Goal: Task Accomplishment & Management: Manage account settings

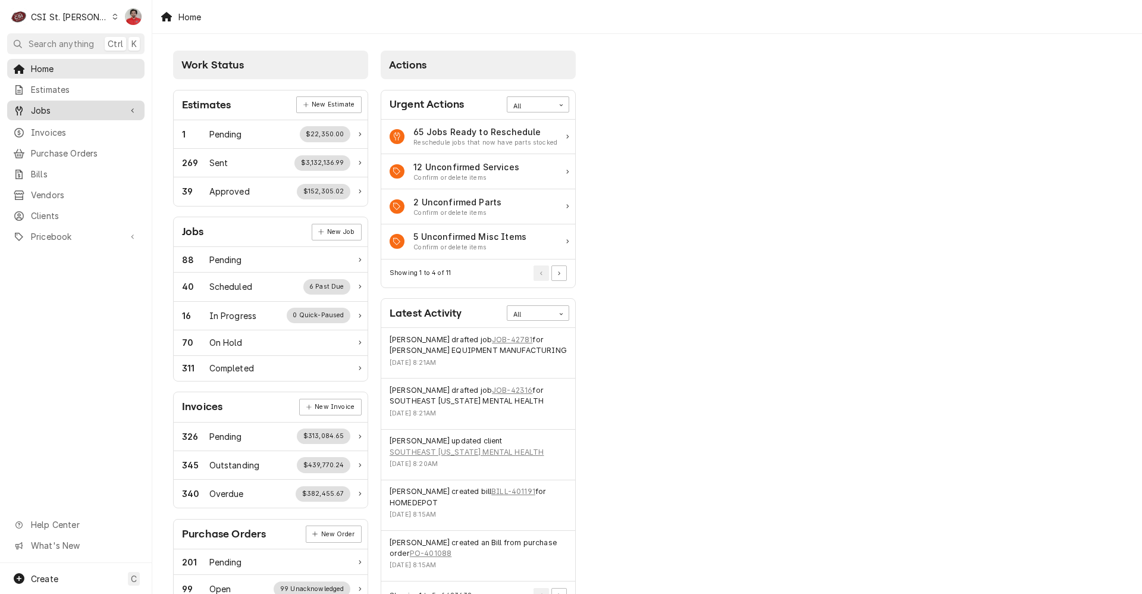
click at [78, 104] on span "Jobs" at bounding box center [76, 110] width 90 height 12
click at [78, 125] on span "Jobs" at bounding box center [85, 131] width 108 height 12
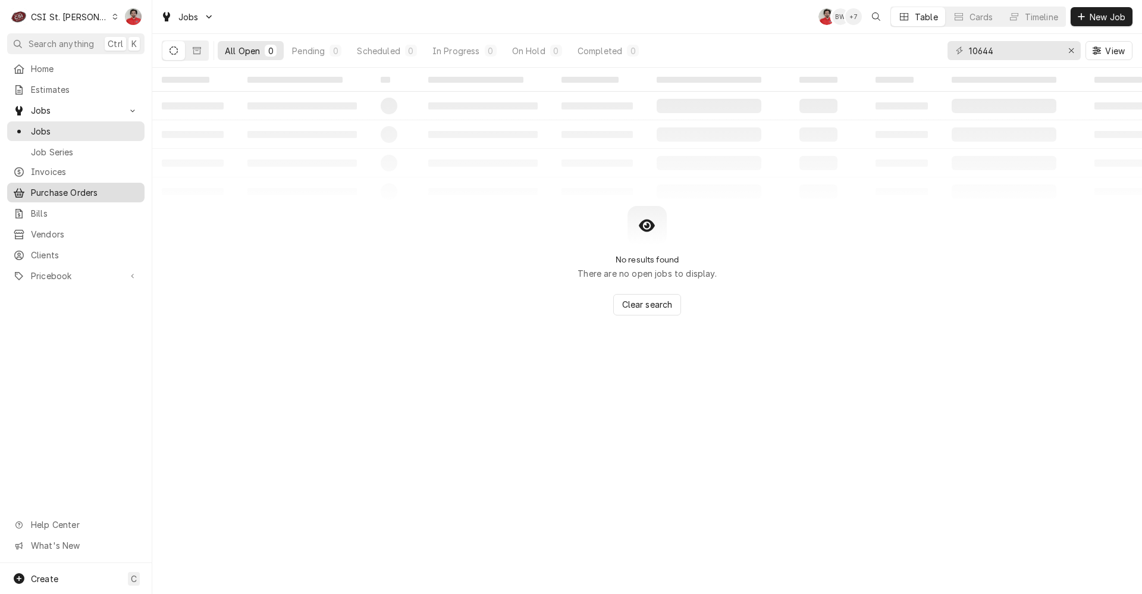
click at [74, 189] on span "Purchase Orders" at bounding box center [85, 192] width 108 height 12
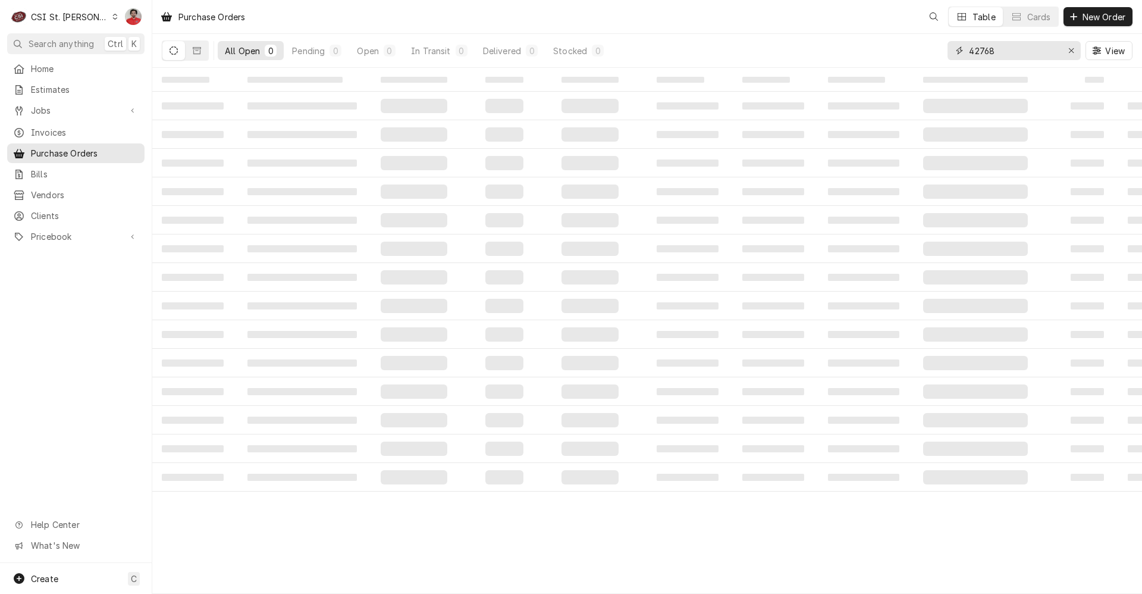
click at [1041, 49] on input "42768" at bounding box center [1013, 50] width 89 height 19
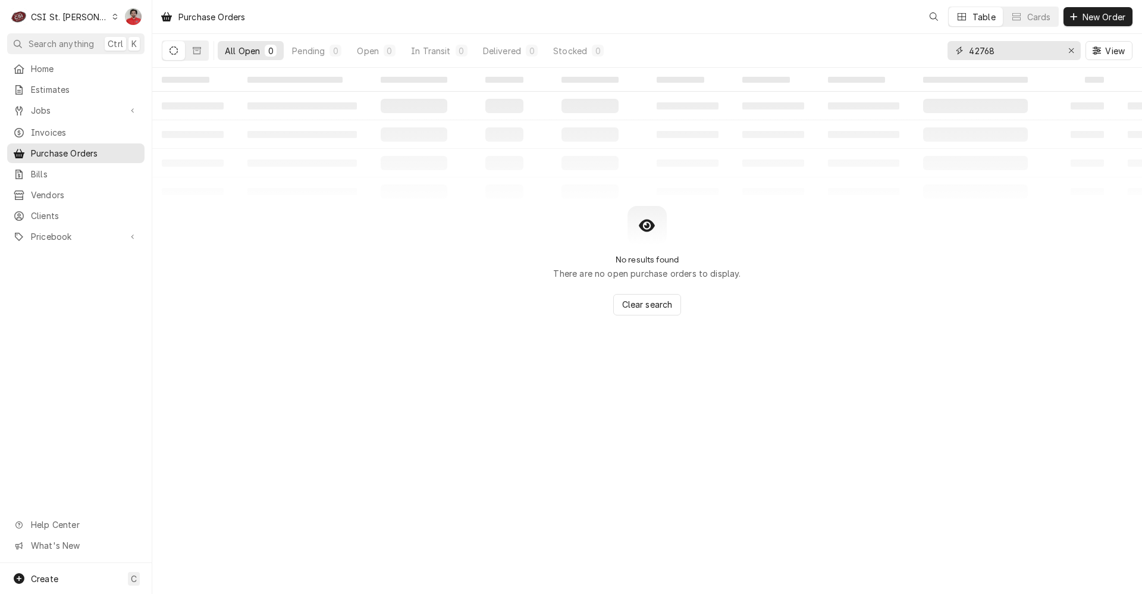
click at [1040, 49] on input "42768" at bounding box center [1013, 50] width 89 height 19
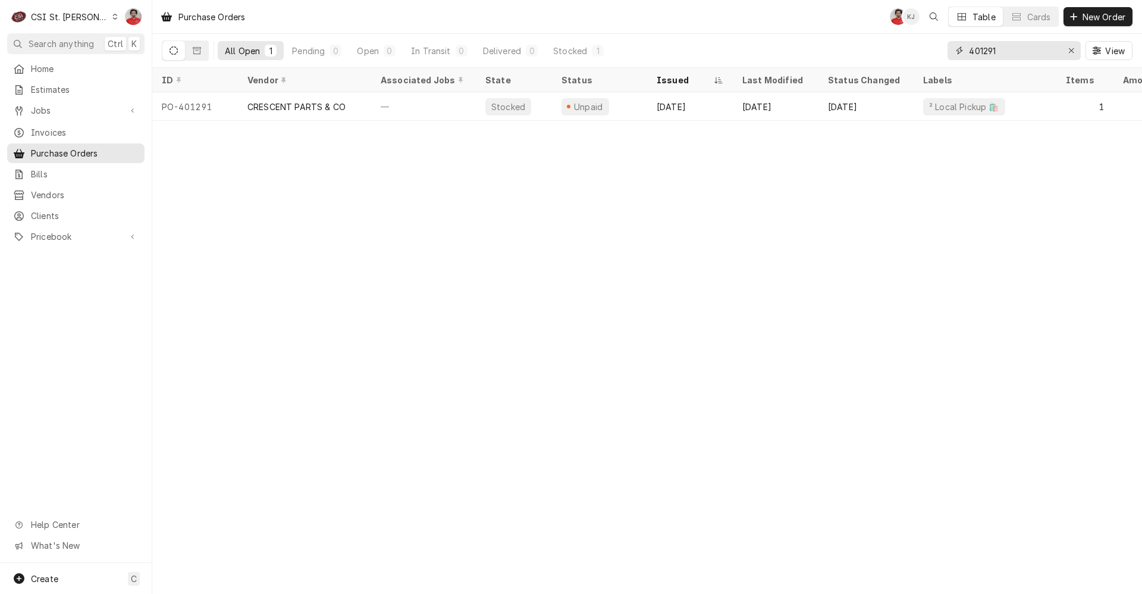
click at [1041, 55] on input "401291" at bounding box center [1013, 50] width 89 height 19
type input "401290"
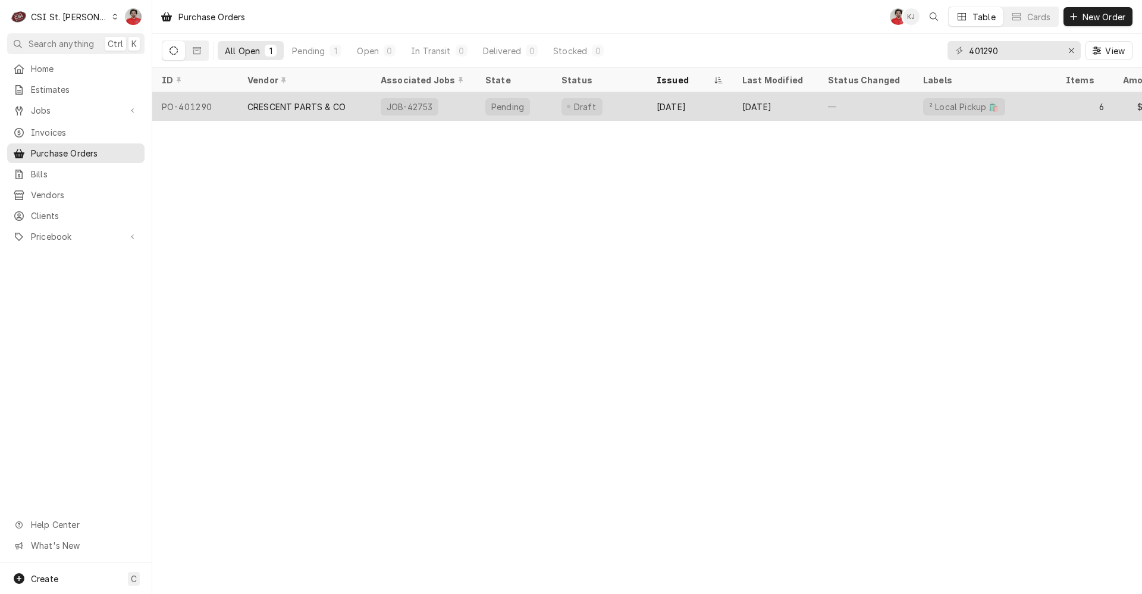
click at [646, 101] on div "Draft" at bounding box center [599, 106] width 95 height 29
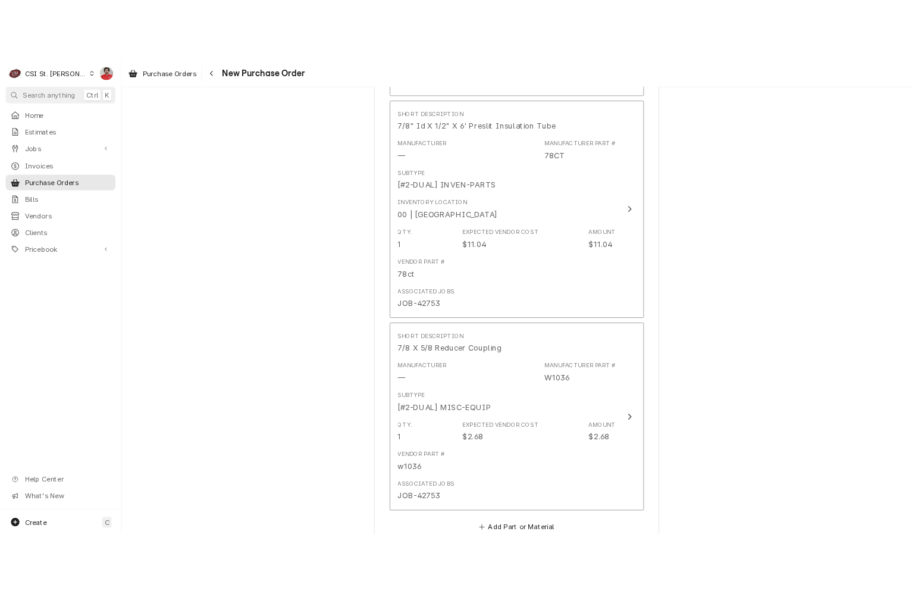
scroll to position [2200, 0]
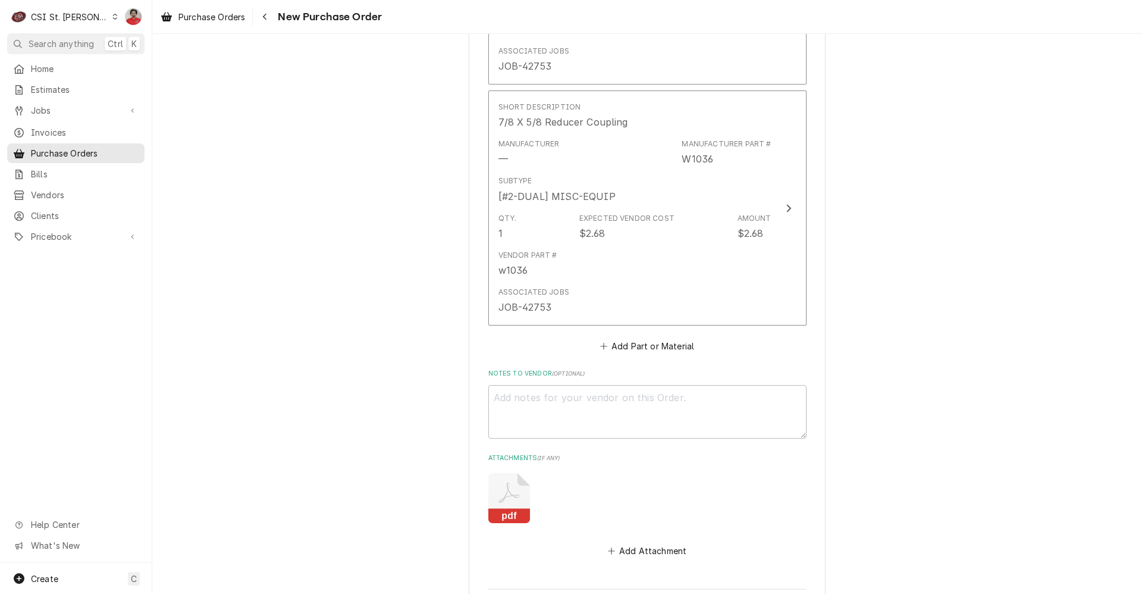
click at [503, 473] on icon "Attachments" at bounding box center [509, 498] width 42 height 50
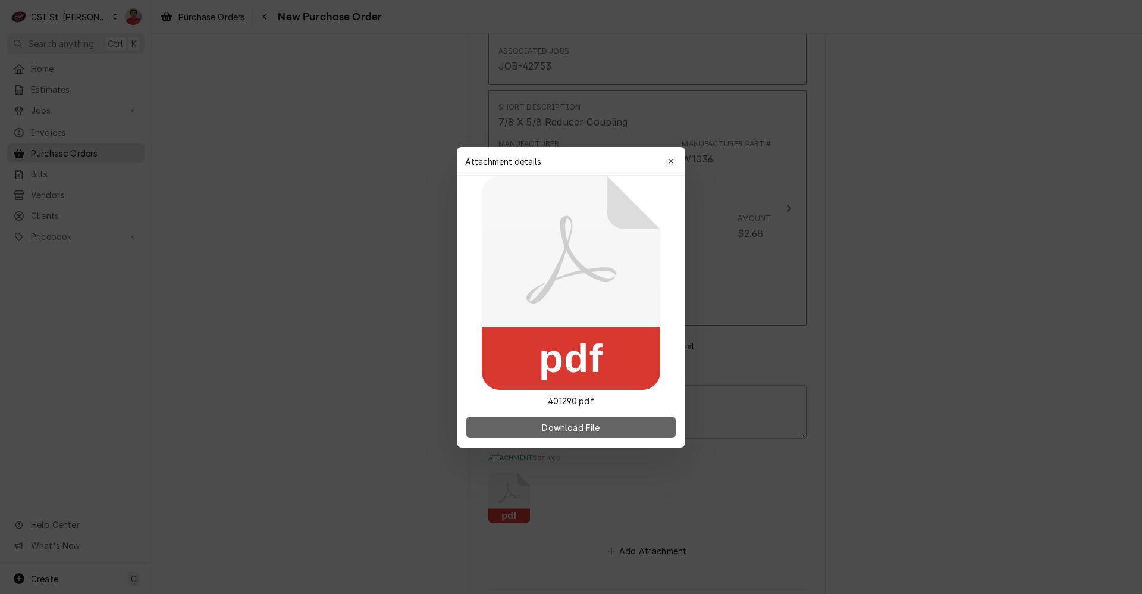
click at [557, 424] on span "Download File" at bounding box center [570, 426] width 62 height 12
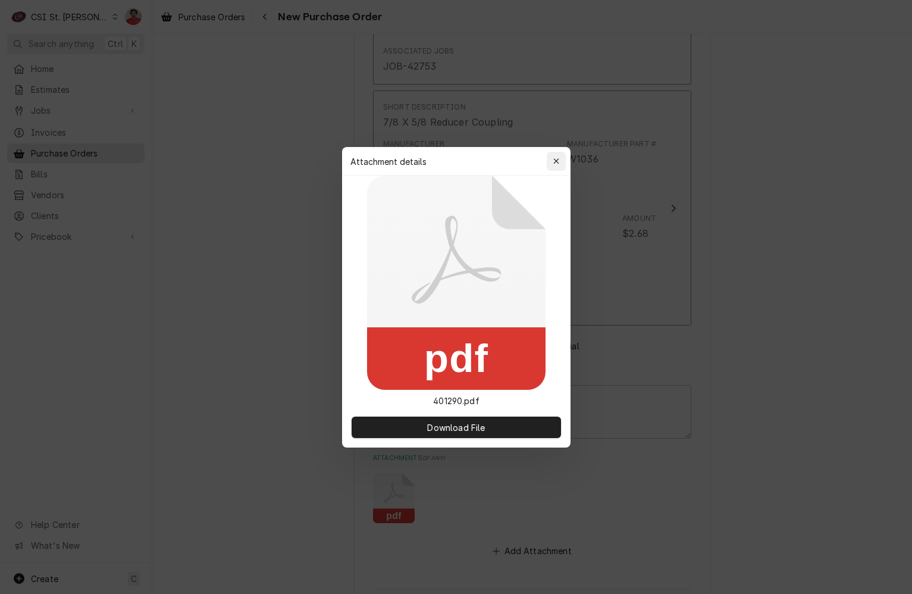
click at [555, 162] on icon "button" at bounding box center [556, 161] width 7 height 8
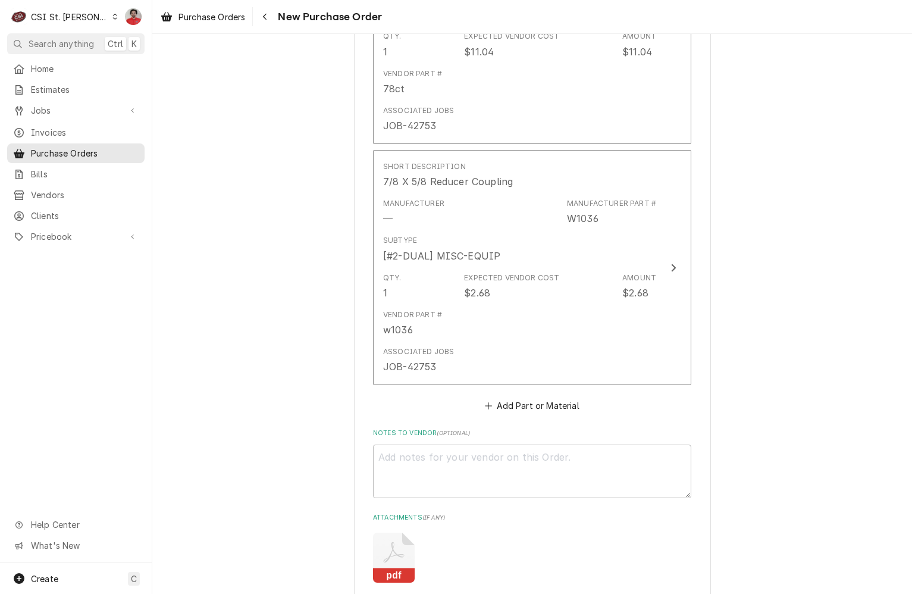
scroll to position [2233, 0]
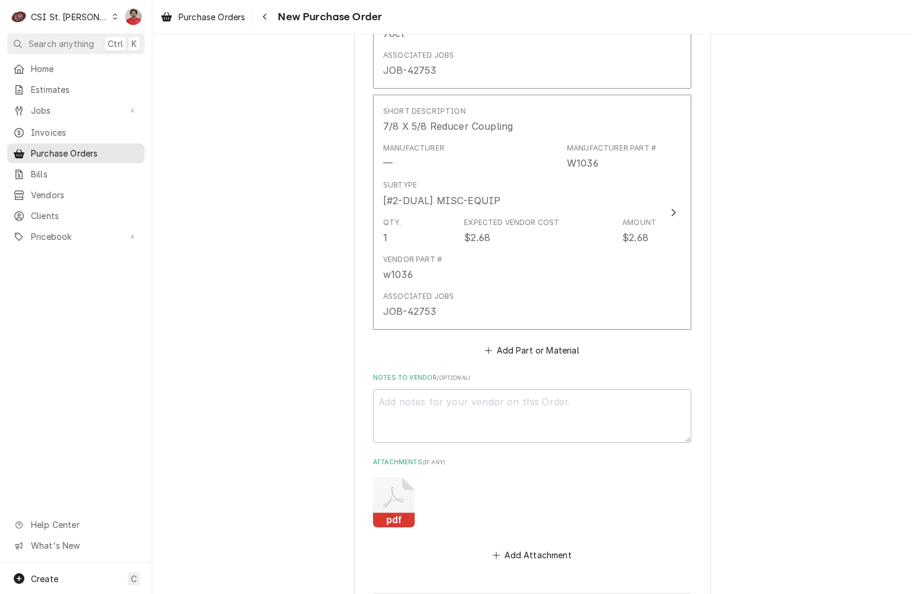
type textarea "x"
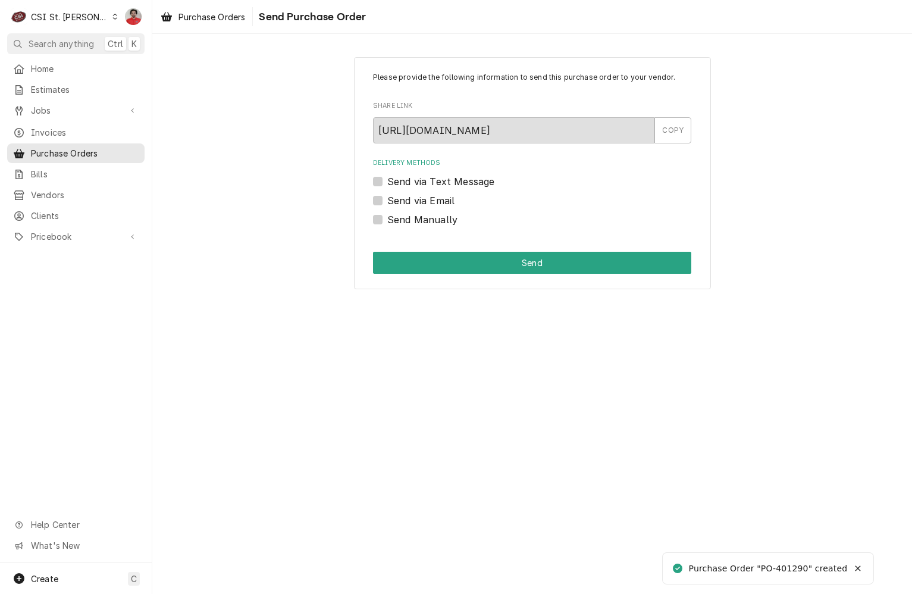
click at [412, 213] on label "Send Manually" at bounding box center [422, 219] width 70 height 14
click at [412, 213] on input "Send Manually" at bounding box center [546, 225] width 318 height 26
checkbox input "true"
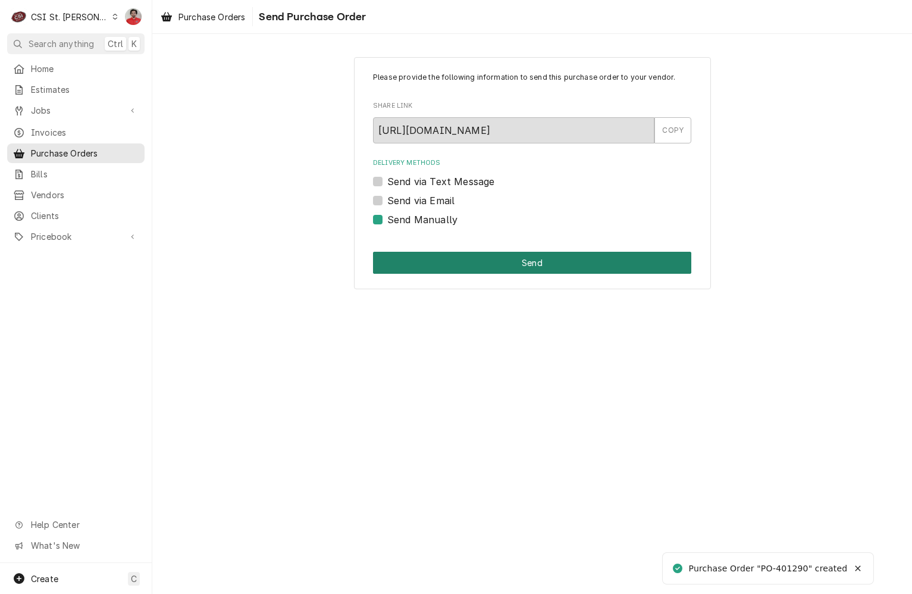
click at [415, 253] on button "Send" at bounding box center [532, 263] width 318 height 22
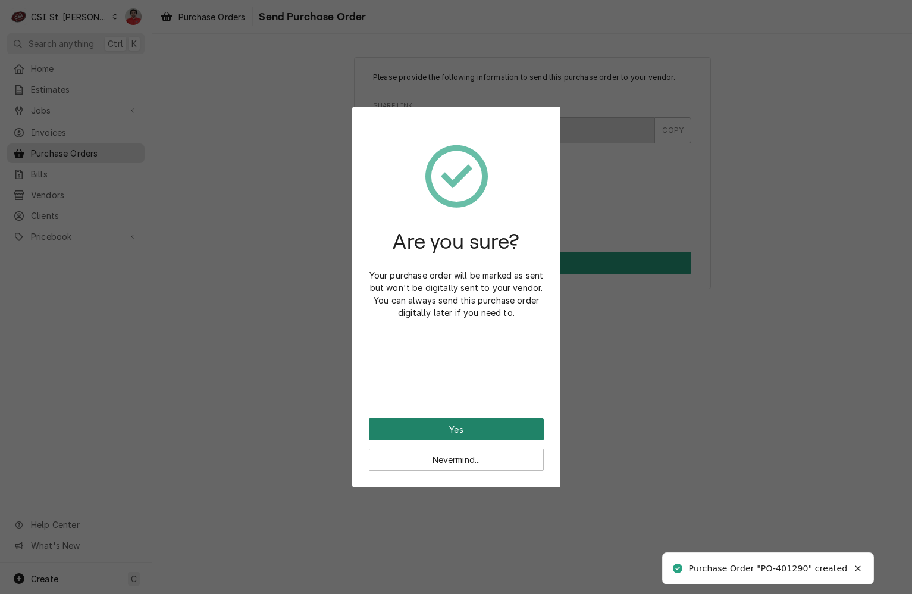
click at [432, 423] on button "Yes" at bounding box center [456, 429] width 175 height 22
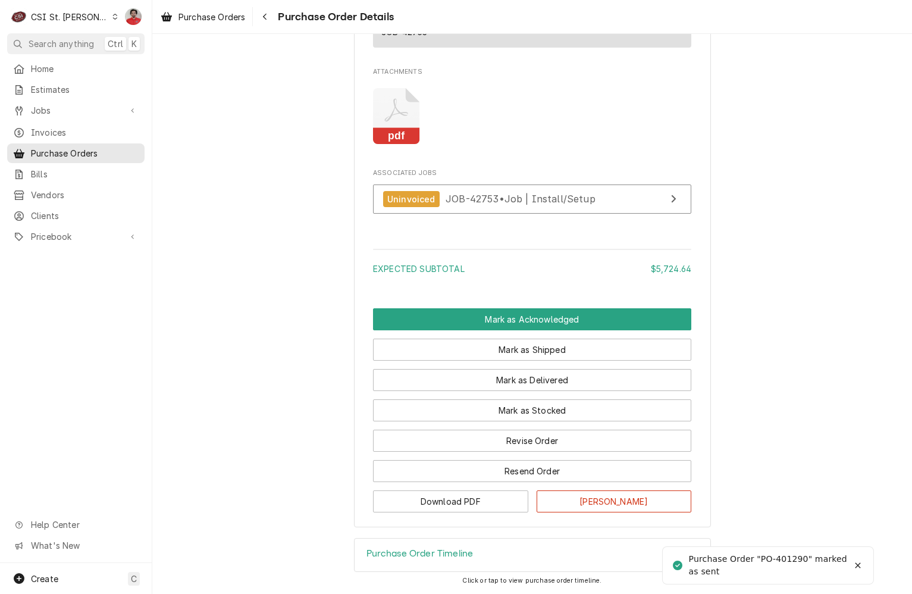
scroll to position [2118, 0]
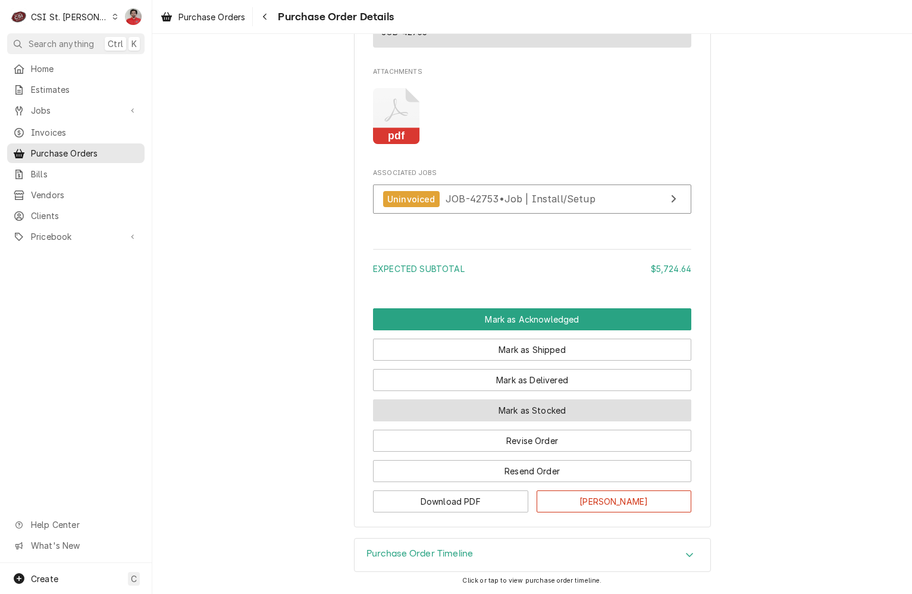
click at [460, 413] on button "Mark as Stocked" at bounding box center [532, 410] width 318 height 22
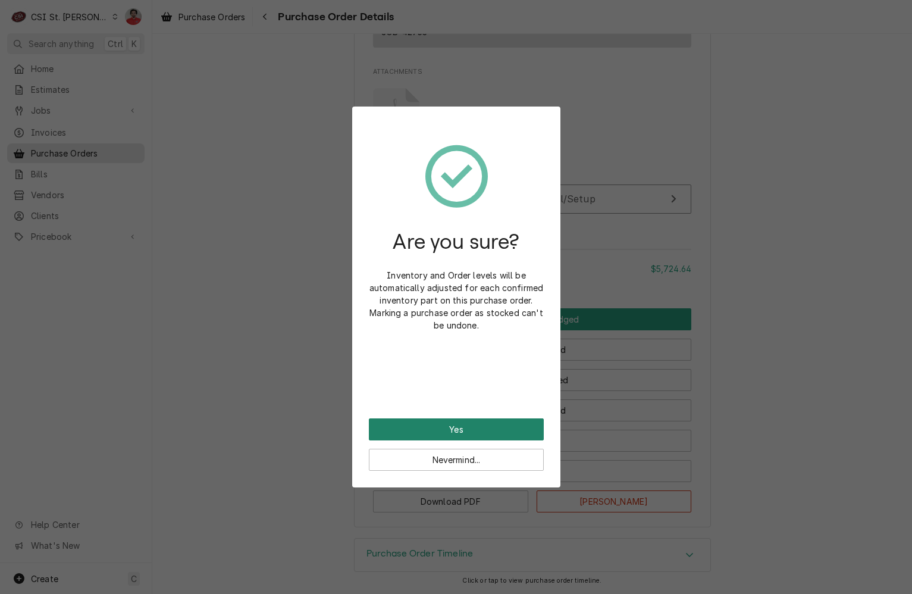
click at [459, 426] on button "Yes" at bounding box center [456, 429] width 175 height 22
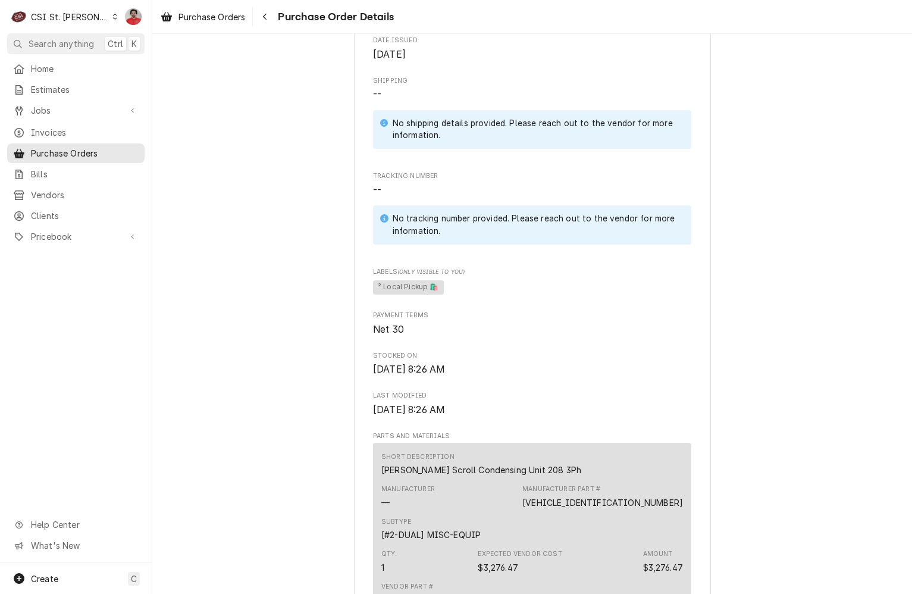
scroll to position [96, 0]
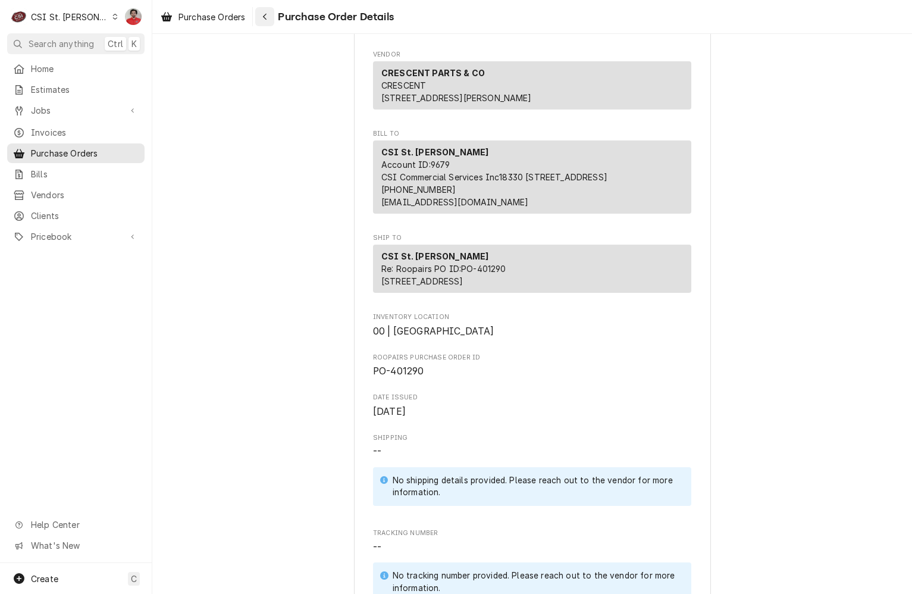
click at [271, 17] on div "Navigate back" at bounding box center [265, 17] width 12 height 12
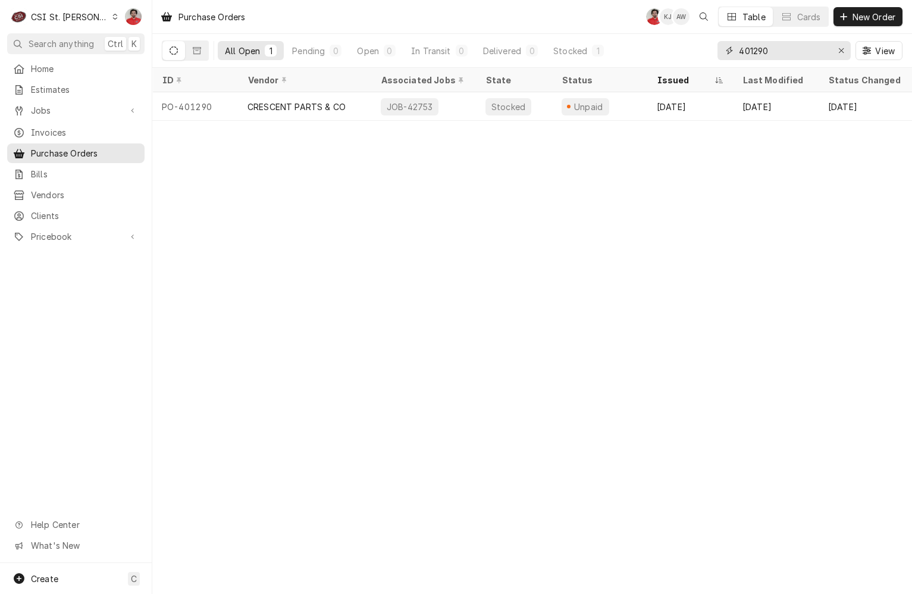
drag, startPoint x: 764, startPoint y: 49, endPoint x: 795, endPoint y: 46, distance: 30.5
click at [795, 46] on input "401290" at bounding box center [783, 50] width 89 height 19
type input "401295"
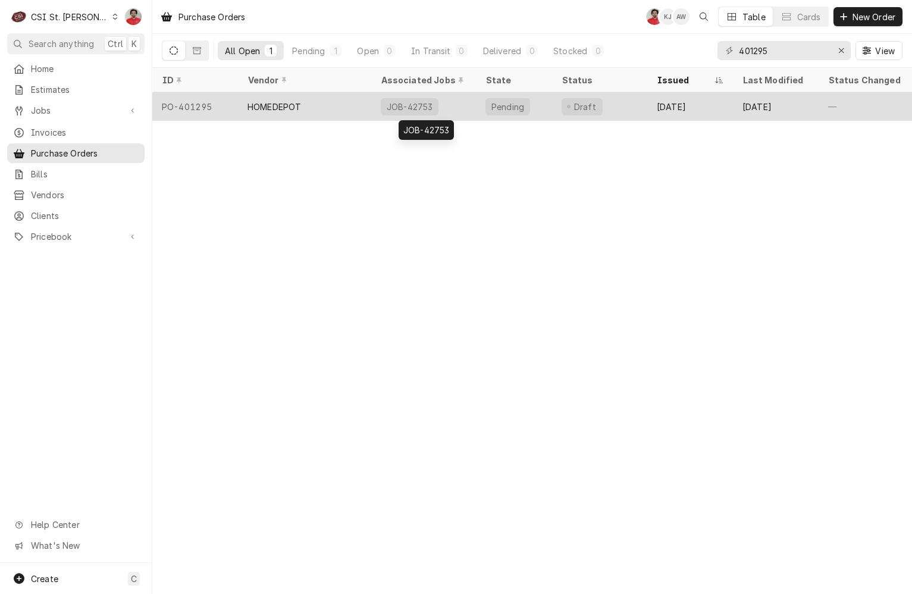
click at [468, 105] on div "JOB-42753" at bounding box center [423, 106] width 105 height 29
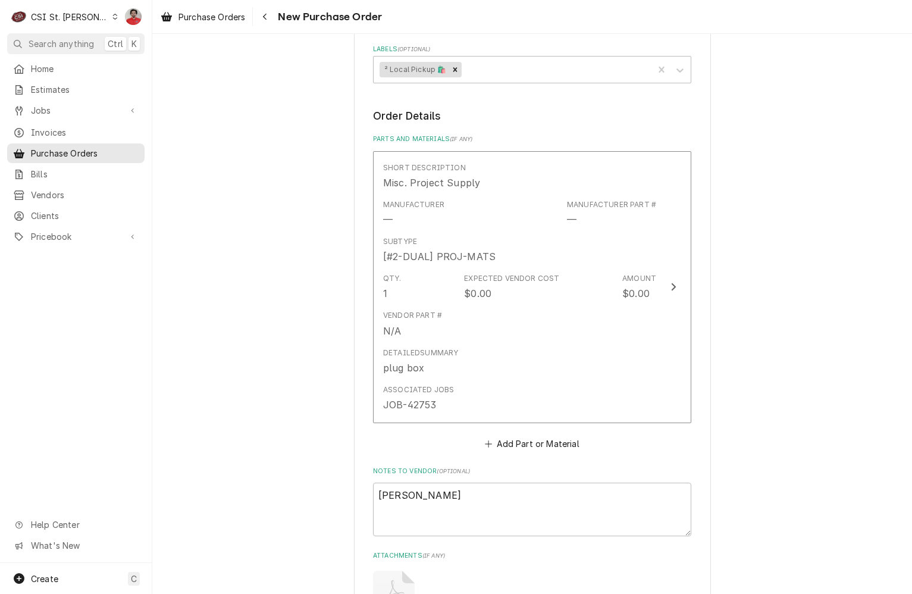
scroll to position [732, 0]
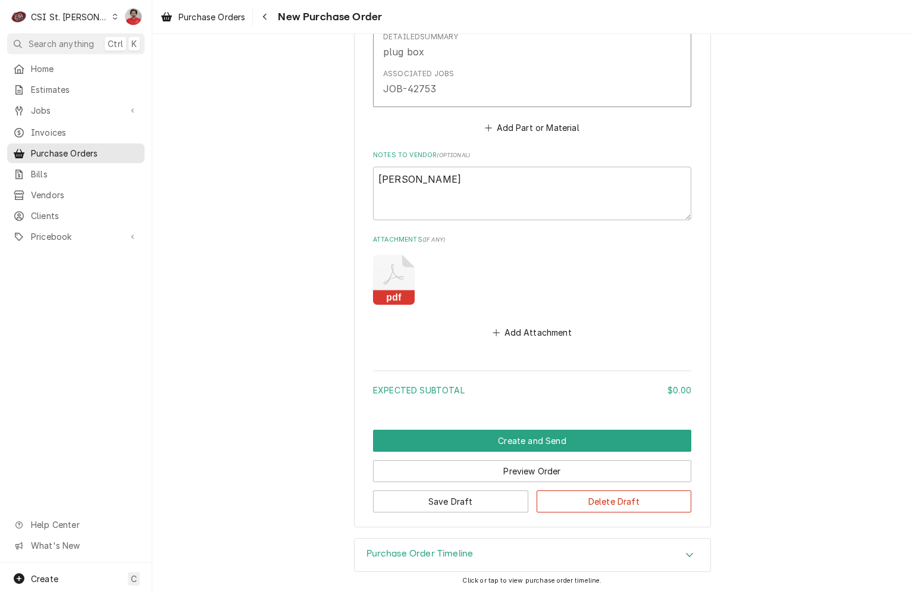
click at [384, 273] on icon "Attachments" at bounding box center [394, 280] width 42 height 50
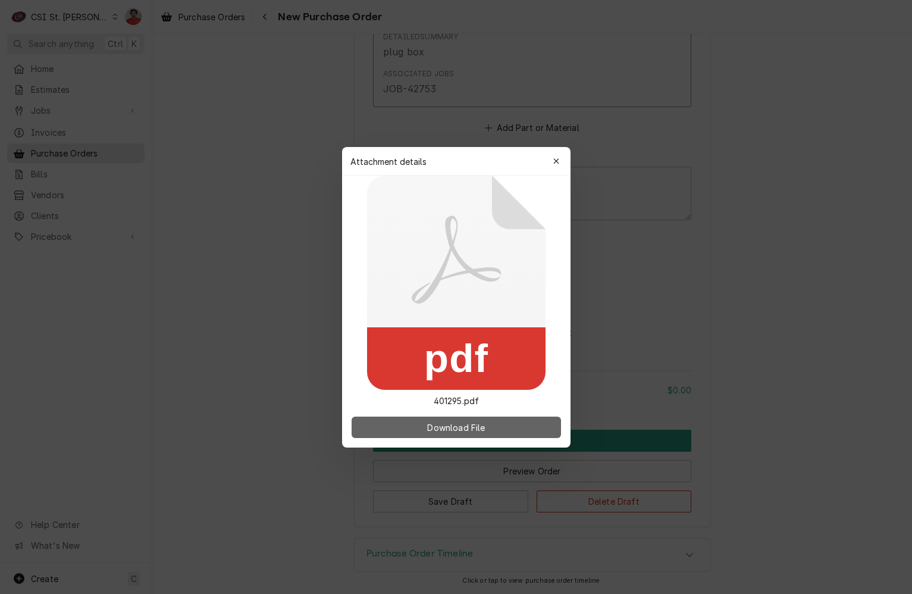
click at [474, 429] on span "Download File" at bounding box center [456, 426] width 62 height 12
click at [552, 160] on div "button" at bounding box center [556, 161] width 12 height 12
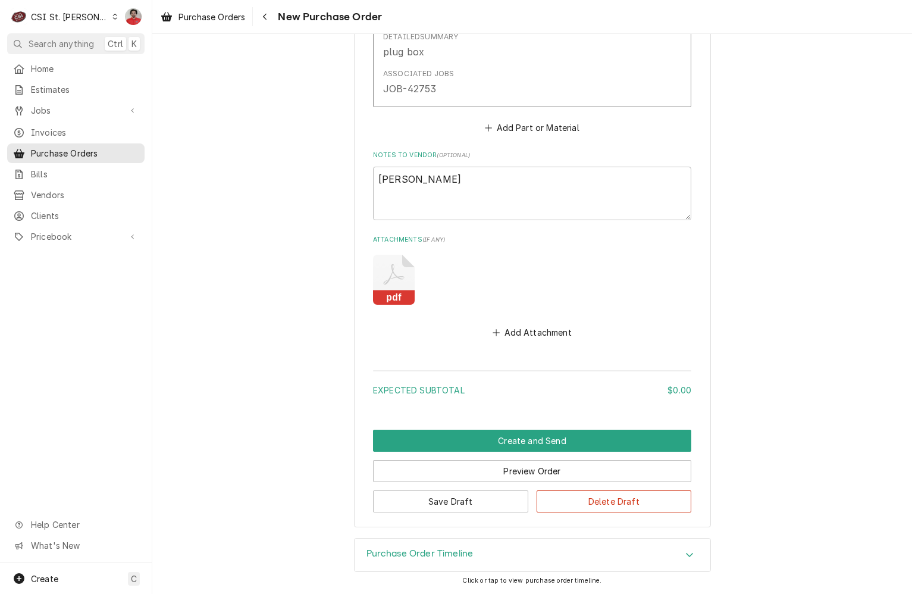
scroll to position [375, 0]
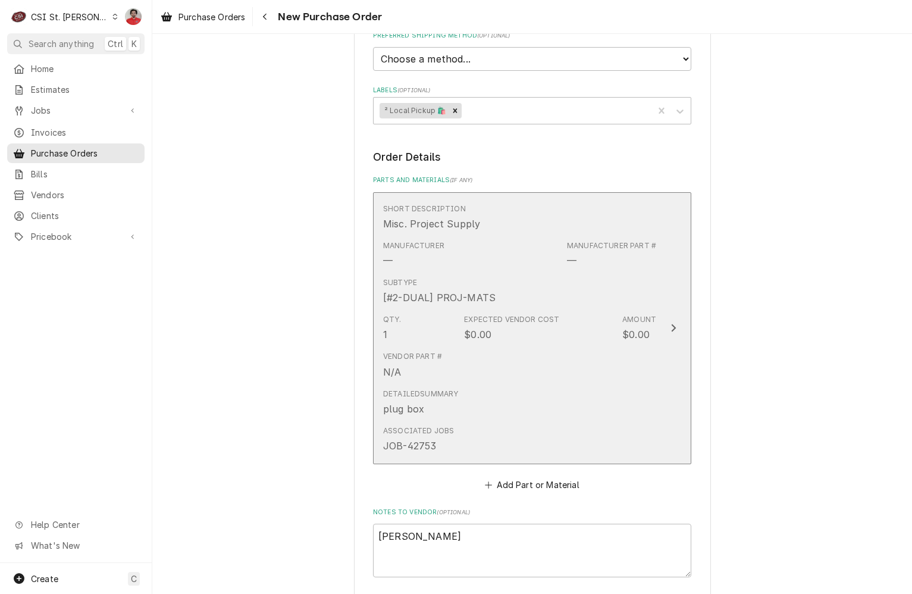
click at [551, 347] on div "Vendor Part # N/A" at bounding box center [519, 364] width 273 height 37
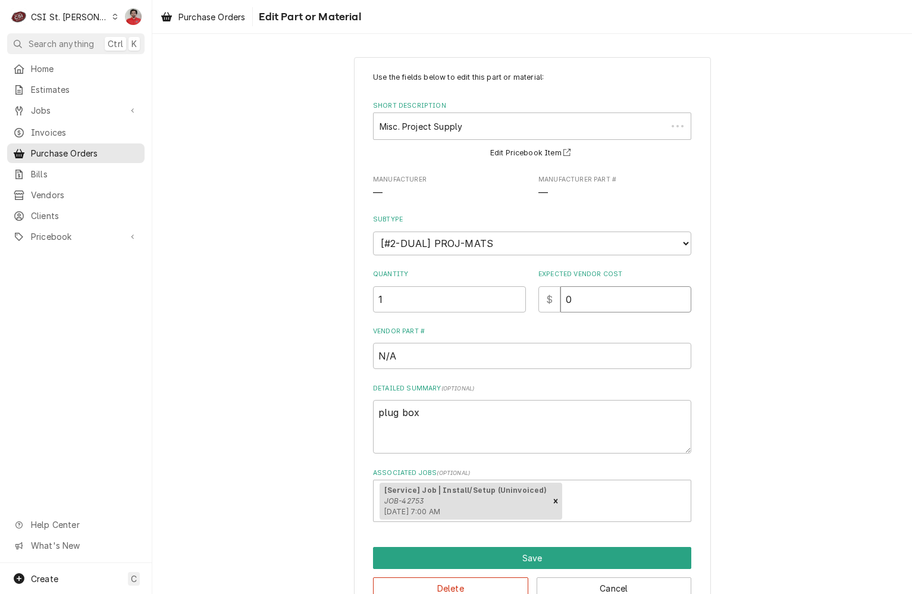
drag, startPoint x: 597, startPoint y: 303, endPoint x: 368, endPoint y: 218, distance: 244.5
click at [451, 266] on div "Use the fields below to edit this part or material: Short Description Misc. Pro…" at bounding box center [532, 297] width 318 height 450
type textarea "x"
type input "1"
type textarea "x"
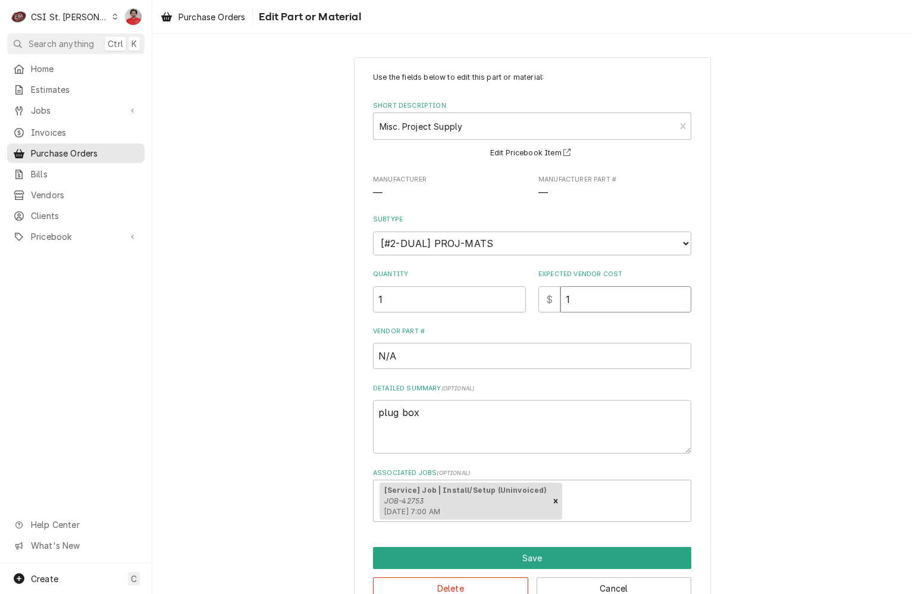
type input "16"
type textarea "x"
type input "16.2"
type textarea "x"
type input "16.25"
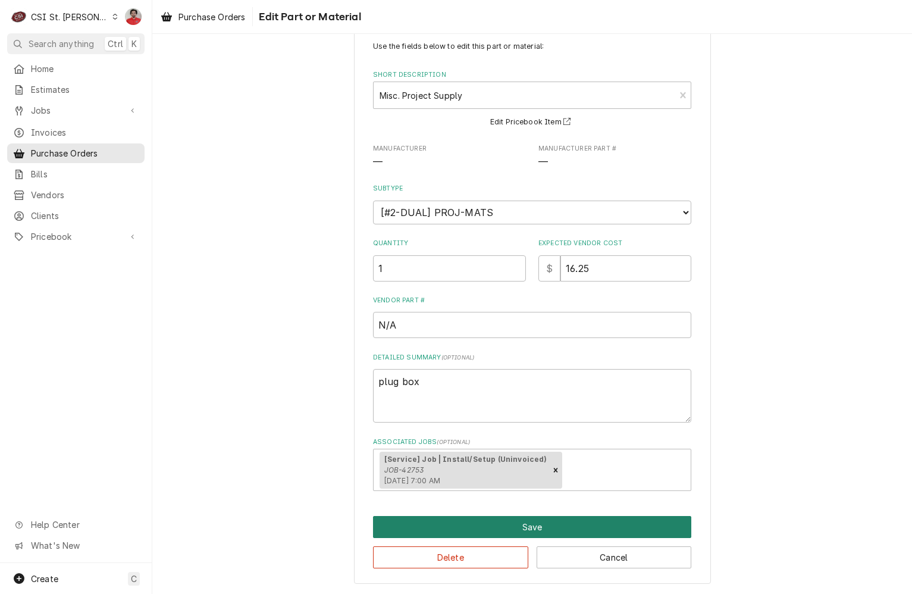
click at [566, 526] on button "Save" at bounding box center [532, 527] width 318 height 22
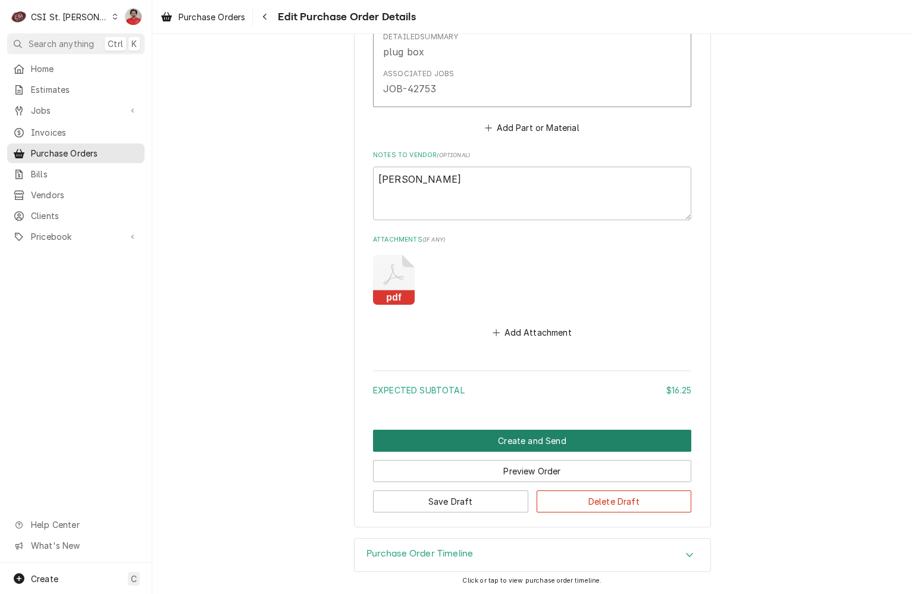
click at [540, 441] on button "Create and Send" at bounding box center [532, 440] width 318 height 22
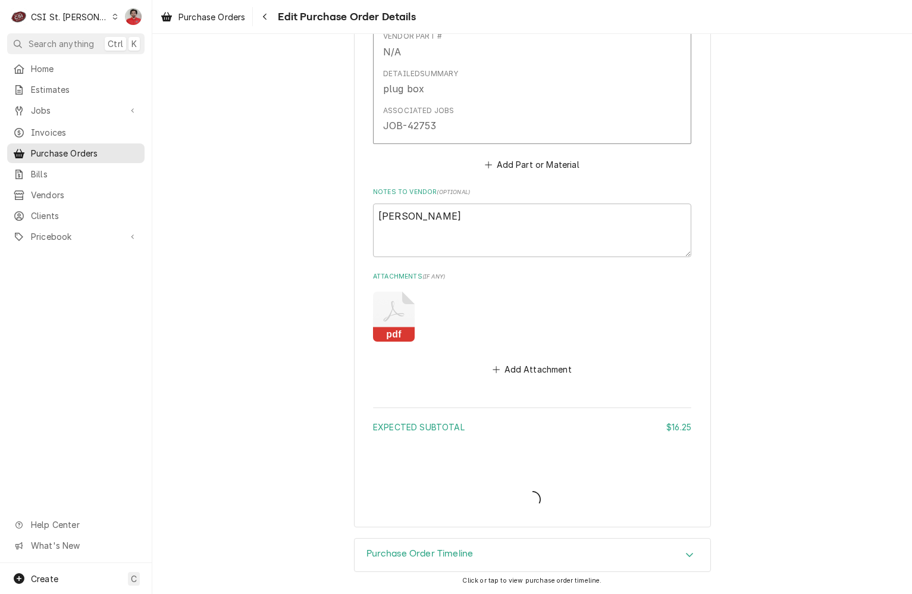
scroll to position [695, 0]
type textarea "x"
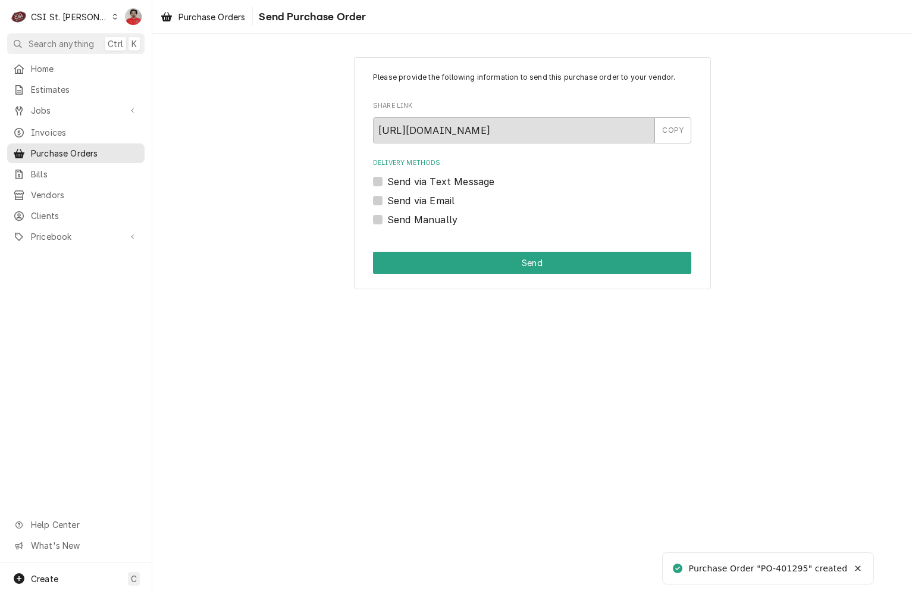
click at [434, 221] on label "Send Manually" at bounding box center [422, 219] width 70 height 14
click at [434, 221] on input "Send Manually" at bounding box center [546, 225] width 318 height 26
checkbox input "true"
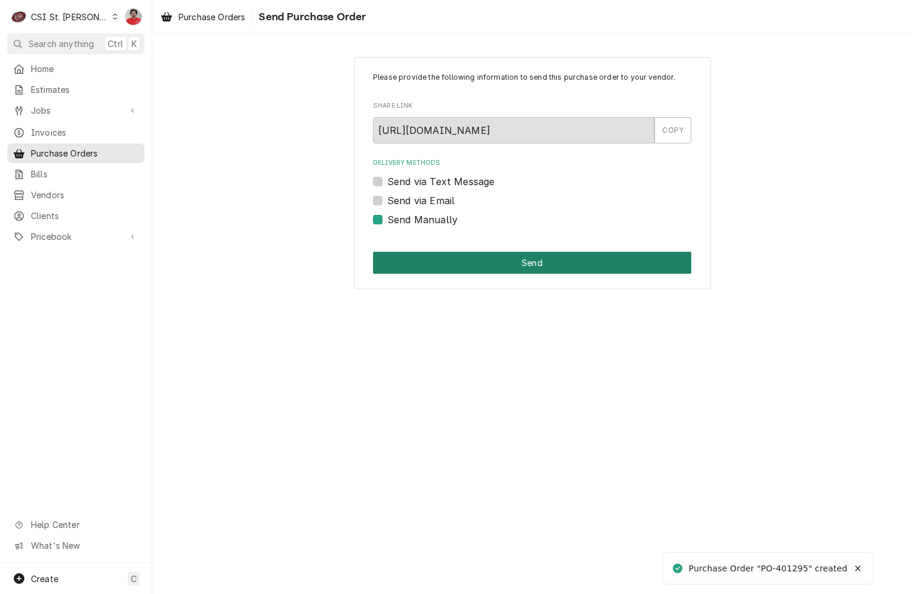
click at [444, 259] on button "Send" at bounding box center [532, 263] width 318 height 22
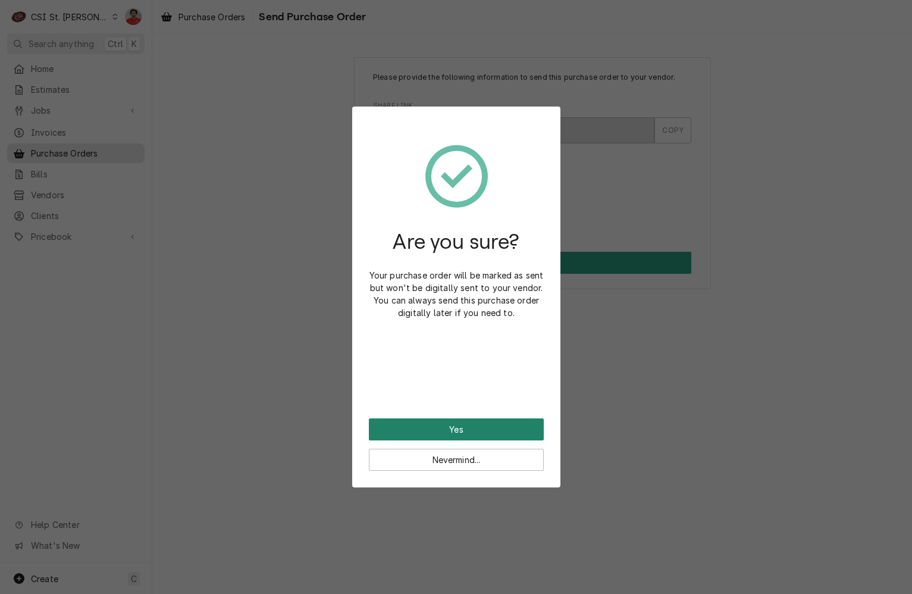
click at [469, 424] on button "Yes" at bounding box center [456, 429] width 175 height 22
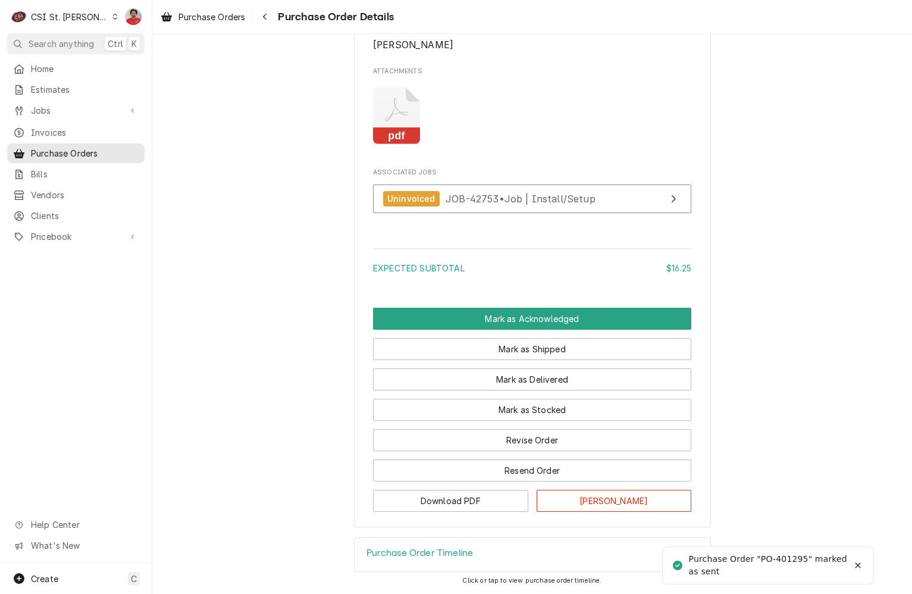
scroll to position [993, 0]
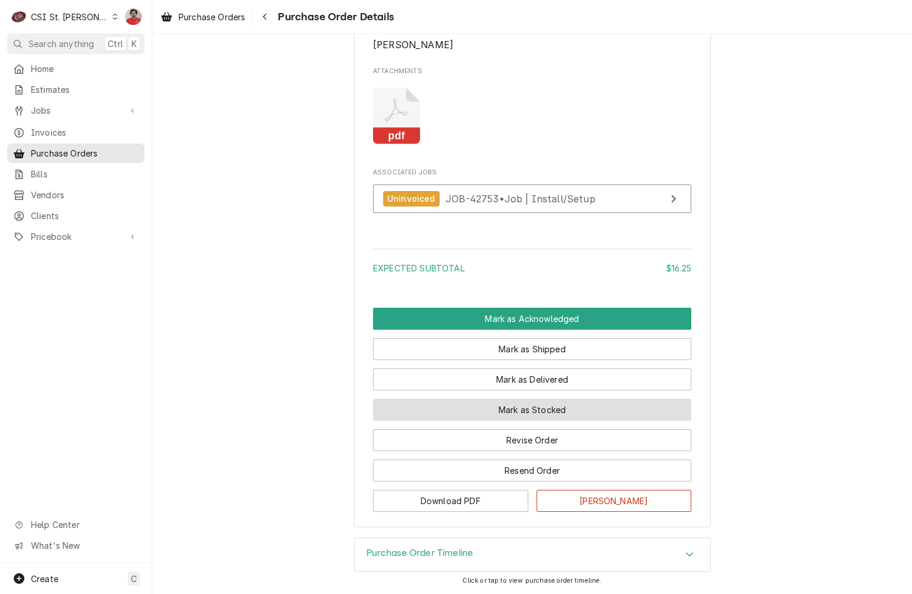
click at [475, 411] on button "Mark as Stocked" at bounding box center [532, 409] width 318 height 22
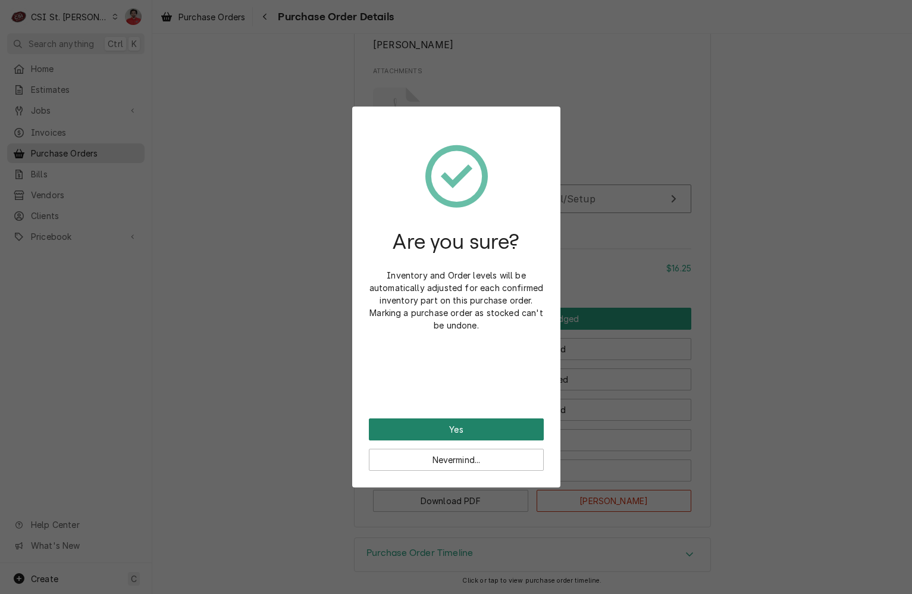
click at [475, 423] on button "Yes" at bounding box center [456, 429] width 175 height 22
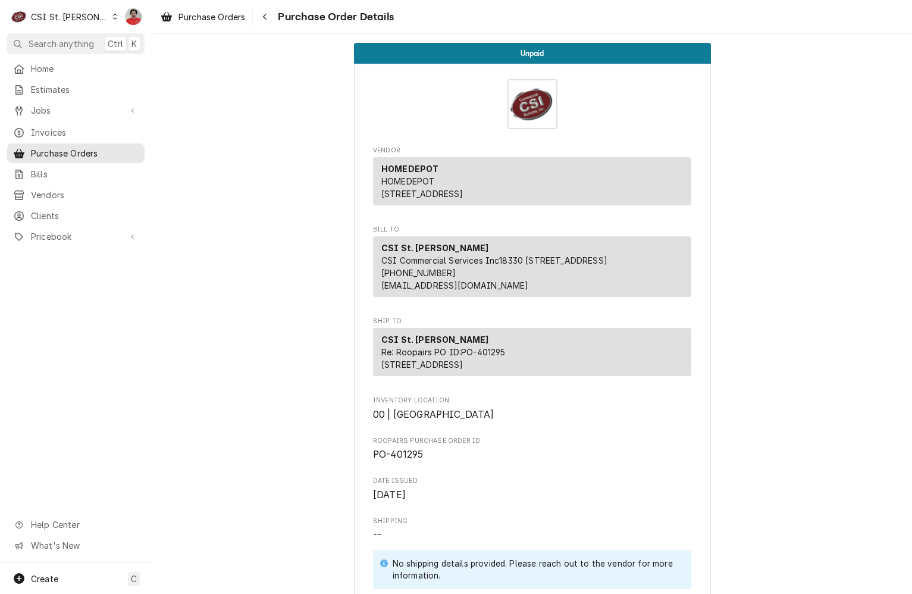
click at [256, 13] on div "Purchase Orders Purchase Order Details" at bounding box center [275, 17] width 238 height 20
click at [260, 15] on div "Navigate back" at bounding box center [265, 17] width 12 height 12
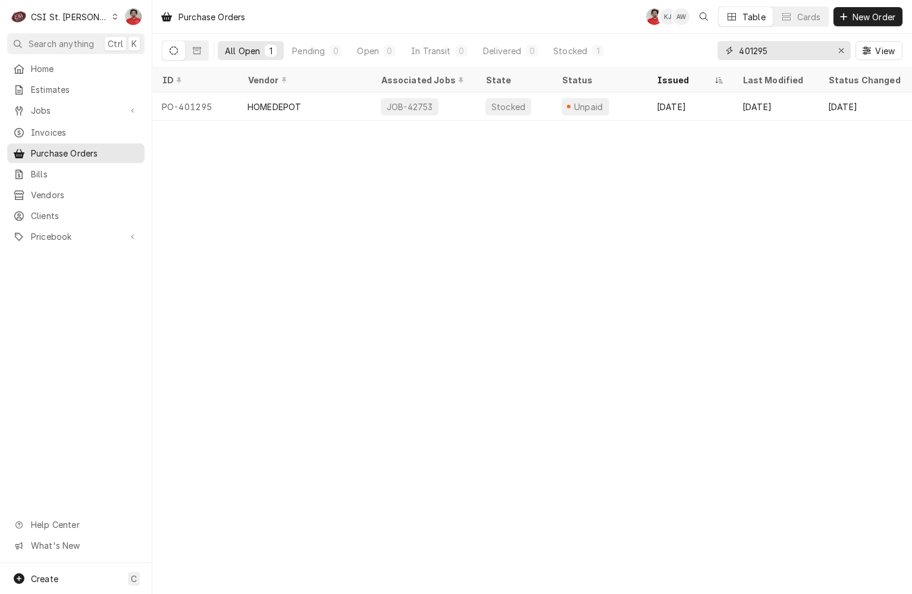
click at [768, 52] on input "401295" at bounding box center [783, 50] width 89 height 19
type input "401192"
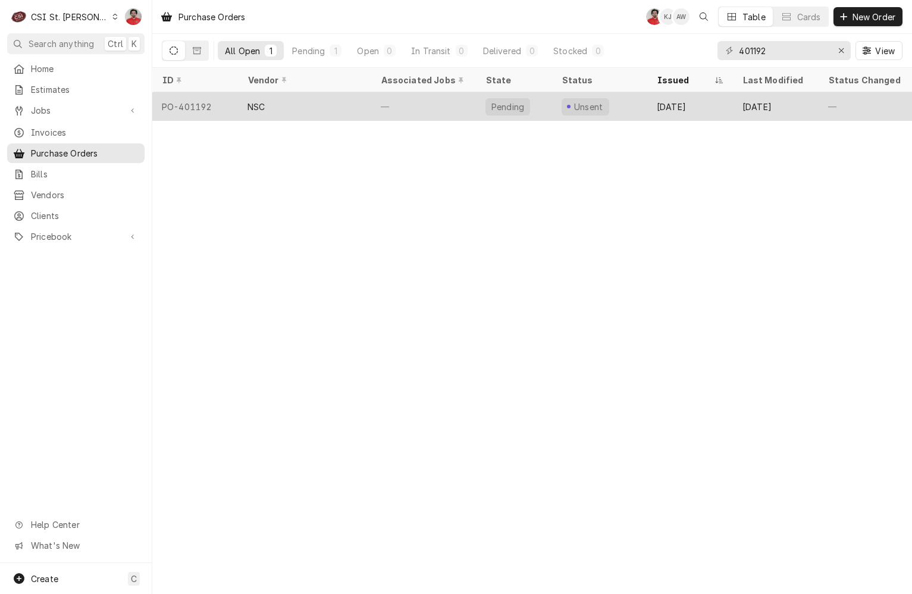
click at [432, 105] on div "—" at bounding box center [423, 106] width 105 height 29
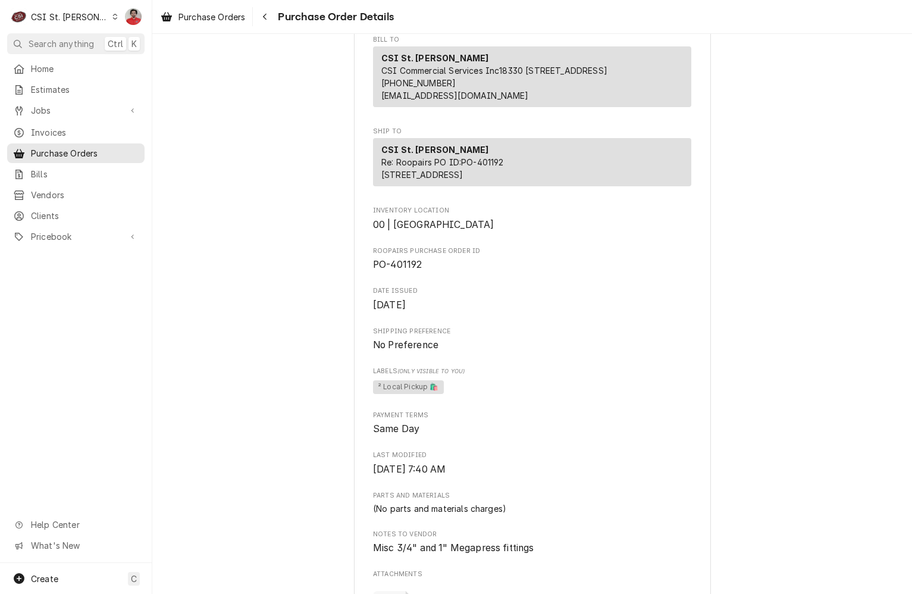
scroll to position [119, 0]
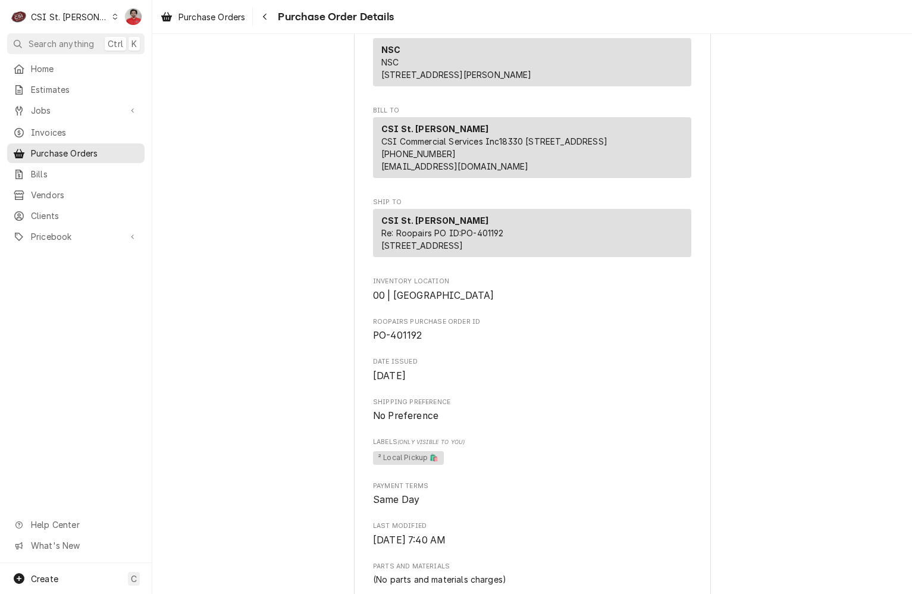
click at [47, 22] on div "CSI St. [PERSON_NAME]" at bounding box center [69, 17] width 77 height 12
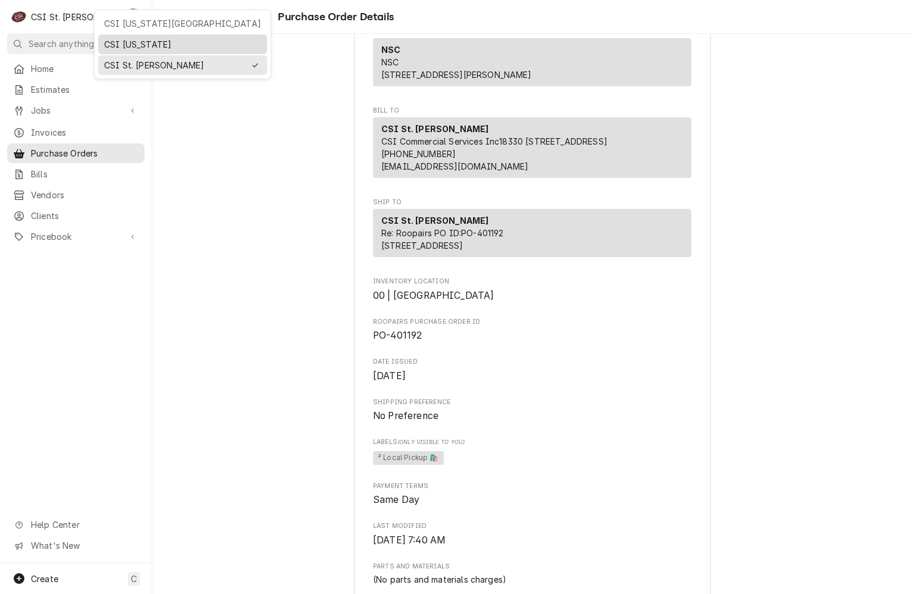
click at [119, 40] on div "CSI Kentucky" at bounding box center [182, 44] width 157 height 12
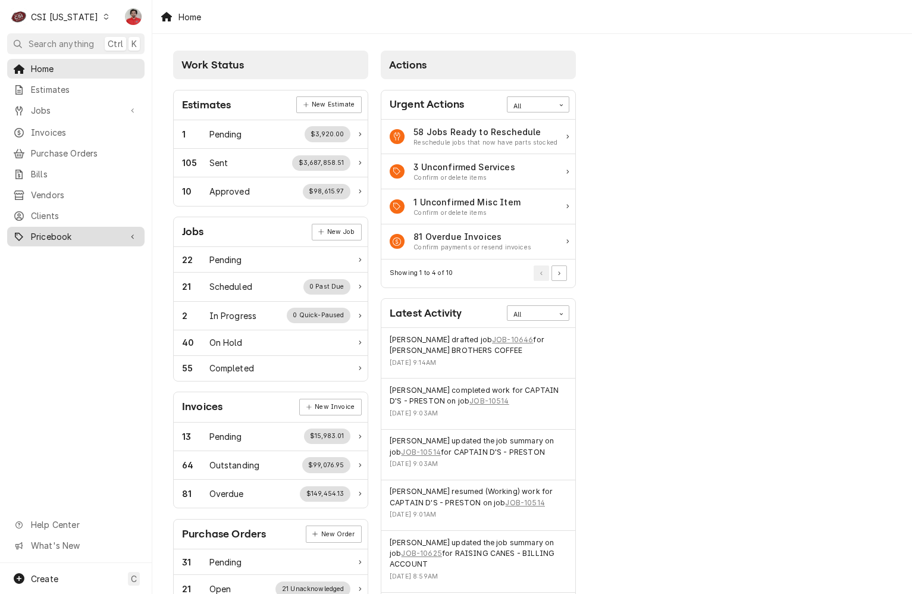
click at [74, 236] on link "Pricebook" at bounding box center [75, 237] width 137 height 20
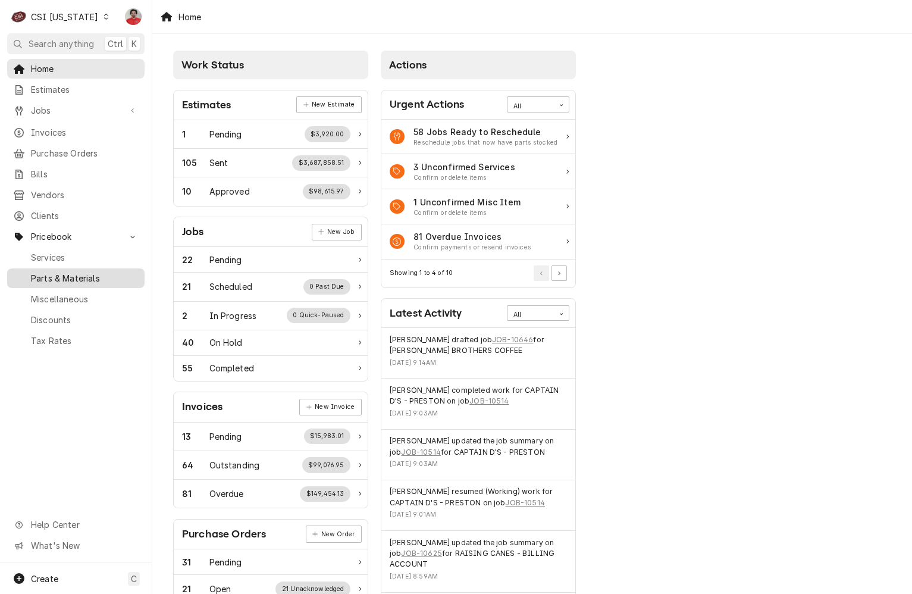
click at [80, 272] on span "Parts & Materials" at bounding box center [85, 278] width 108 height 12
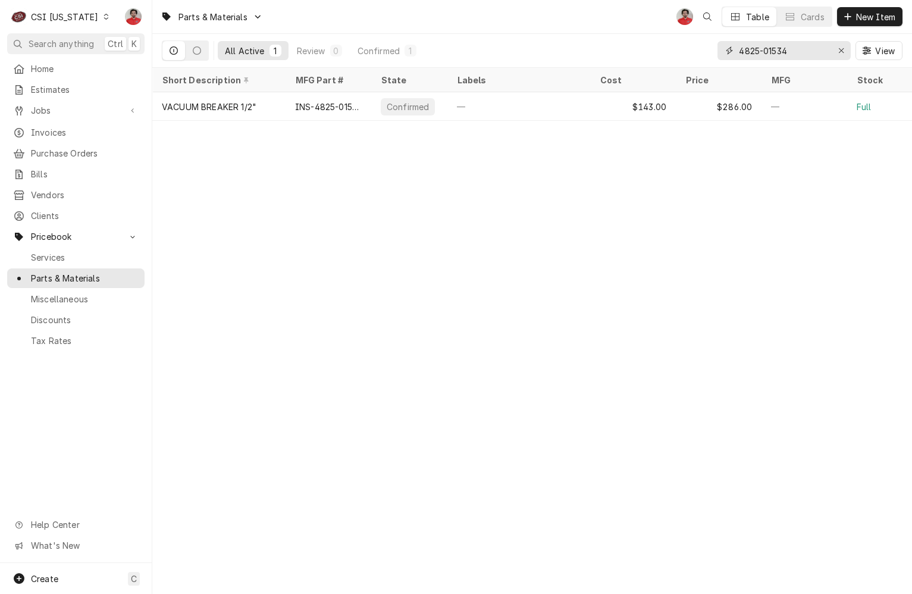
drag, startPoint x: 819, startPoint y: 51, endPoint x: 607, endPoint y: 65, distance: 212.8
click at [607, 65] on div "All Active 1 Review 0 Confirmed 1 4825-01534 View" at bounding box center [532, 50] width 740 height 33
paste input "W0202113"
type input "W0202113"
click at [65, 10] on div "C CSI Kentucky" at bounding box center [60, 17] width 106 height 24
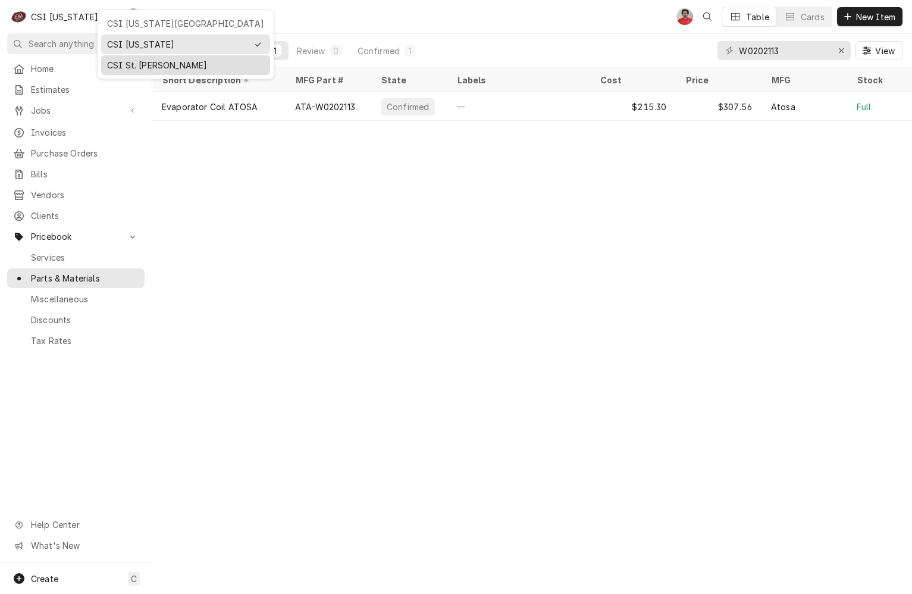
click at [124, 71] on div "CSI St. [PERSON_NAME]" at bounding box center [185, 65] width 169 height 20
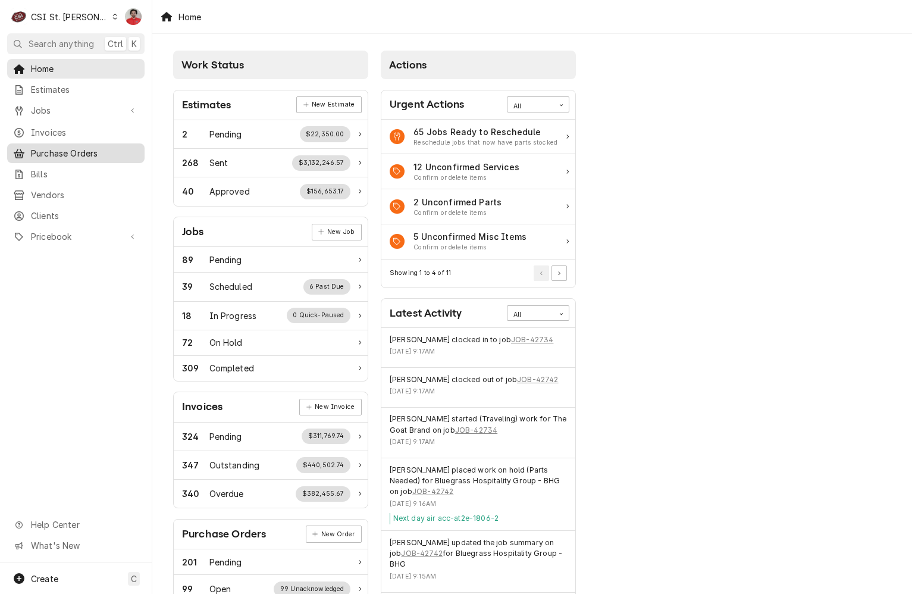
click at [95, 151] on span "Purchase Orders" at bounding box center [85, 153] width 108 height 12
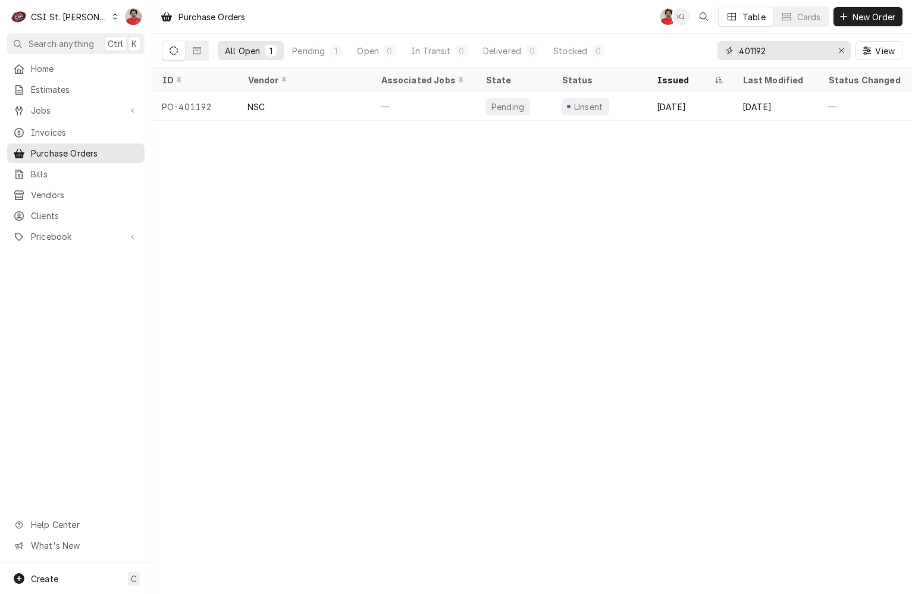
click at [805, 43] on input "401192" at bounding box center [783, 50] width 89 height 19
type input "401296"
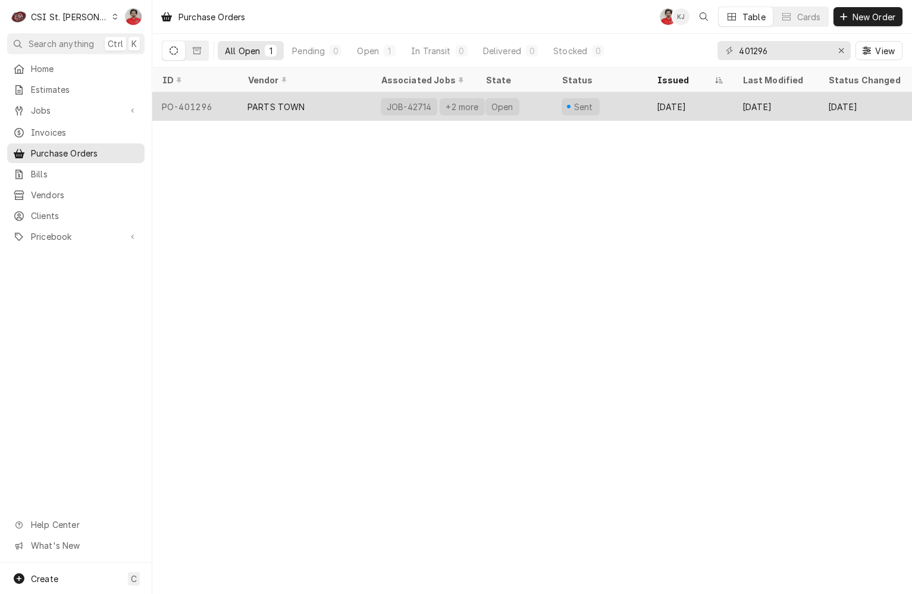
click at [536, 102] on div "Open" at bounding box center [514, 106] width 76 height 29
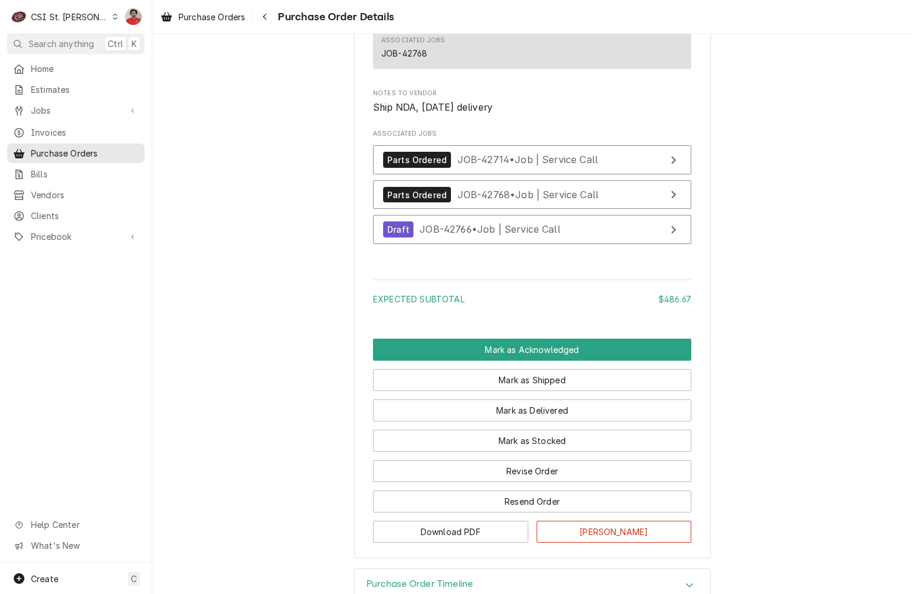
scroll to position [1707, 0]
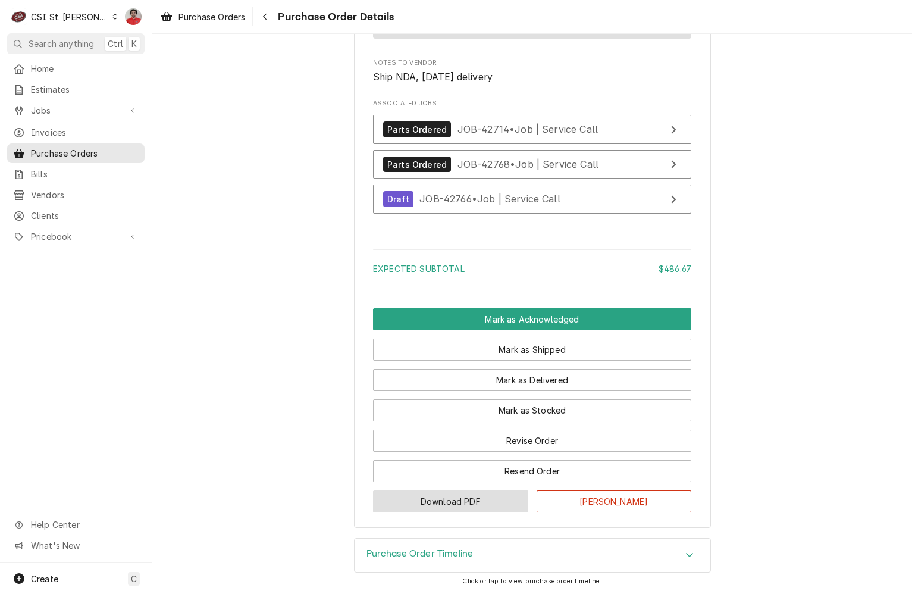
click at [481, 501] on button "Download PDF" at bounding box center [450, 501] width 155 height 22
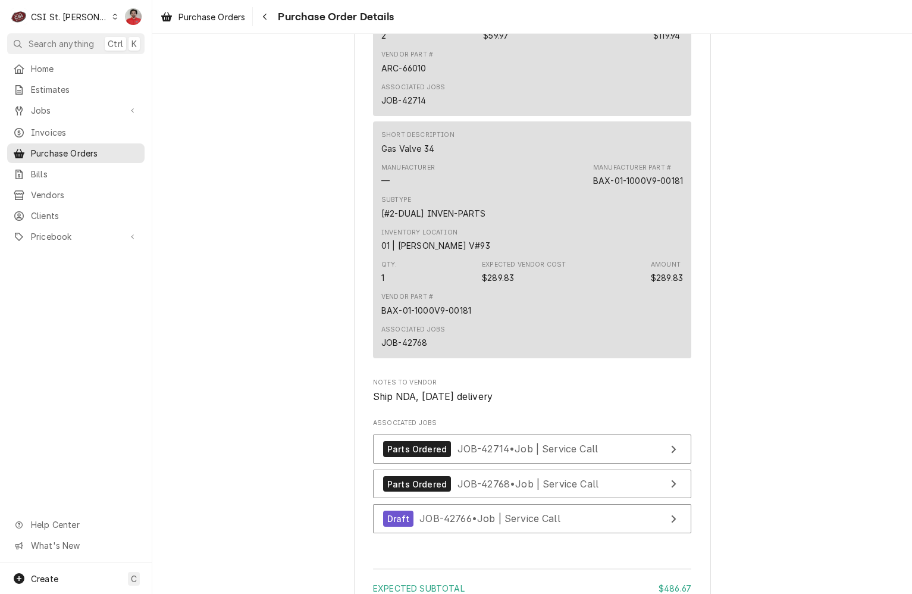
scroll to position [1647, 0]
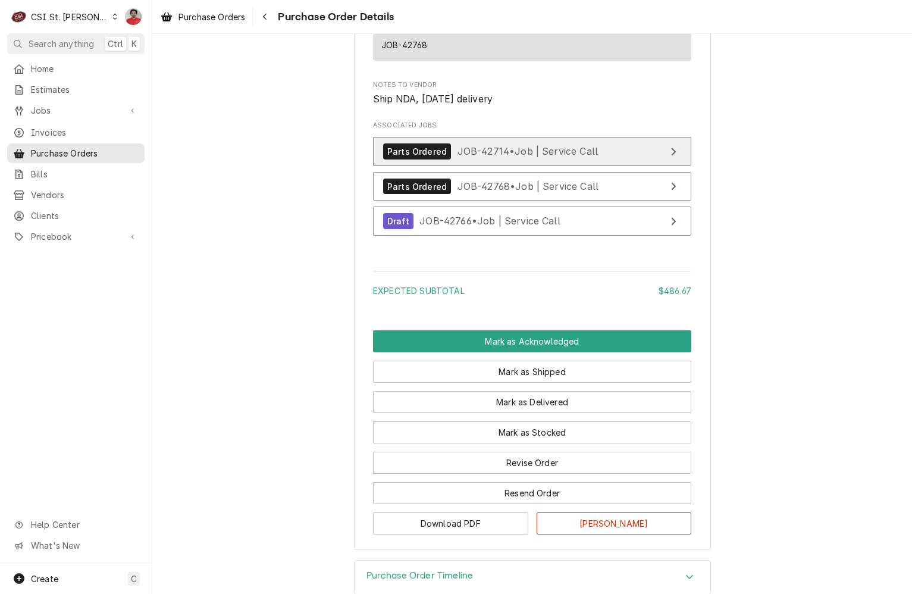
click at [475, 157] on span "JOB-42714 • Job | Service Call" at bounding box center [527, 151] width 141 height 12
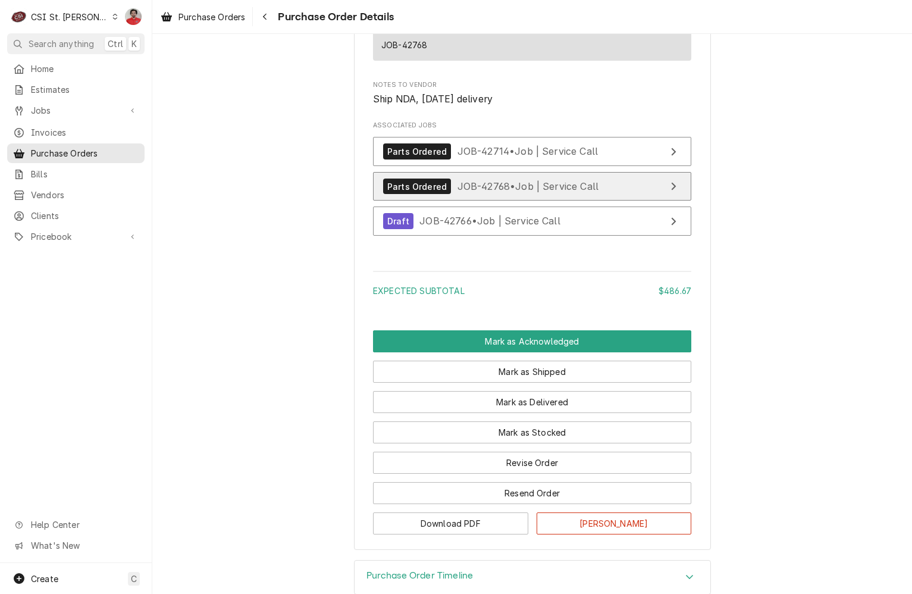
click at [475, 192] on span "JOB-42768 • Job | Service Call" at bounding box center [528, 186] width 142 height 12
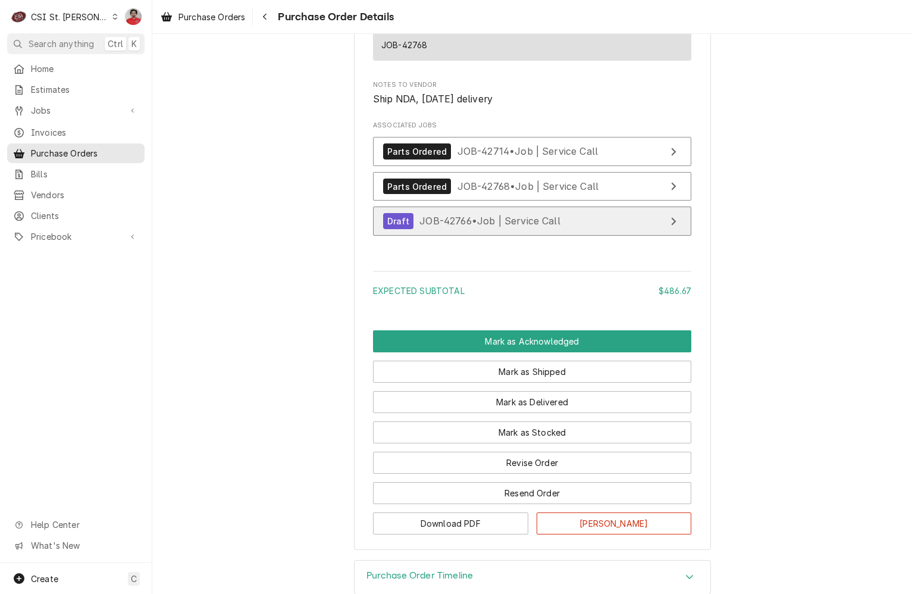
click at [475, 227] on span "JOB-42766 • Job | Service Call" at bounding box center [489, 221] width 141 height 12
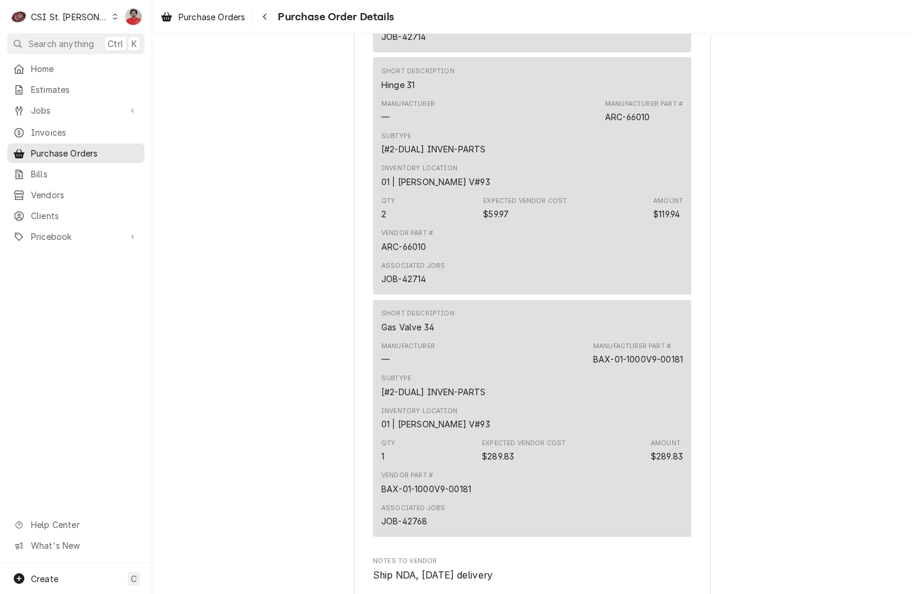
scroll to position [1469, 0]
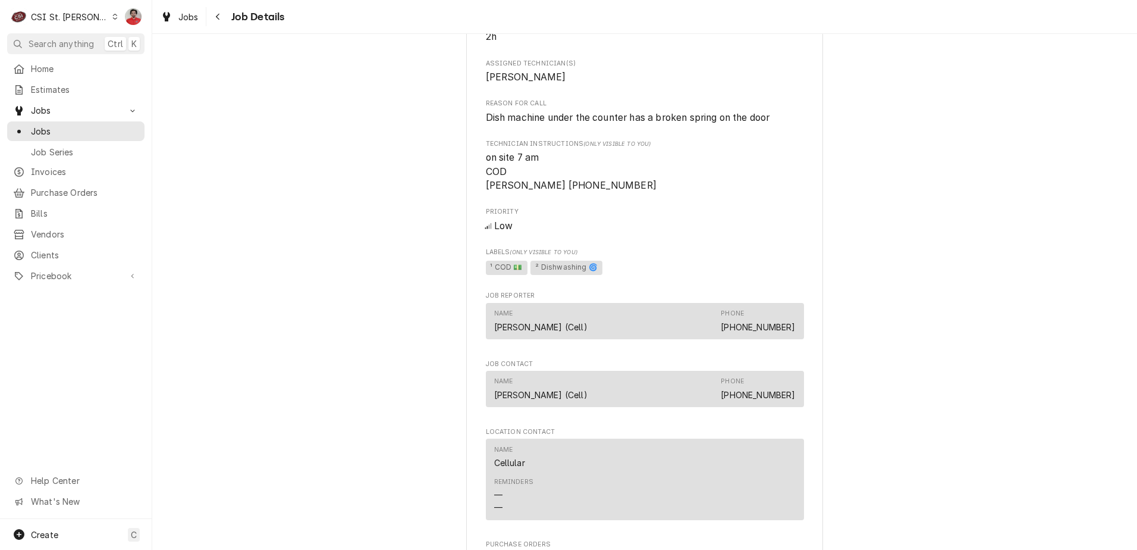
scroll to position [1308, 0]
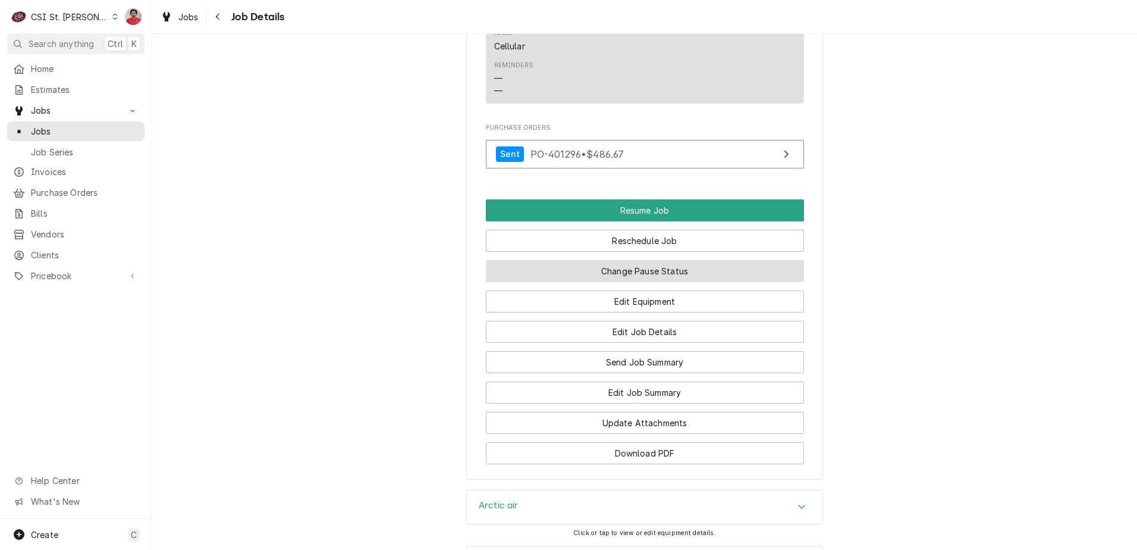
click at [656, 276] on button "Change Pause Status" at bounding box center [645, 271] width 318 height 22
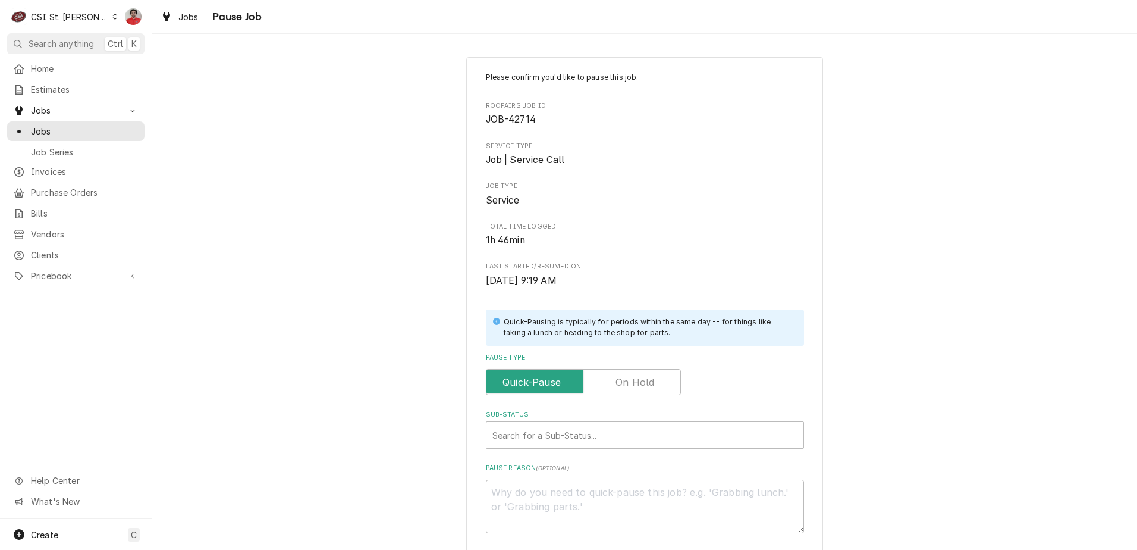
click at [633, 382] on label "Pause Type" at bounding box center [583, 382] width 195 height 26
click at [633, 382] on input "Pause Type" at bounding box center [583, 382] width 184 height 26
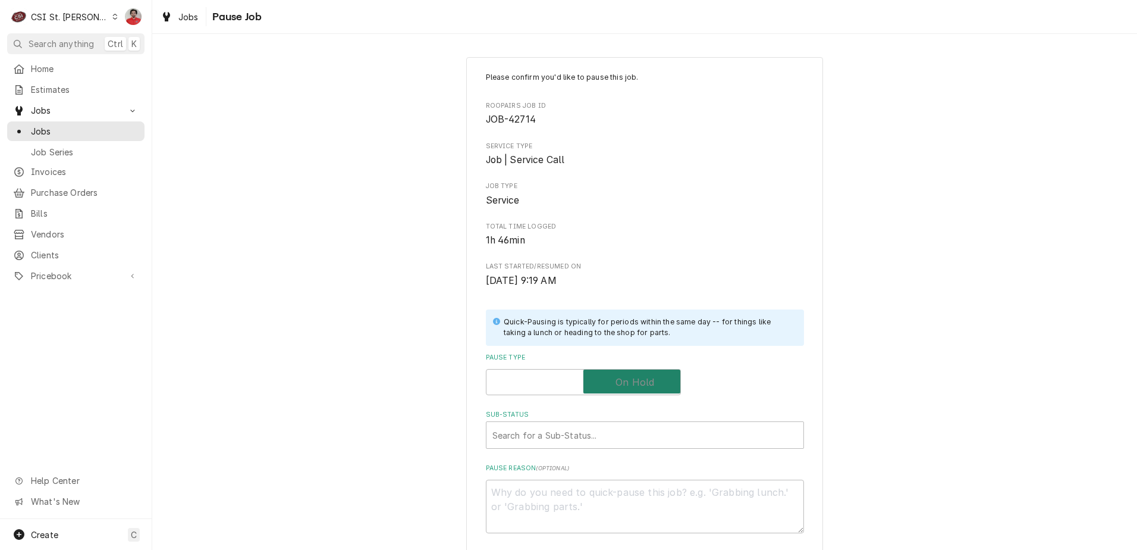
checkbox input "true"
click at [628, 431] on div "Sub-Status" at bounding box center [644, 434] width 305 height 21
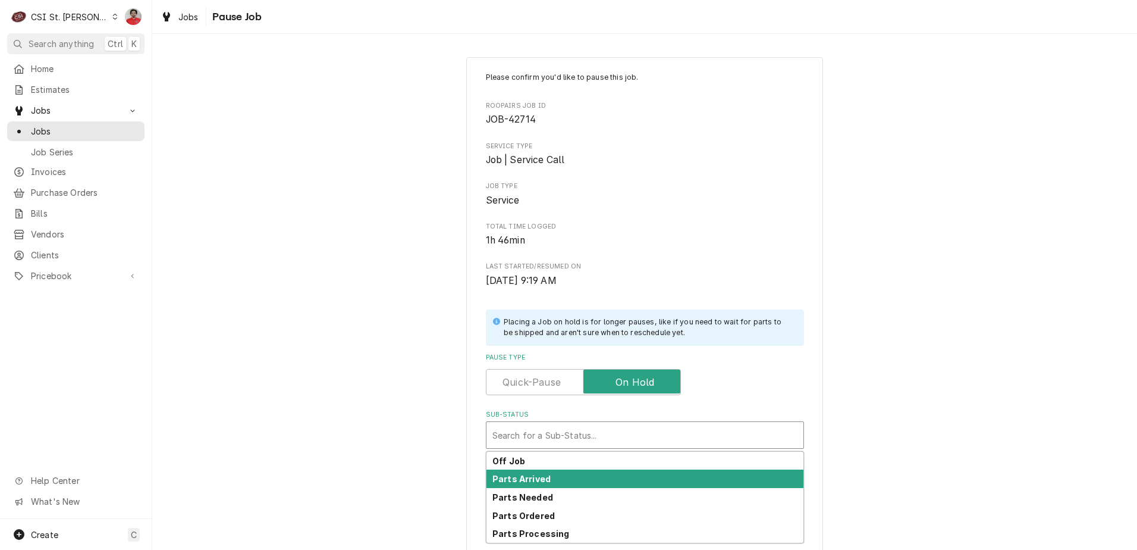
click at [628, 476] on div "Parts Arrived" at bounding box center [644, 478] width 317 height 18
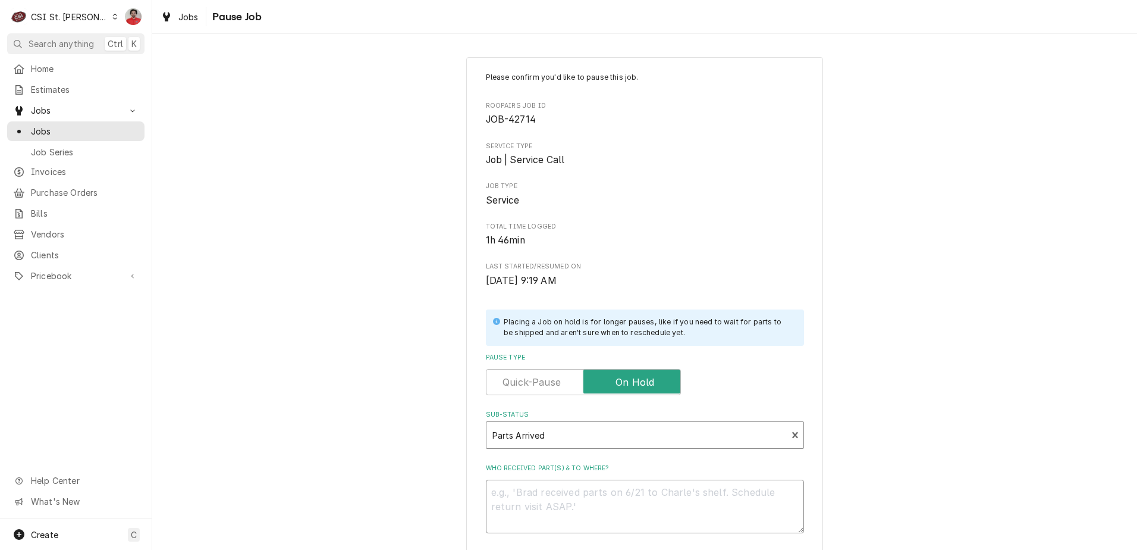
click at [629, 512] on textarea "Who received part(s) & to where?" at bounding box center [645, 506] width 318 height 54
type textarea "x"
type textarea "J"
type textarea "x"
type textarea "[PERSON_NAME]"
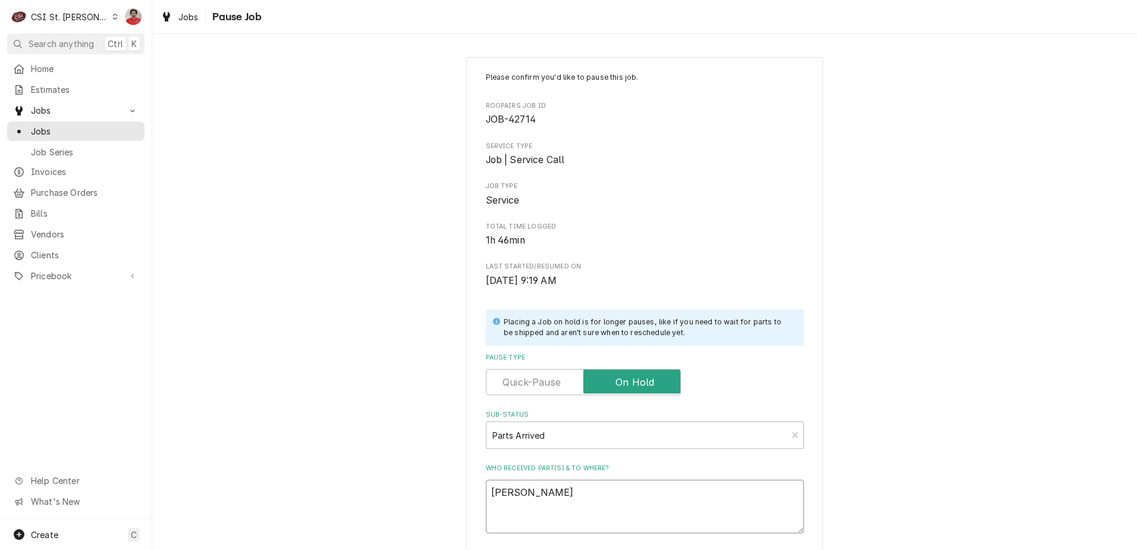
type textarea "x"
type textarea "JAC"
type textarea "x"
type textarea "JAC-"
type textarea "x"
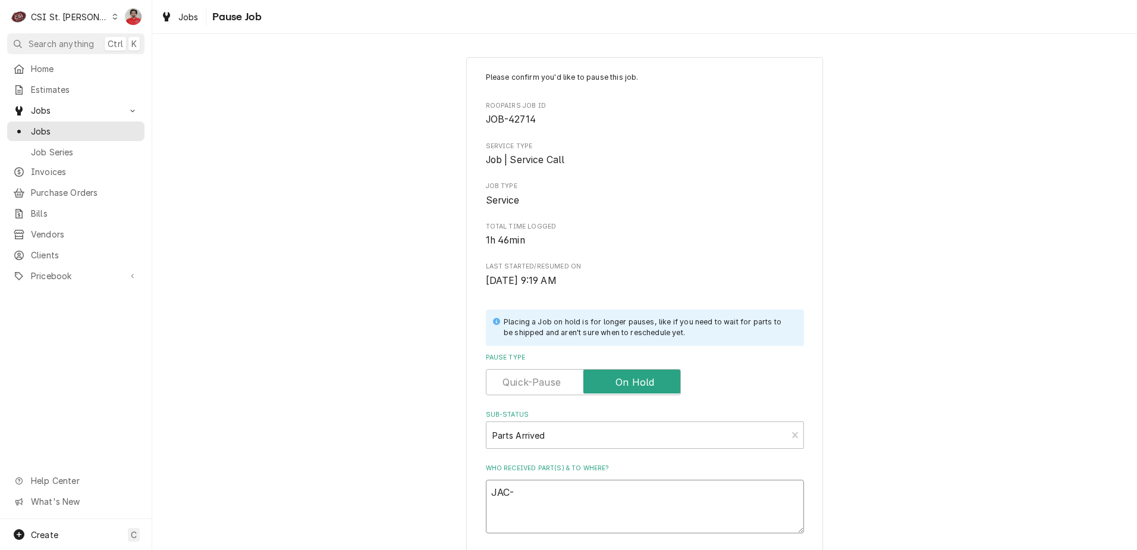
type textarea "JAC-5"
type textarea "x"
type textarea "JAC-53"
type textarea "x"
type textarea "JAC-534"
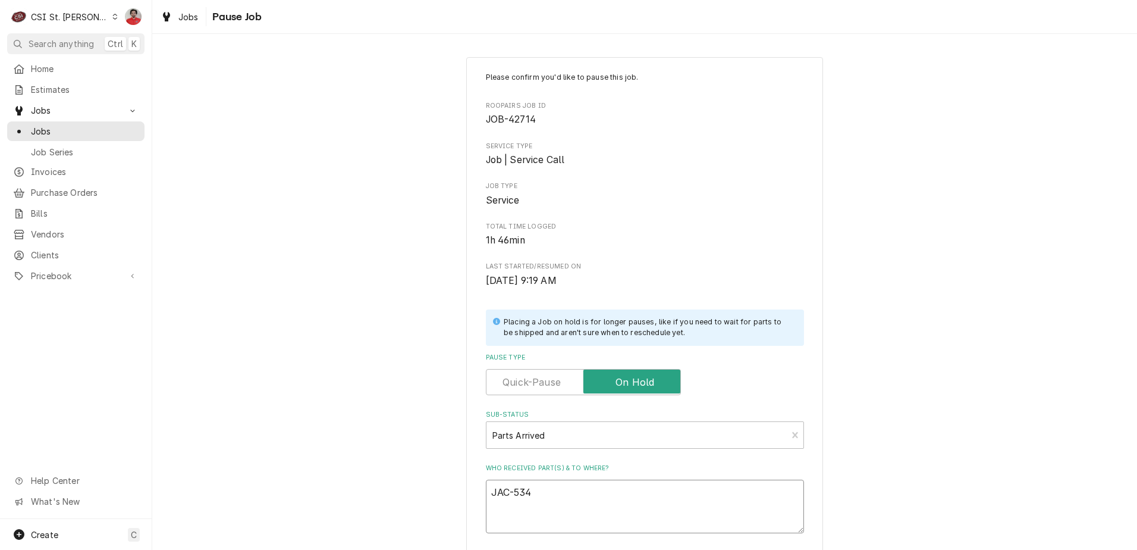
type textarea "x"
type textarea "JAC-5340"
type textarea "x"
type textarea "JAC-5340-"
type textarea "x"
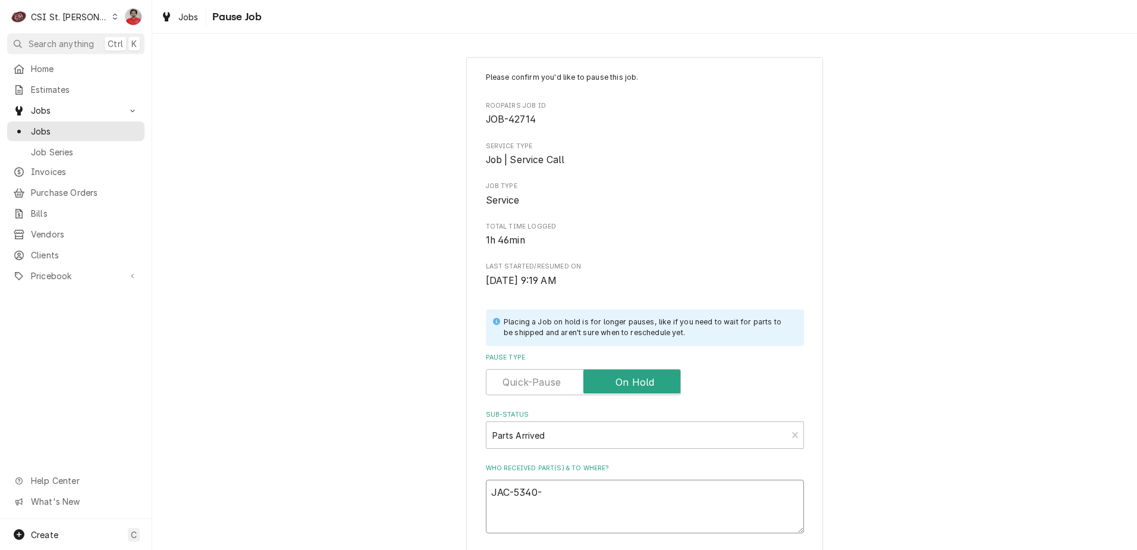
type textarea "JAC-5340-0"
type textarea "x"
type textarea "JAC-5340-00"
type textarea "x"
type textarea "JAC-5340-003"
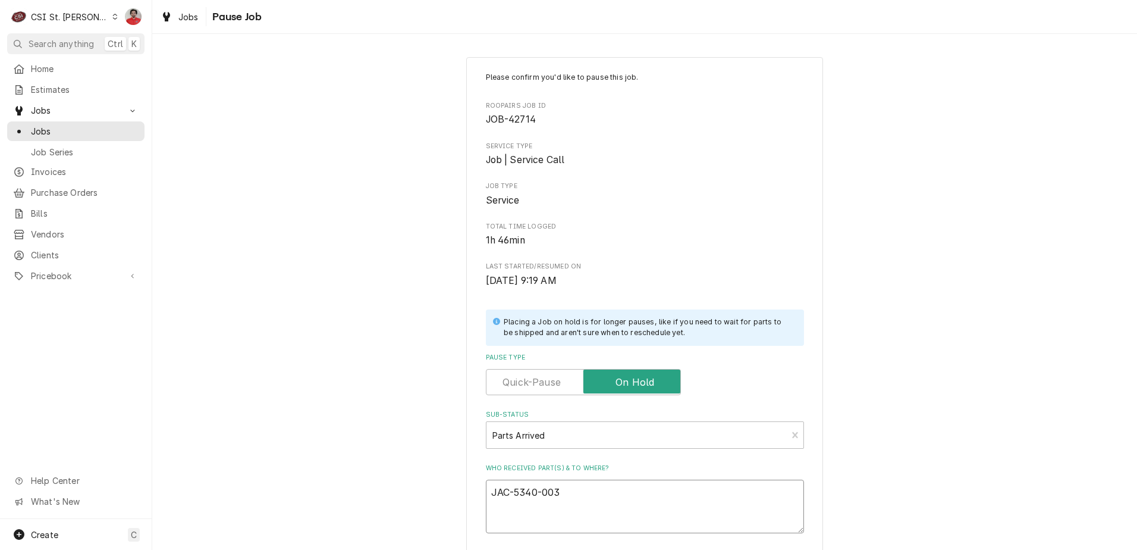
type textarea "x"
type textarea "JAC-5340-003-"
type textarea "x"
type textarea "JAC-5340-003-3"
type textarea "x"
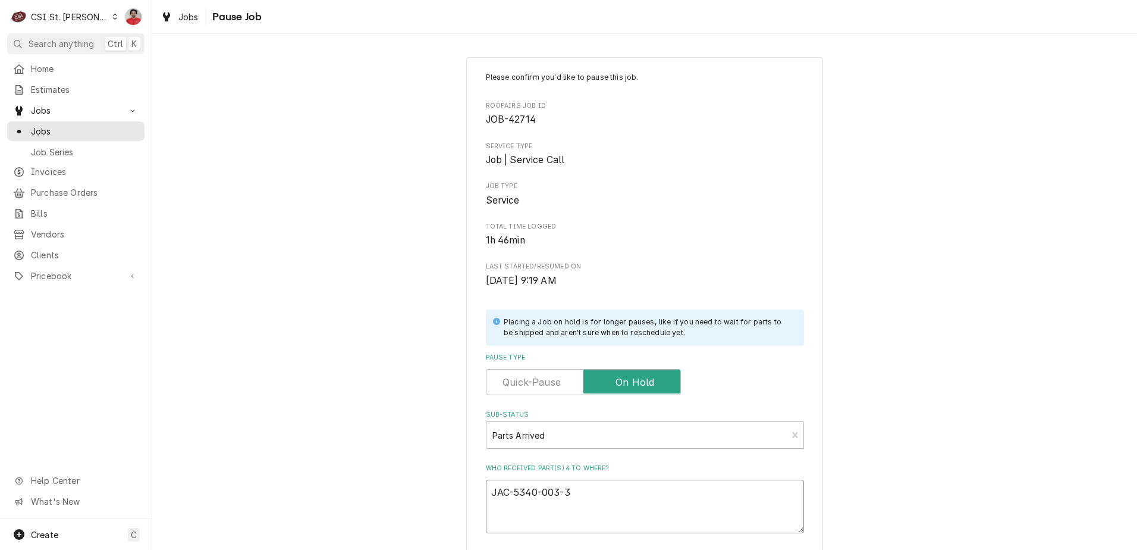
type textarea "JAC-5340-003-32"
type textarea "x"
type textarea "JAC-5340-003-32-"
type textarea "x"
type textarea "JAC-5340-003-32-3"
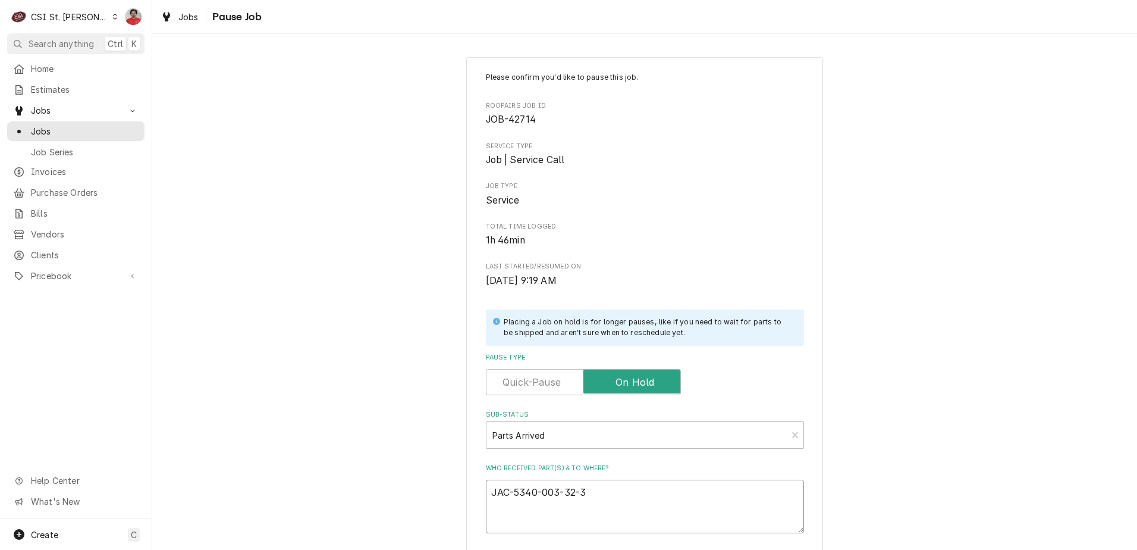
type textarea "x"
type textarea "JAC-5340-003-32-37"
type textarea "x"
type textarea "rJAC-5340-003-32-37"
type textarea "x"
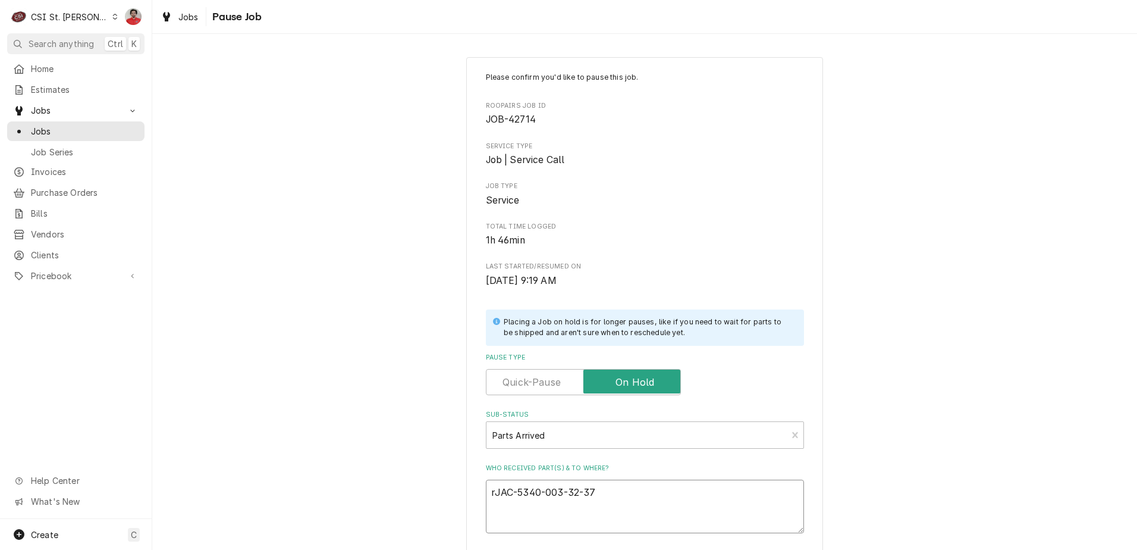
type textarea "reJAC-5340-003-32-37"
type textarea "x"
type textarea "recJAC-5340-003-32-37"
type textarea "x"
type textarea "rec JAC-5340-003-32-37"
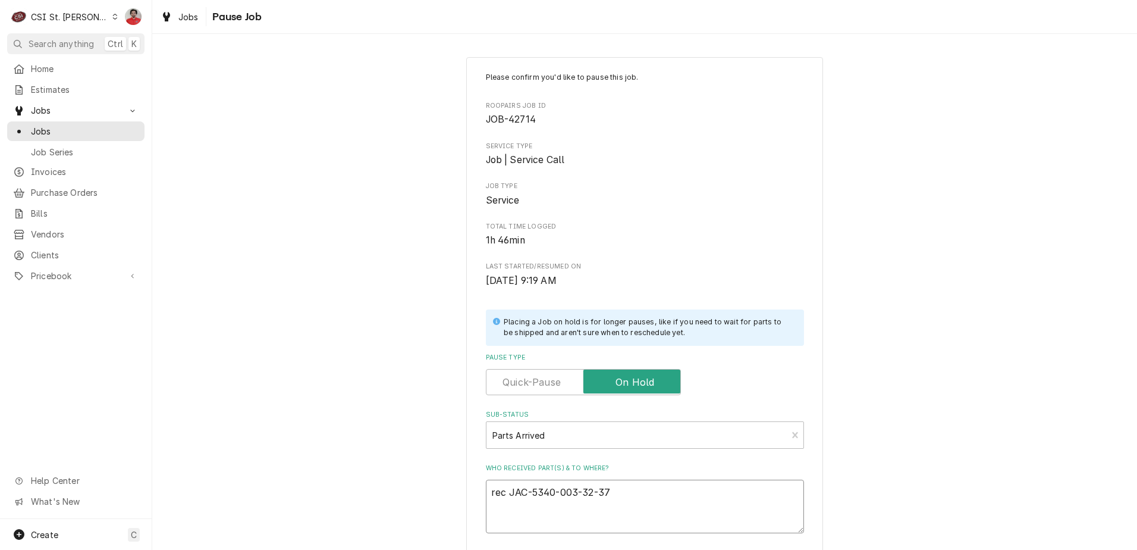
type textarea "x"
type textarea "rec tJAC-5340-003-32-37"
type textarea "x"
type textarea "rec JAC-5340-003-32-37"
type textarea "x"
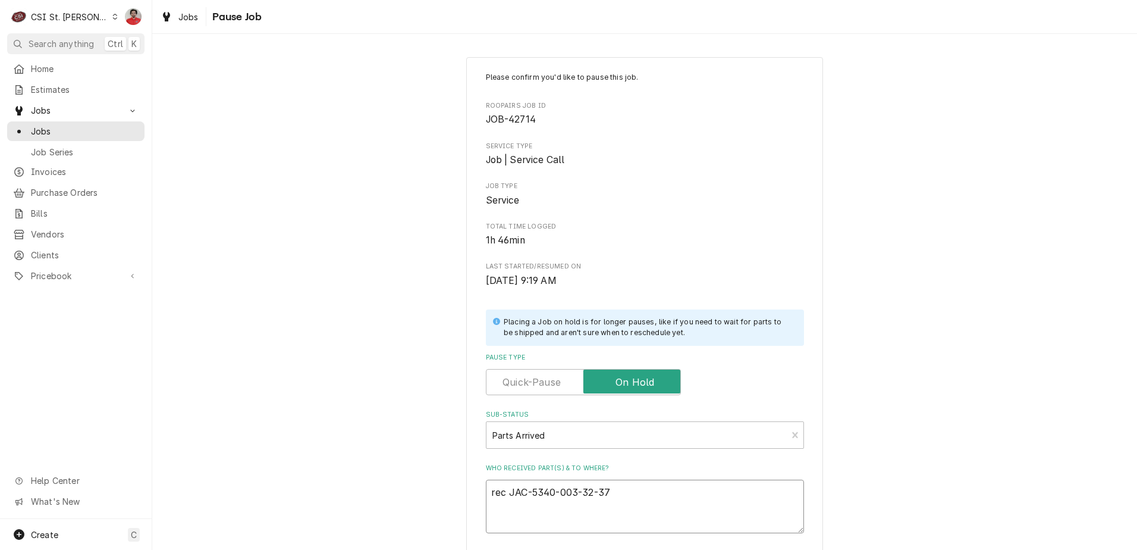
type textarea "rec 2JAC-5340-003-32-37"
type textarea "x"
type textarea "rec JAC-5340-003-32-37"
type textarea "x"
type textarea "rec tJAC-5340-003-32-37"
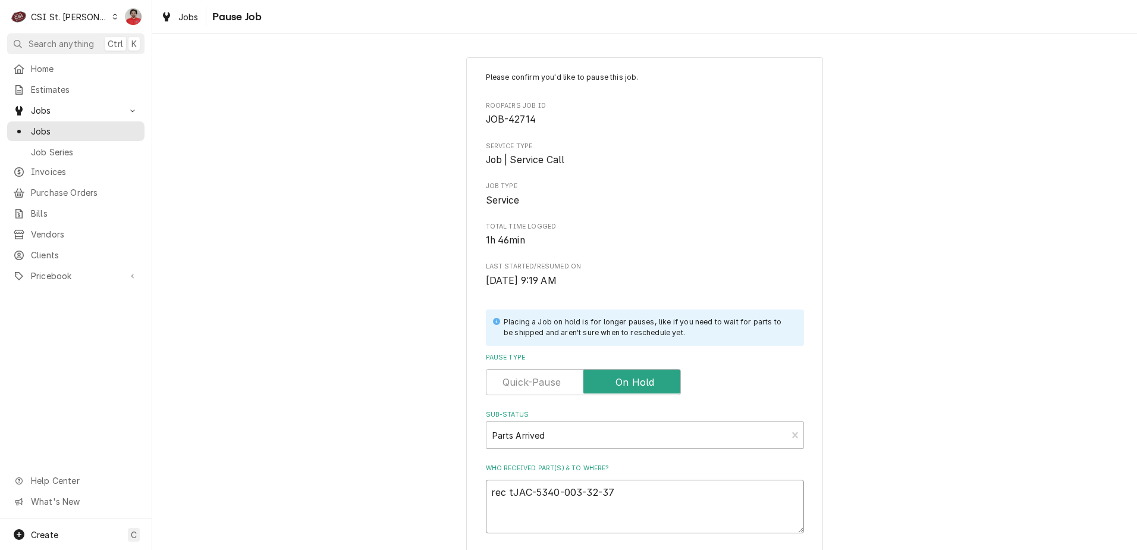
type textarea "x"
type textarea "rec twJAC-5340-003-32-37"
type textarea "x"
type textarea "rec twoJAC-5340-003-32-37"
type textarea "x"
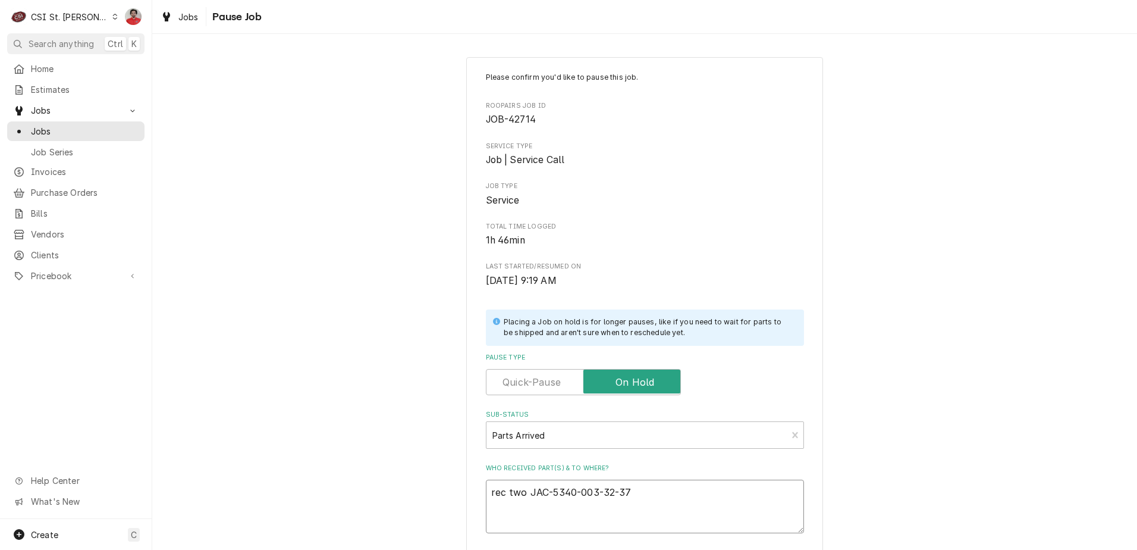
type textarea "rec two JAC-5340-003-32-37"
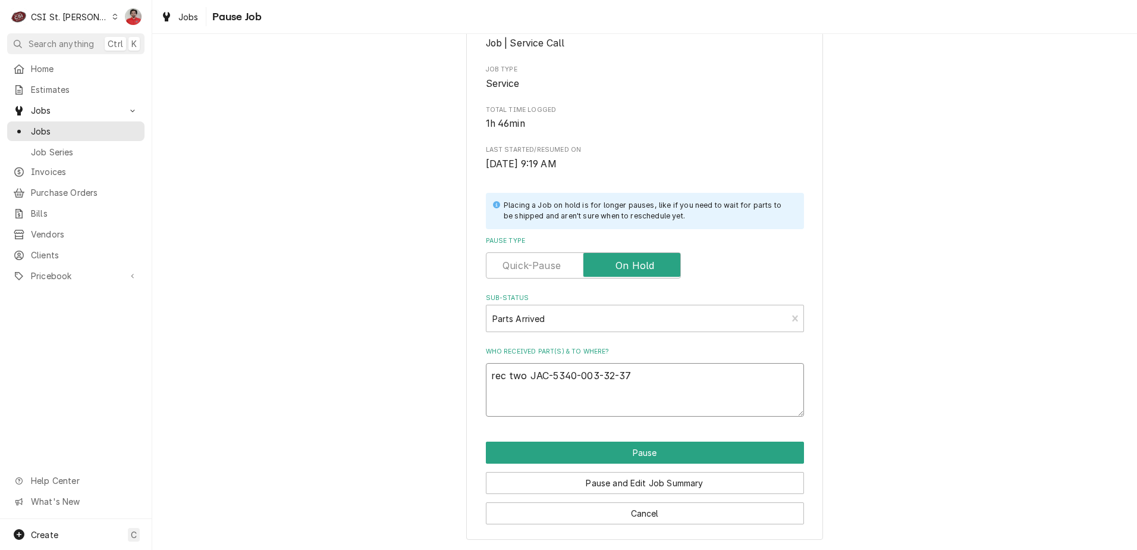
click at [746, 372] on textarea "rec two JAC-5340-003-32-37" at bounding box center [645, 390] width 318 height 54
type textarea "x"
type textarea "rec two JAC-5340-003-32-37"
type textarea "x"
type textarea "rec two JAC-5340-003-32-37 a"
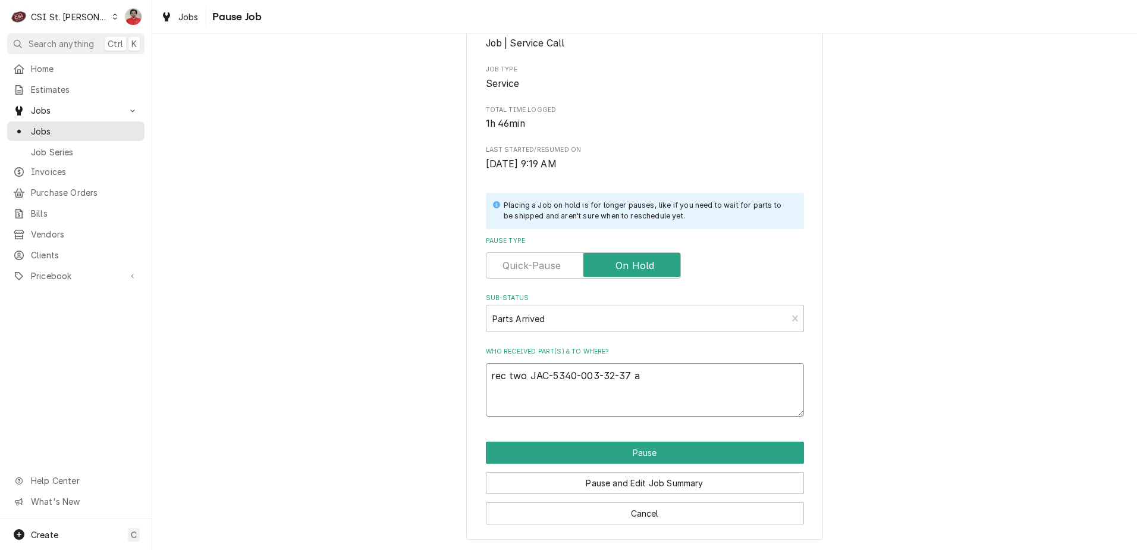
type textarea "x"
type textarea "rec two JAC-5340-003-32-37 an"
type textarea "x"
type textarea "rec two JAC-5340-003-32-37 and"
type textarea "x"
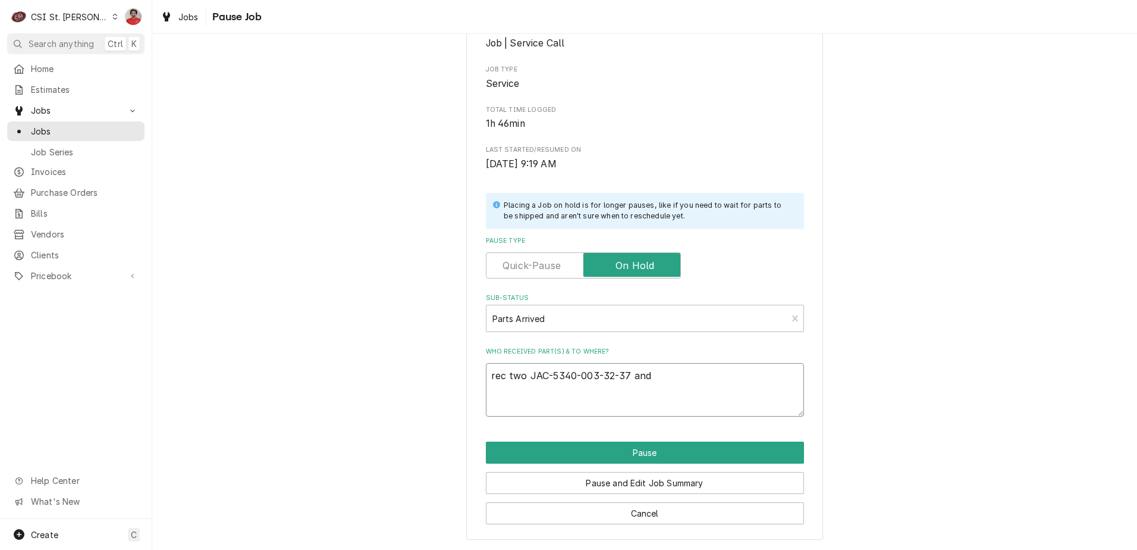
type textarea "rec two JAC-5340-003-32-37 and"
type textarea "x"
type textarea "rec two JAC-5340-003-32-37 and o"
type textarea "x"
type textarea "rec two JAC-5340-003-32-37 and on"
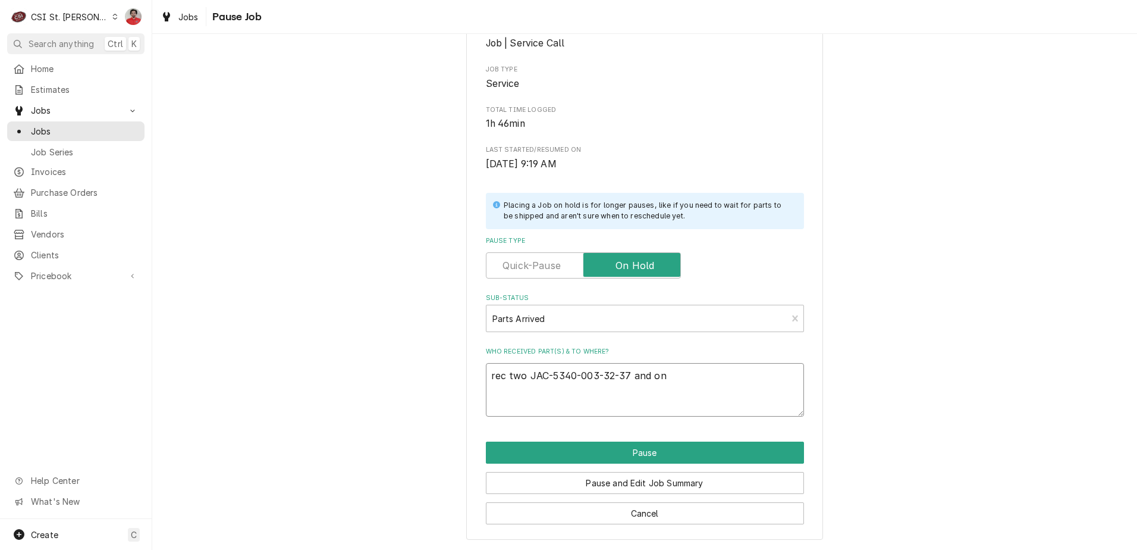
type textarea "x"
type textarea "rec two JAC-5340-003-32-37 and one"
type textarea "x"
type textarea "rec two JAC-5340-003-32-37 and one"
type textarea "x"
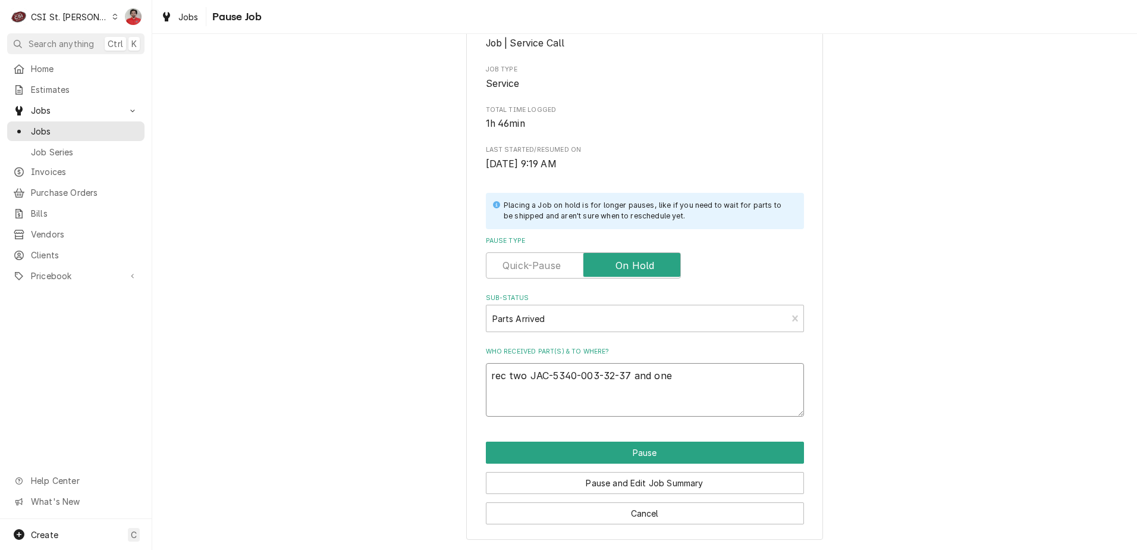
type textarea "rec two JAC-5340-003-32-37 and one A"
type textarea "x"
type textarea "rec two JAC-5340-003-32-37 and one AR"
type textarea "x"
type textarea "rec two JAC-5340-003-32-37 and one ARC"
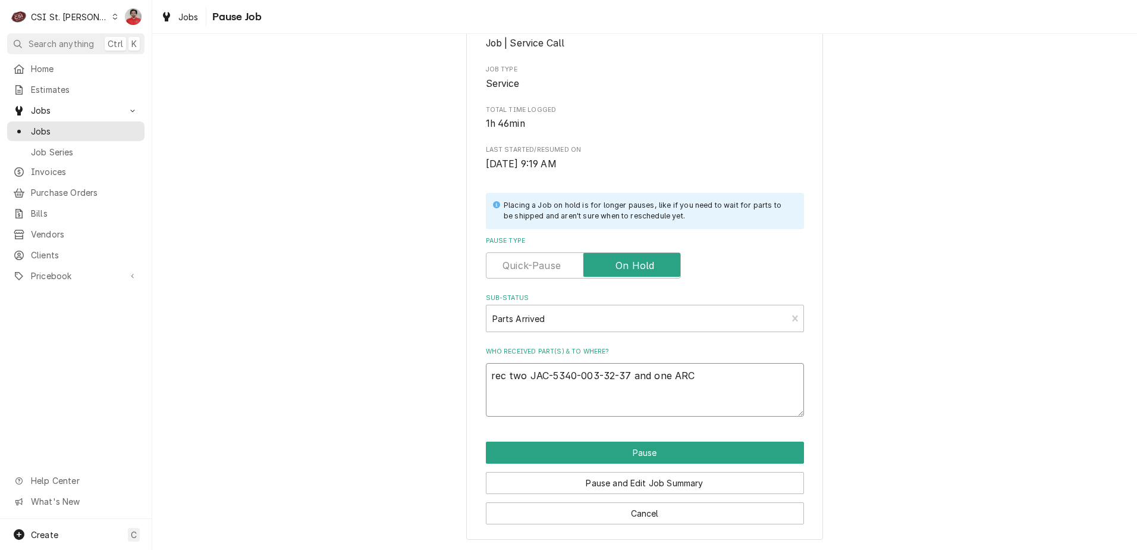
type textarea "x"
type textarea "rec two JAC-5340-003-32-37 and one ARC-"
type textarea "x"
type textarea "rec two JAC-5340-003-32-37 and one ARC-6"
type textarea "x"
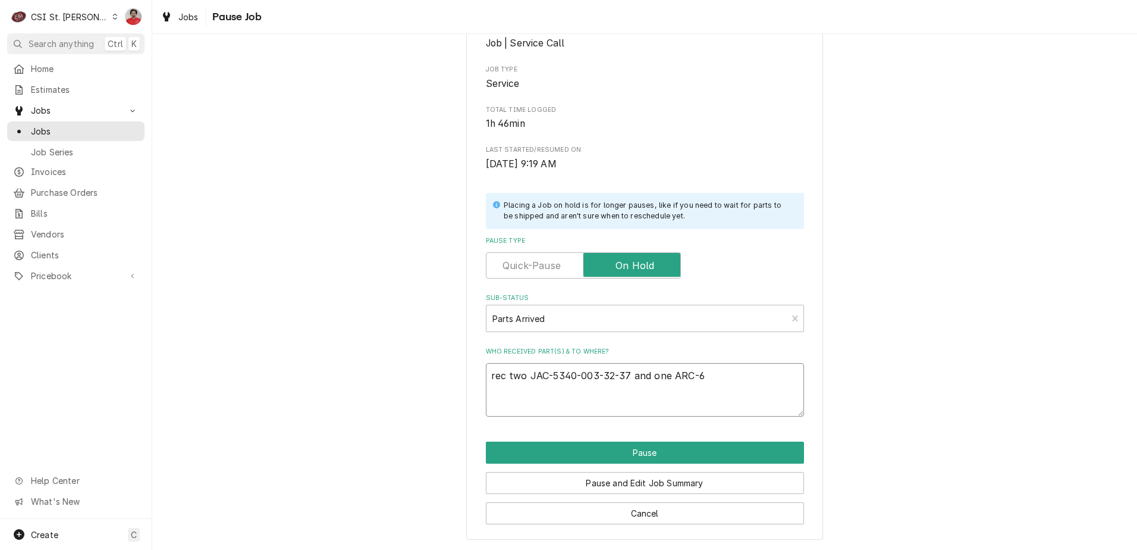
type textarea "rec two JAC-5340-003-32-37 and one ARC-66"
type textarea "x"
type textarea "rec two JAC-5340-003-32-37 and one ARC-660"
type textarea "x"
type textarea "rec two JAC-5340-003-32-37 and one ARC-6601"
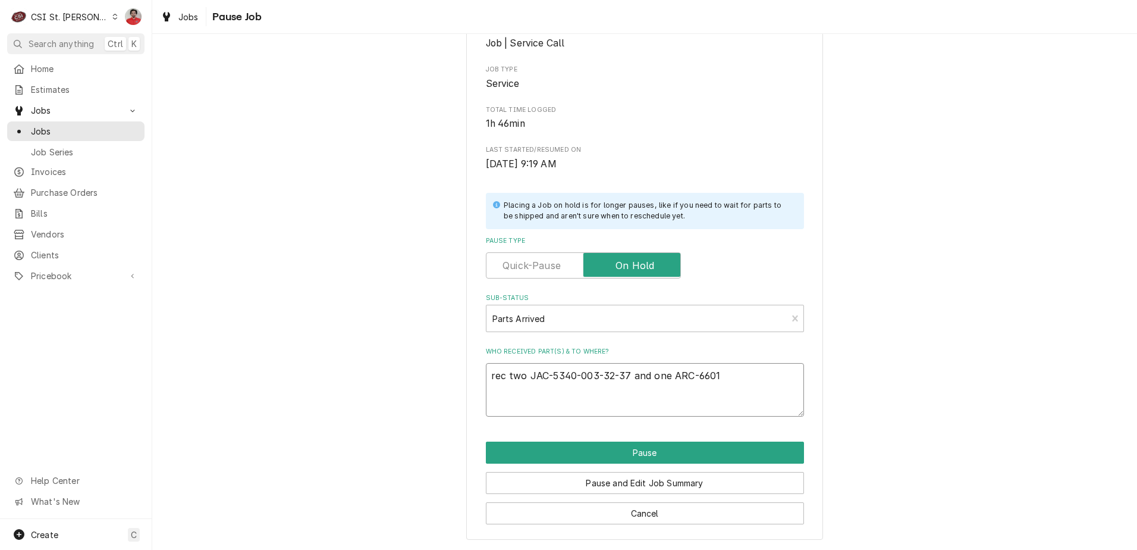
type textarea "x"
type textarea "rec two JAC-5340-003-32-37 and one ARC-66010"
type textarea "x"
type textarea "rec two JAC-5340-003-32-37 and one ARC-66010"
type textarea "x"
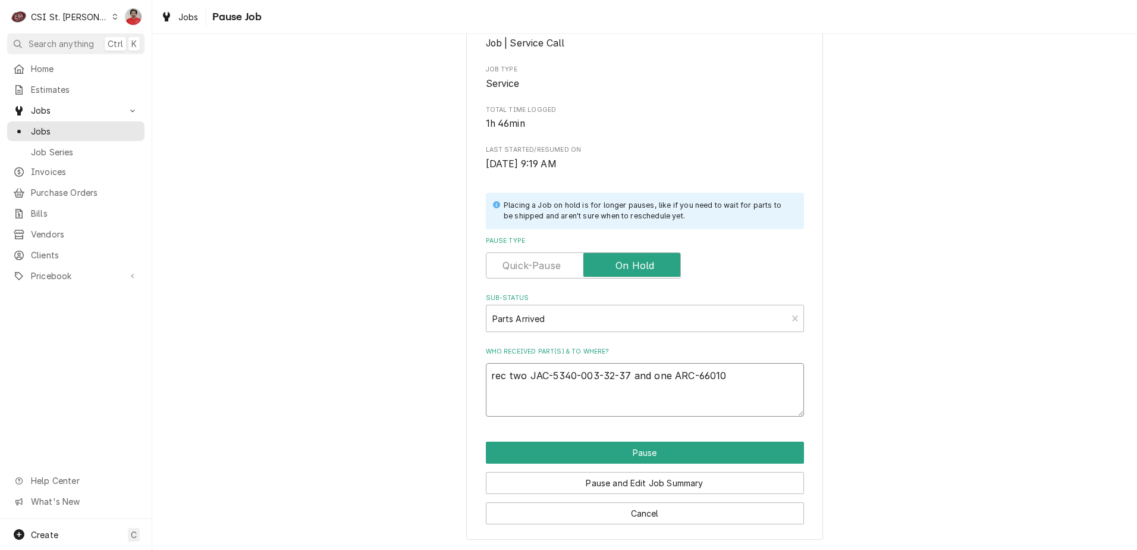
type textarea "rec two JAC-5340-003-32-37 and one ARC-66010 t"
type textarea "x"
type textarea "rec two JAC-5340-003-32-37 and one ARC-66010 ti"
type textarea "x"
type textarea "rec two JAC-5340-003-32-37 and one ARC-66010 ti"
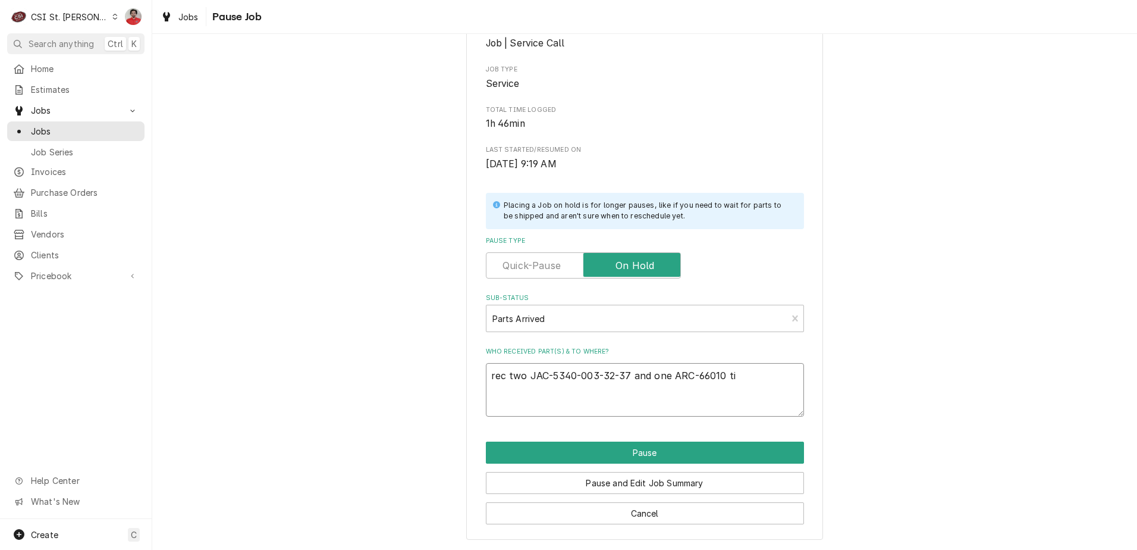
type textarea "x"
type textarea "rec two JAC-5340-003-32-37 and ne ARC-66010 ti"
type textarea "x"
type textarea "rec two JAC-5340-003-32-37 and e ARC-66010 ti"
type textarea "x"
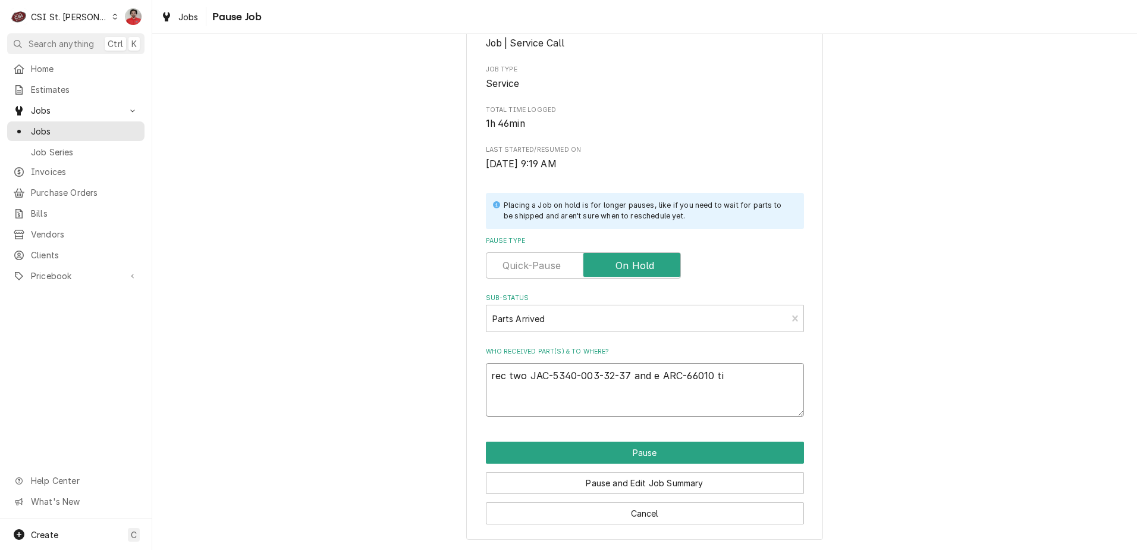
type textarea "rec two JAC-5340-003-32-37 and ARC-66010 ti"
type textarea "x"
type textarea "rec two JAC-5340-003-32-37 and ARC-66010 ti"
type textarea "x"
type textarea "rec two JAC-5340-003-32-37 and tARC-66010 ti"
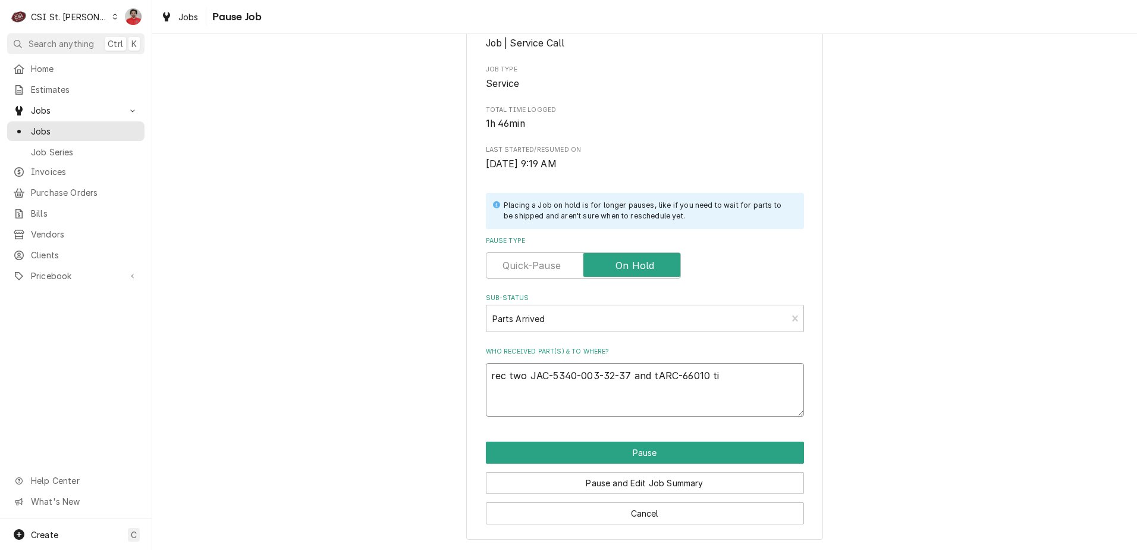
type textarea "x"
type textarea "rec two JAC-5340-003-32-37 and twARC-66010 ti"
type textarea "x"
type textarea "rec two JAC-5340-003-32-37 and twoARC-66010 ti"
type textarea "x"
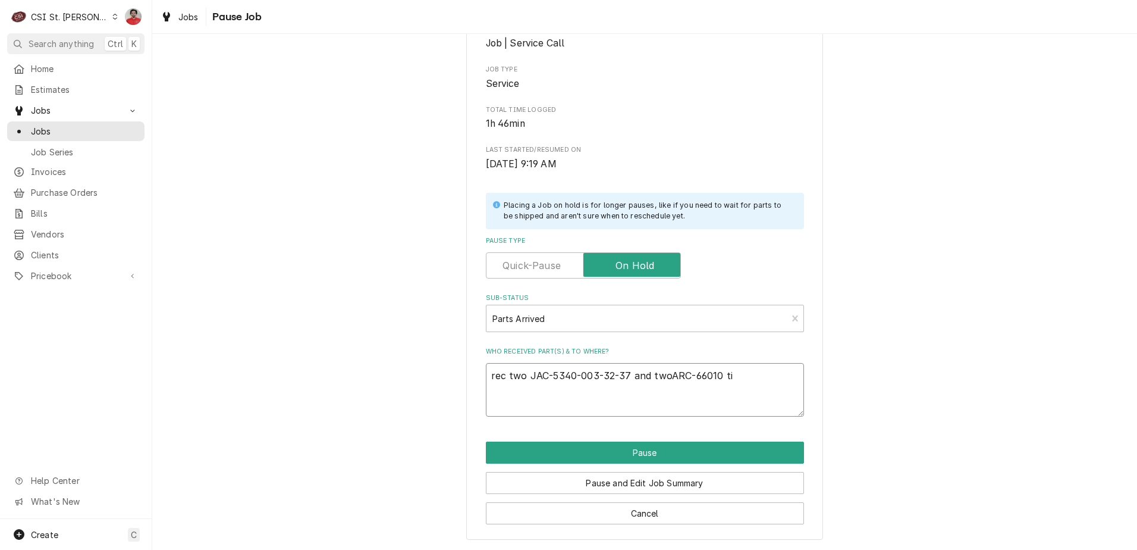
type textarea "rec two JAC-5340-003-32-37 and two ARC-66010 ti"
type textarea "x"
type textarea "rec two JAC-5340-003-32-37 and two ARC-66010 ti"
type textarea "x"
type textarea "rec two JAC-5340-003-32-37 and two ARC-66010 t"
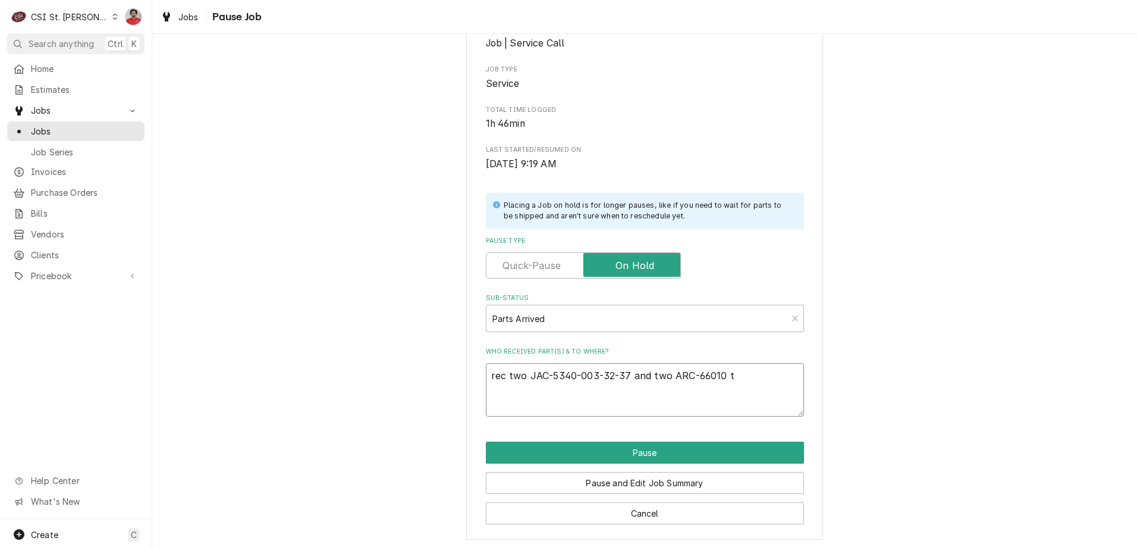
type textarea "x"
type textarea "rec two JAC-5340-003-32-37 and two ARC-66010 to"
type textarea "x"
type textarea "rec two JAC-5340-003-32-37 and two ARC-66010 to"
type textarea "x"
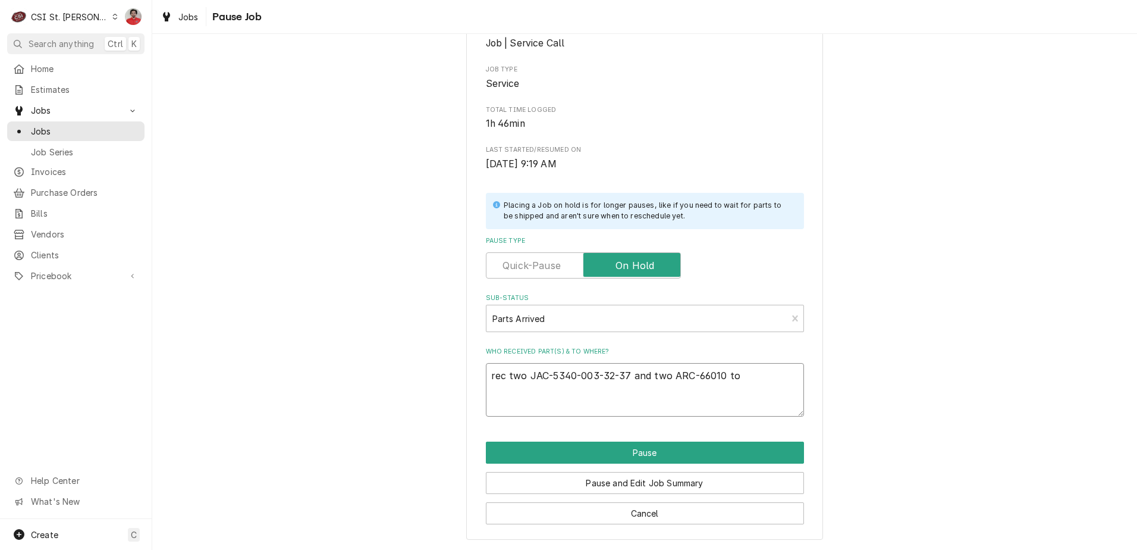
type textarea "rec two JAC-5340-003-32-37 and two ARC-66010 to C"
type textarea "x"
type textarea "rec two JAC-5340-003-32-37 and two ARC-66010 to Ch"
type textarea "x"
type textarea "rec two JAC-5340-003-32-37 and two ARC-66010 to Chu"
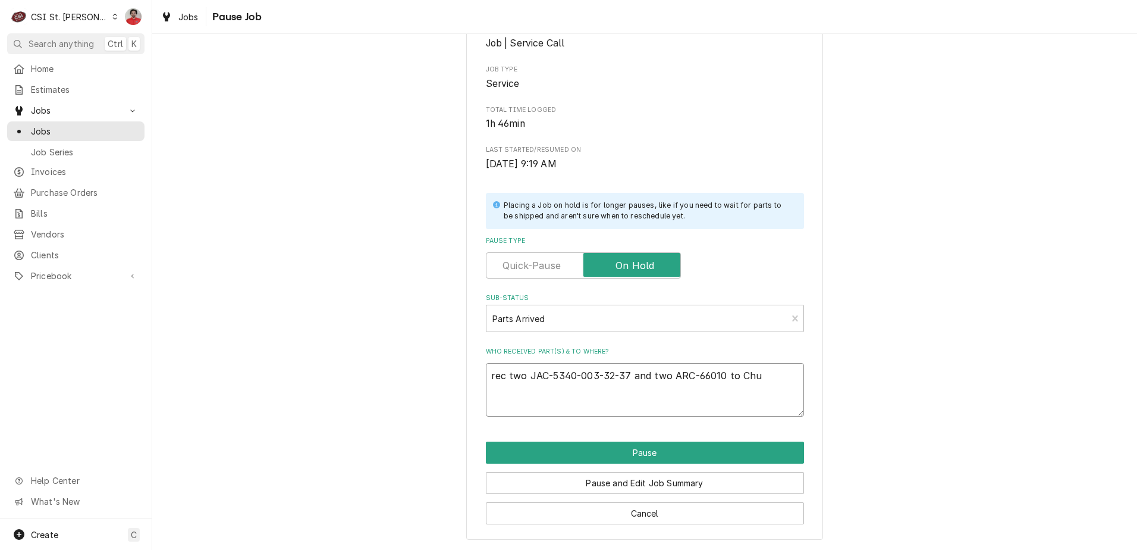
type textarea "x"
type textarea "rec two JAC-5340-003-32-37 and two ARC-66010 to Chuc"
type textarea "x"
type textarea "rec two JAC-5340-003-32-37 and two ARC-66010 to Chuck"
type textarea "x"
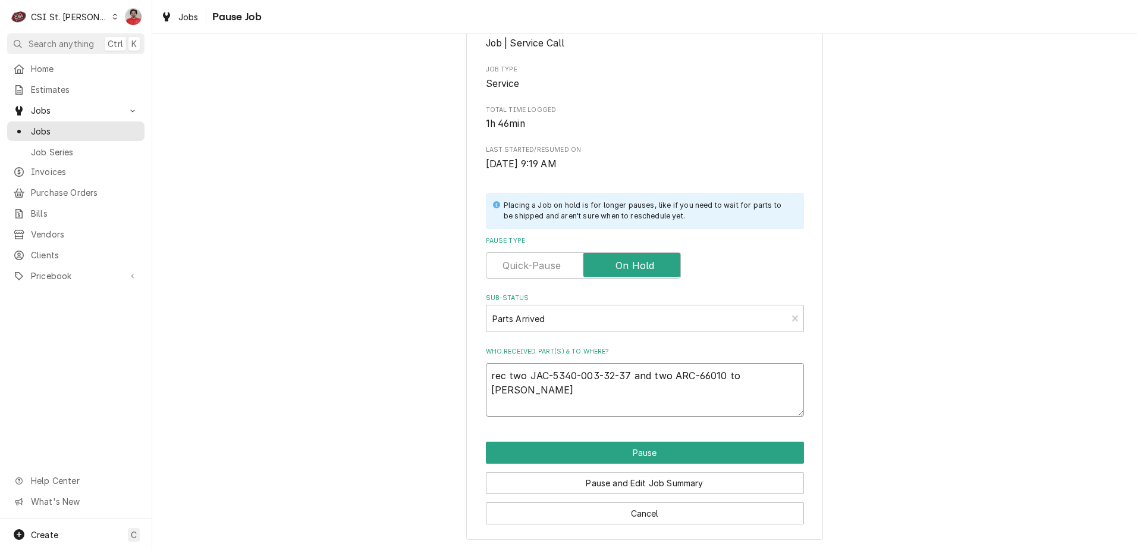
type textarea "rec two JAC-5340-003-32-37 and two ARC-66010 to Chuc"
type textarea "x"
type textarea "rec two JAC-5340-003-32-37 and two ARC-66010 to Chuck"
type textarea "x"
type textarea "rec two JAC-5340-003-32-37 and two ARC-66010 to Chuck'"
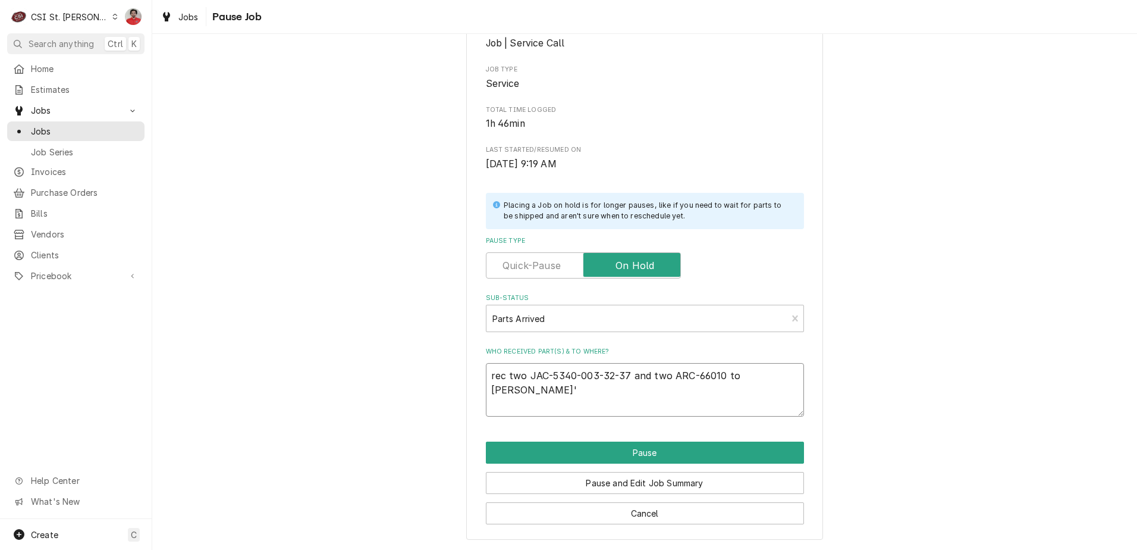
type textarea "x"
type textarea "rec two JAC-5340-003-32-37 and two ARC-66010 to Chuck's"
type textarea "x"
type textarea "rec two JAC-5340-003-32-37 and two ARC-66010 to Chuck's"
type textarea "x"
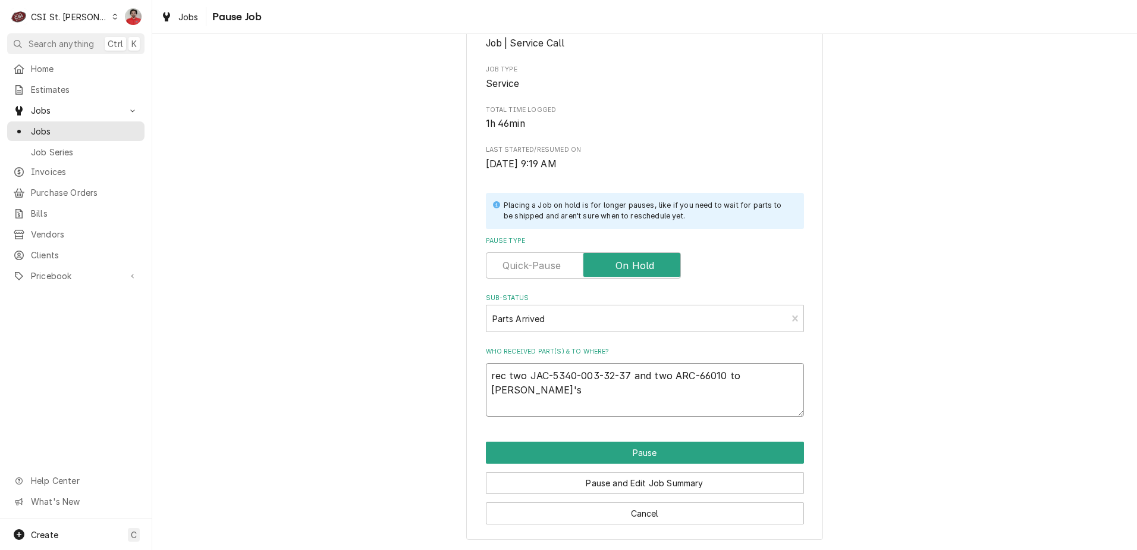
type textarea "rec two JAC-5340-003-32-37 and two ARC-66010 to Chuck's s"
type textarea "x"
type textarea "rec two JAC-5340-003-32-37 and two ARC-66010 to Chuck's sh"
type textarea "x"
type textarea "rec two JAC-5340-003-32-37 and two ARC-66010 to Chuck's she"
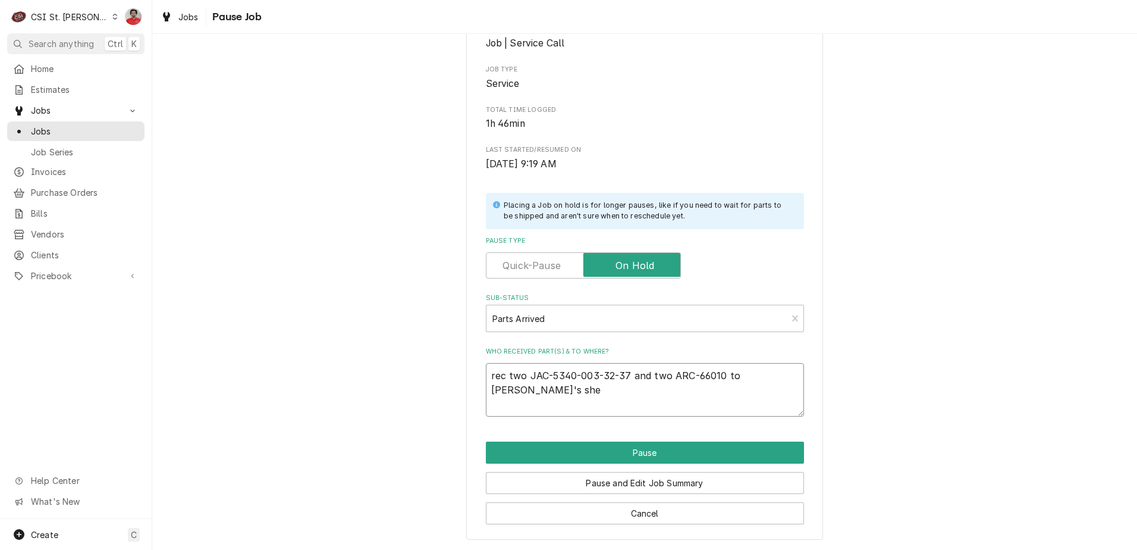
type textarea "x"
type textarea "rec two JAC-5340-003-32-37 and two ARC-66010 to Chuck's shel"
type textarea "x"
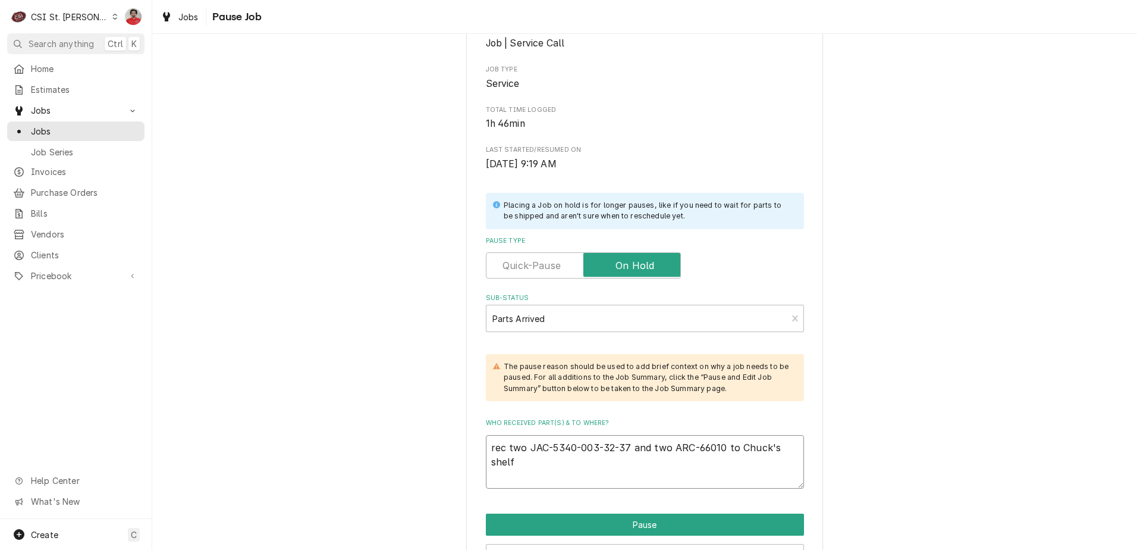
type textarea "rec two JAC-5340-003-32-37 and two ARC-66010 to Chuck's shelf"
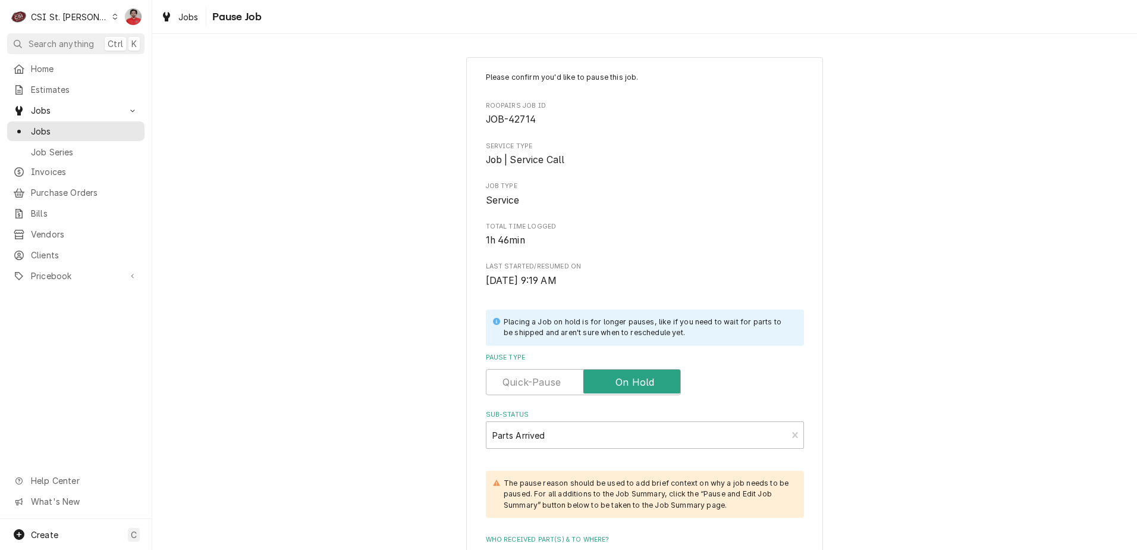
scroll to position [189, 0]
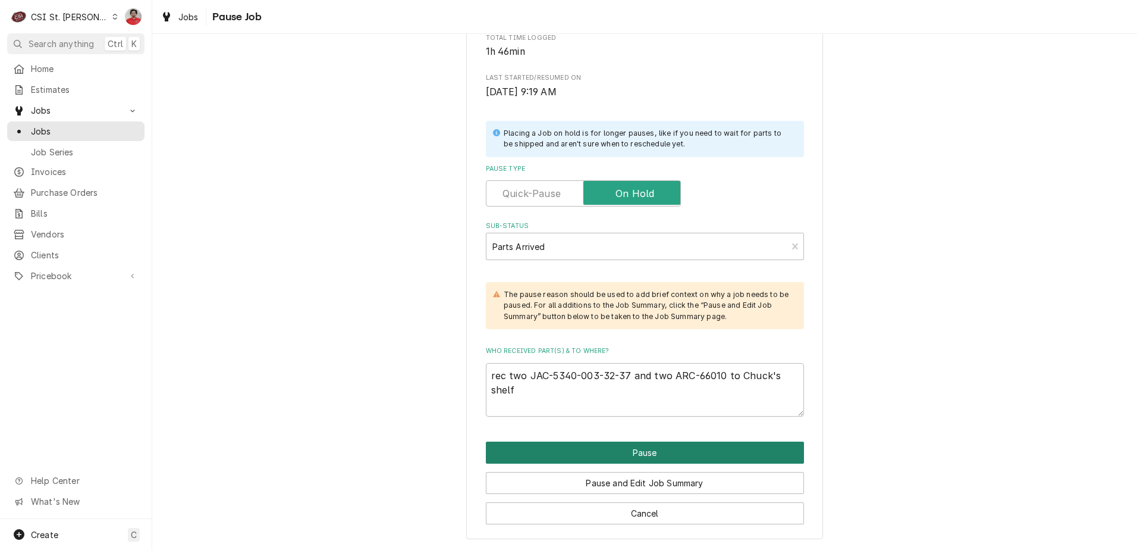
click at [574, 453] on button "Pause" at bounding box center [645, 452] width 318 height 22
type textarea "x"
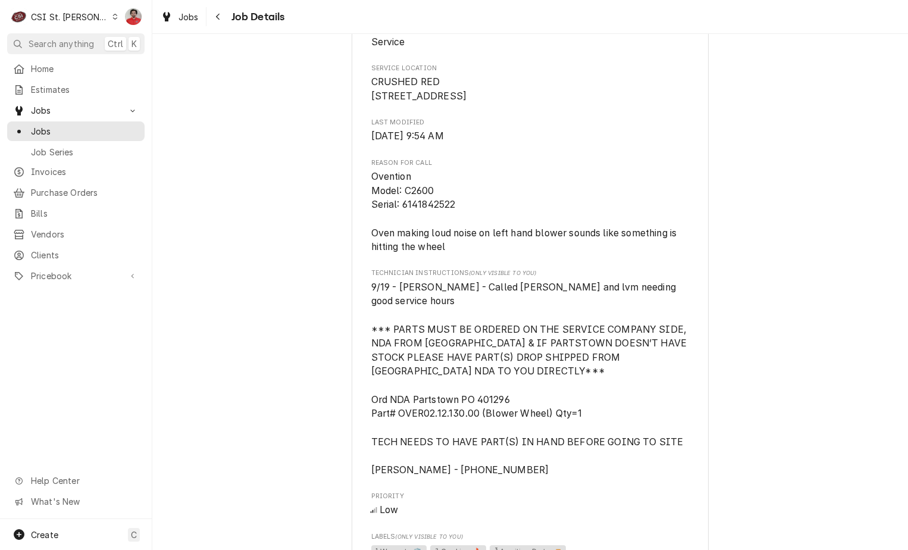
scroll to position [671, 0]
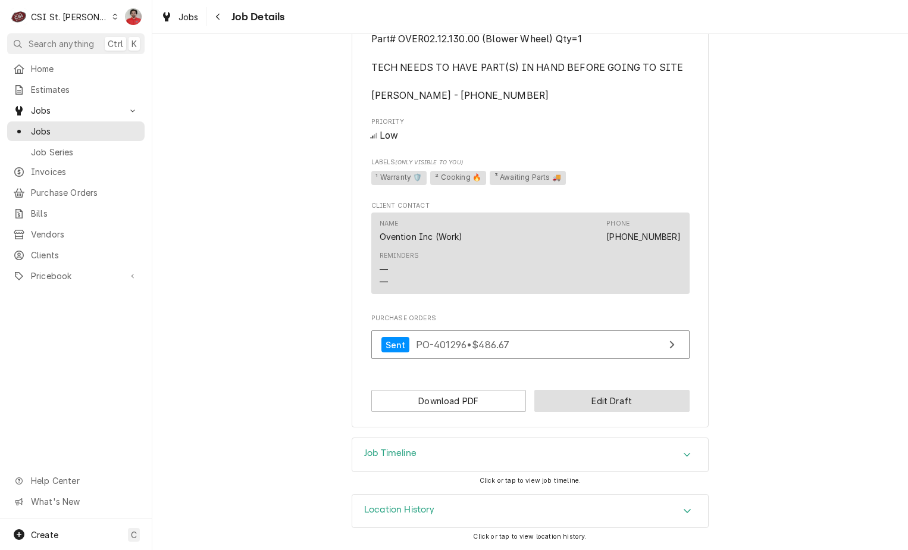
click at [621, 400] on button "Edit Draft" at bounding box center [611, 401] width 155 height 22
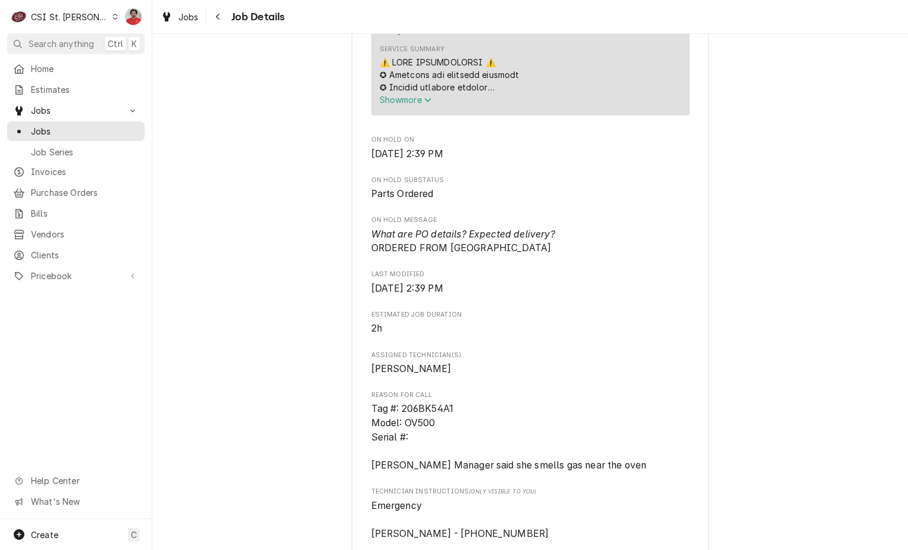
scroll to position [535, 0]
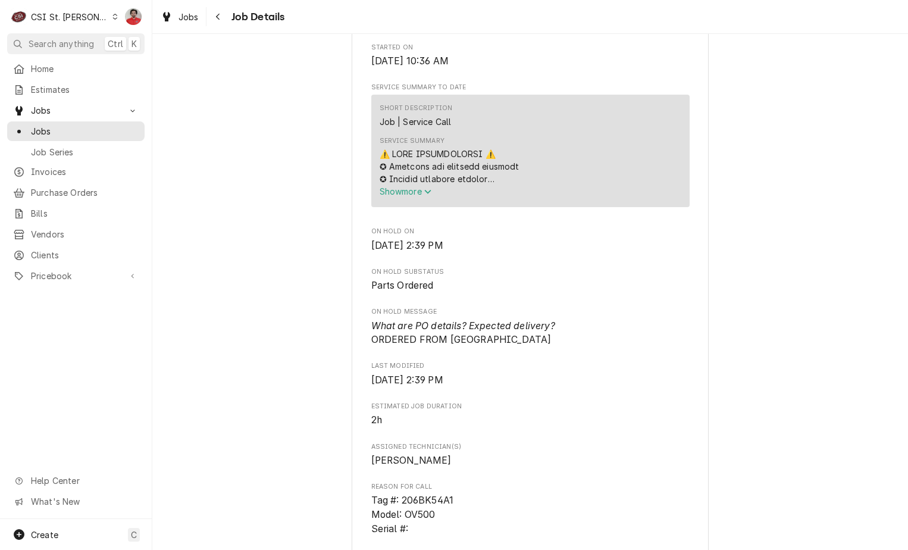
click at [415, 192] on span "Show more" at bounding box center [405, 191] width 52 height 10
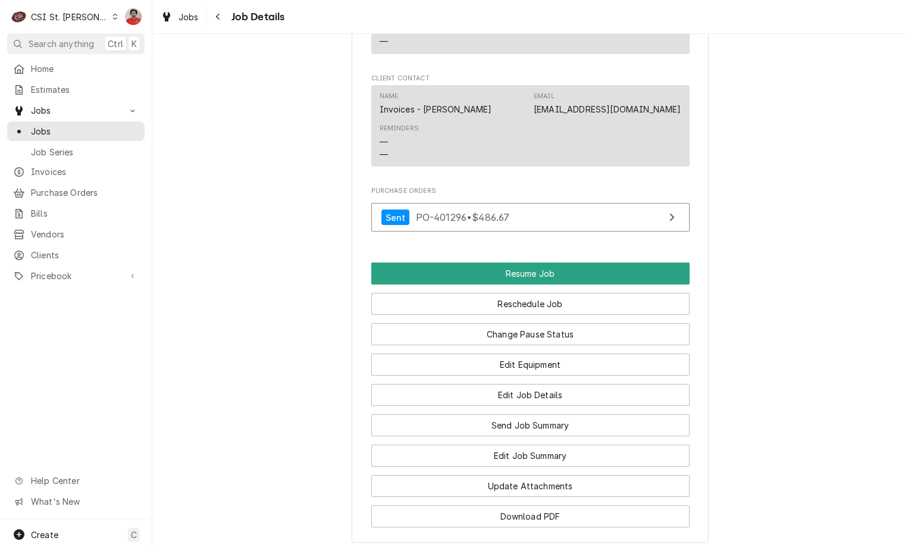
scroll to position [2200, 0]
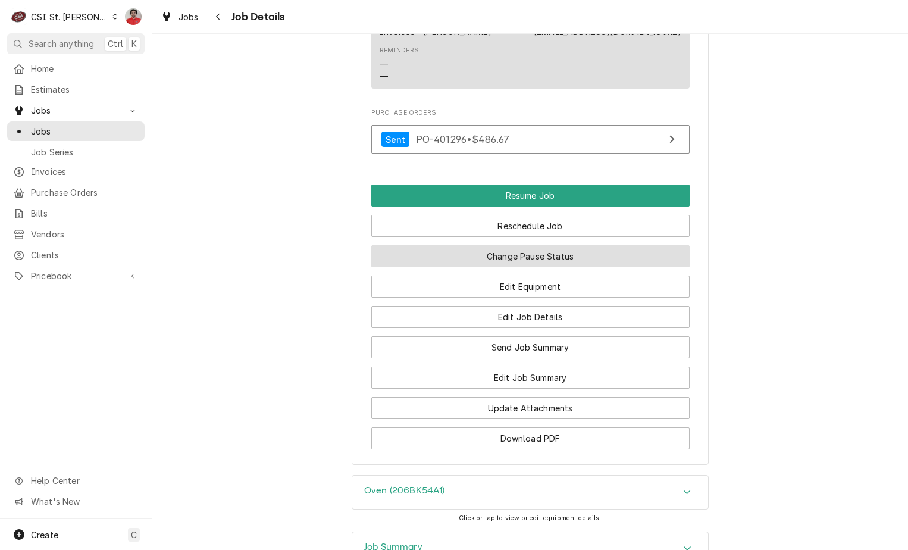
click at [479, 245] on button "Change Pause Status" at bounding box center [530, 256] width 318 height 22
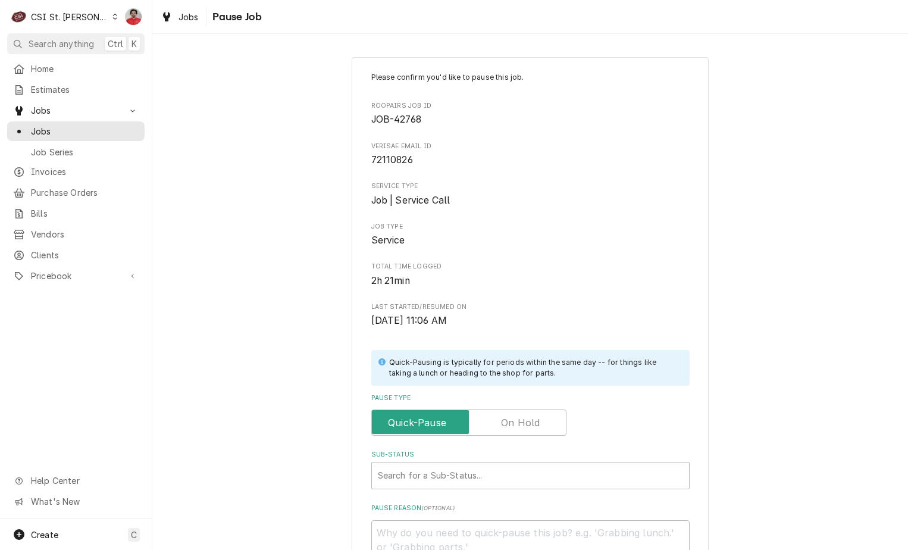
click at [511, 415] on label "Pause Type" at bounding box center [468, 422] width 195 height 26
click at [511, 415] on input "Pause Type" at bounding box center [468, 422] width 184 height 26
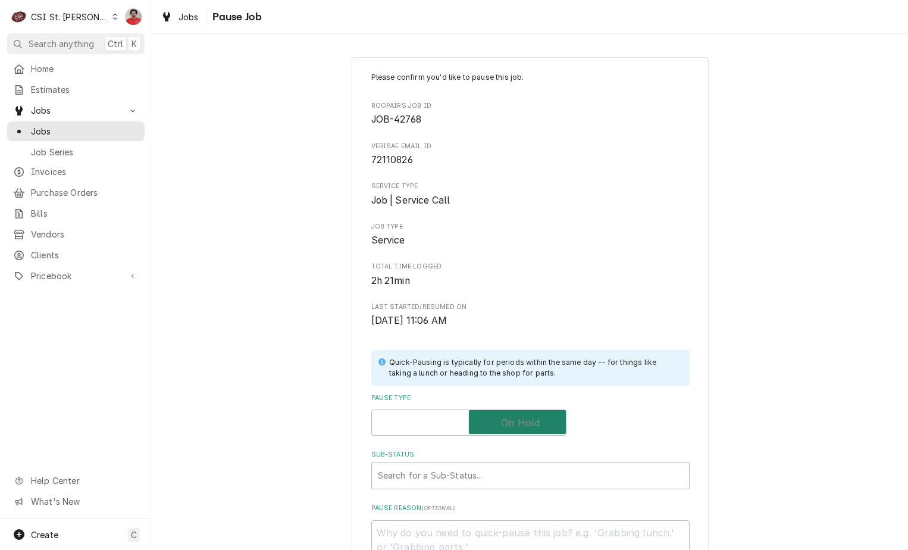
checkbox input "true"
click at [506, 473] on div "Sub-Status" at bounding box center [530, 474] width 305 height 21
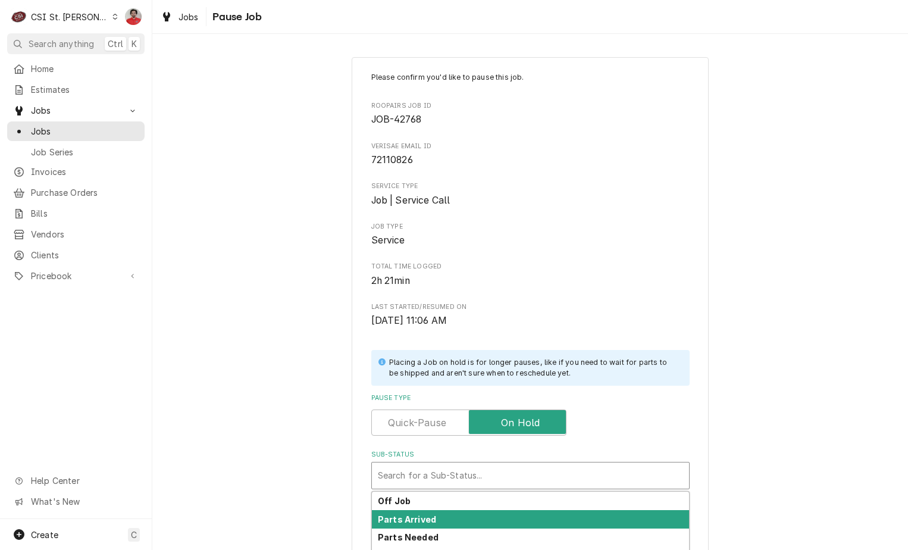
click at [487, 517] on div "Parts Arrived" at bounding box center [530, 519] width 317 height 18
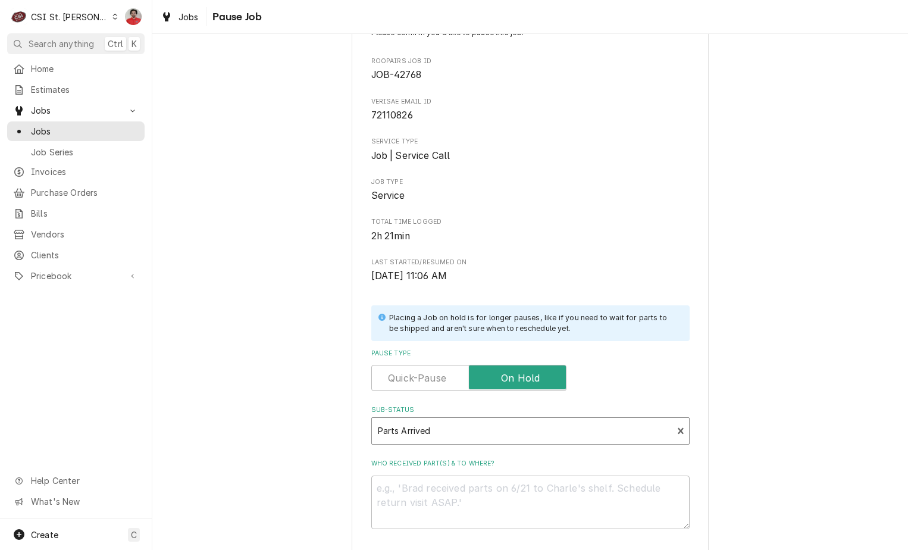
scroll to position [157, 0]
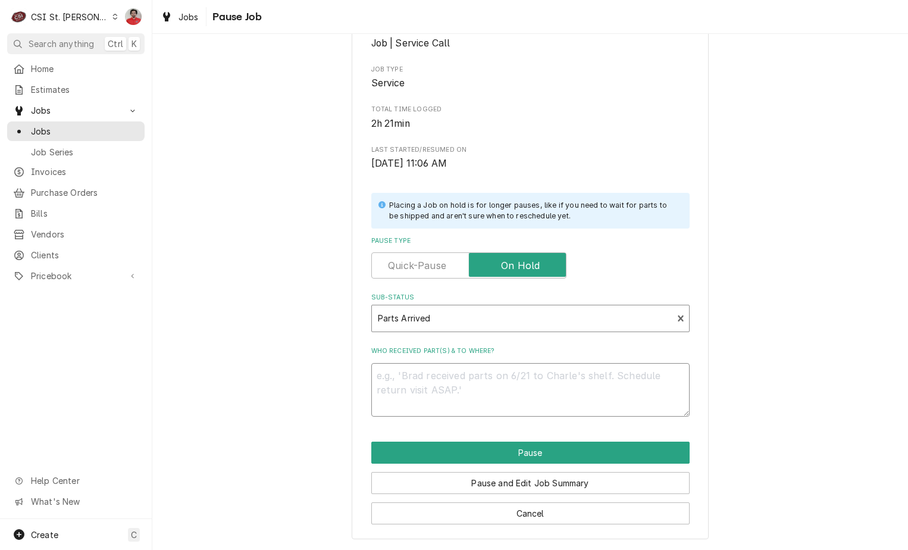
click at [529, 363] on textarea "Who received part(s) & to where?" at bounding box center [530, 390] width 318 height 54
type textarea "x"
type textarea "R"
type textarea "x"
type textarea "Re"
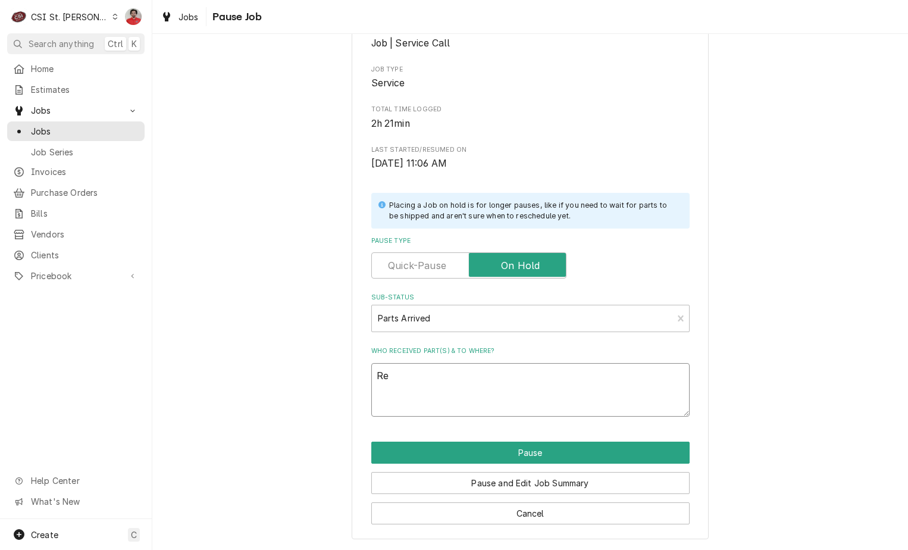
type textarea "x"
type textarea "Rec"
type textarea "x"
type textarea "Rec"
type textarea "x"
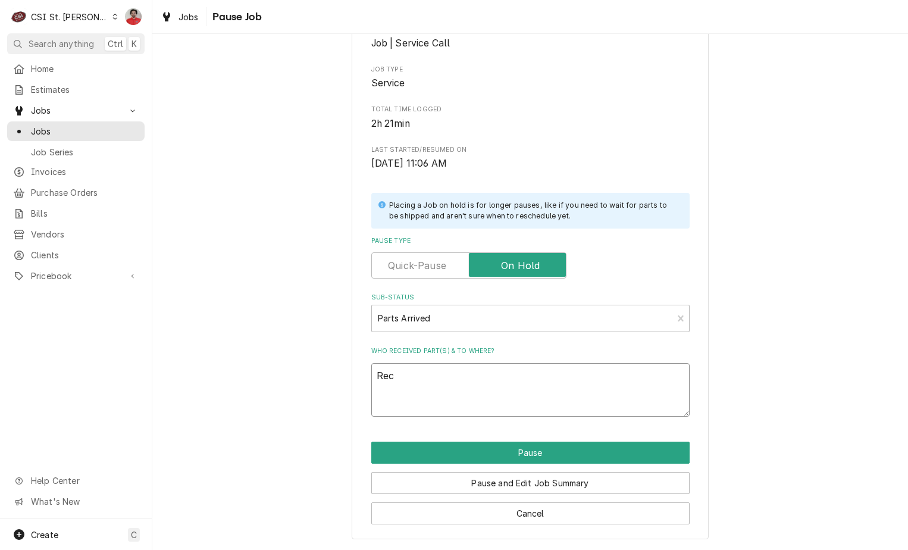
type textarea "Rec B"
type textarea "x"
type textarea "Rec BA"
type textarea "x"
type textarea "Rec BAX"
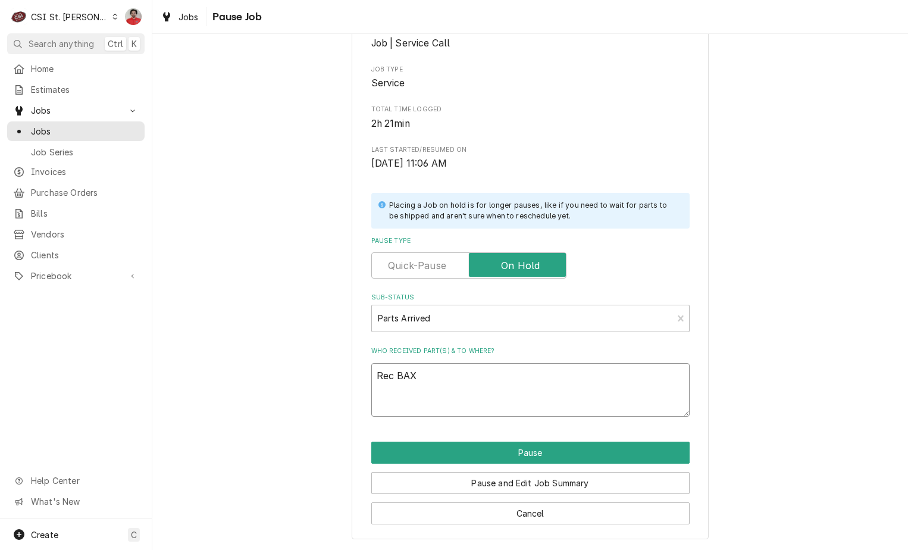
type textarea "x"
type textarea "Rec BAX-"
type textarea "x"
type textarea "Rec BAX-0"
type textarea "x"
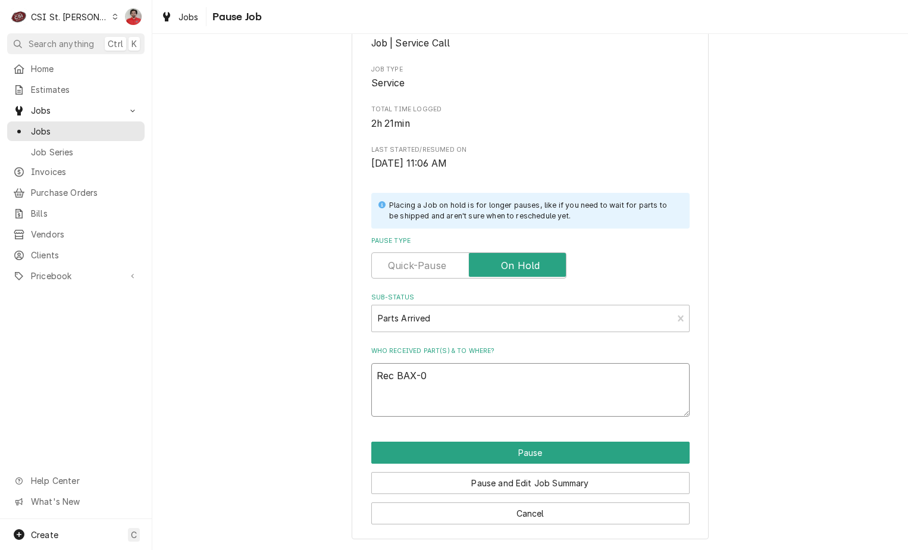
type textarea "Rec BAX-01"
type textarea "x"
type textarea "Rec BAX-01-"
type textarea "x"
type textarea "Rec BAX-01-1"
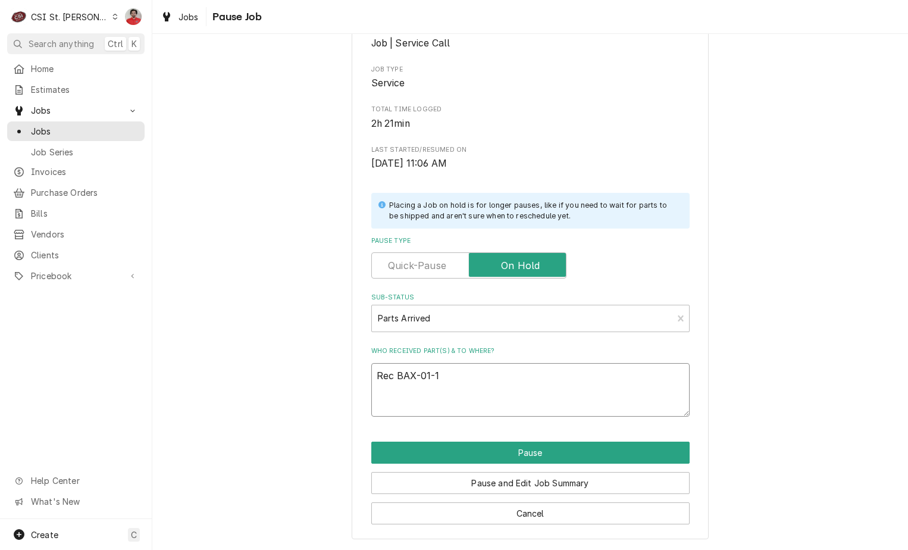
type textarea "x"
type textarea "Rec BAX-01-10"
type textarea "x"
type textarea "Rec BAX-01-100"
type textarea "x"
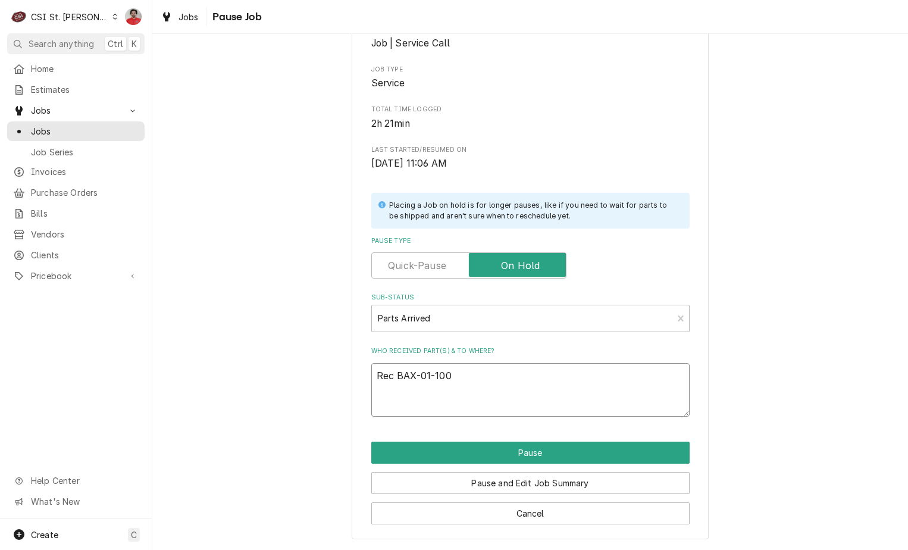
type textarea "Rec BAX-01-1000"
type textarea "x"
type textarea "Rec BAX-01-1000V"
type textarea "x"
type textarea "Rec BAX-01-1000V9"
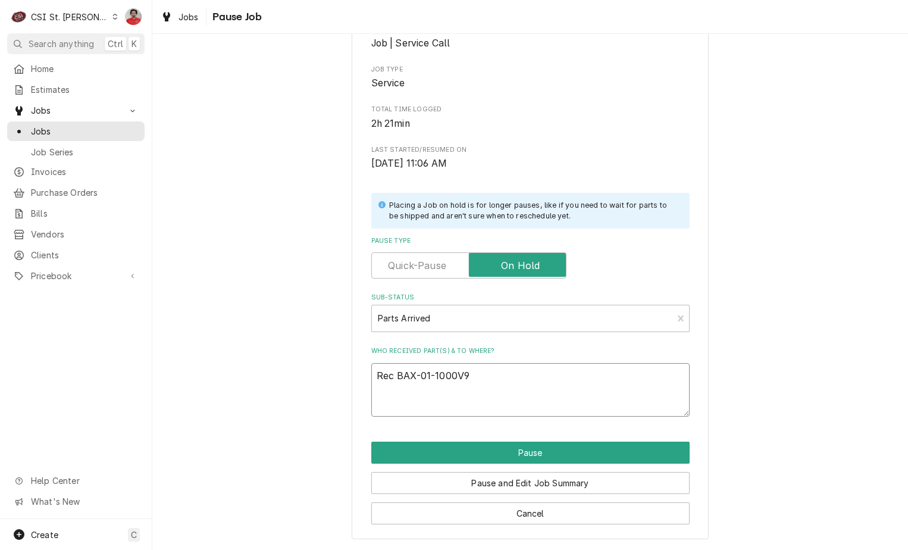
type textarea "x"
type textarea "Rec BAX-01-1000V9-"
type textarea "x"
type textarea "Rec BAX-01-1000V9-0"
type textarea "x"
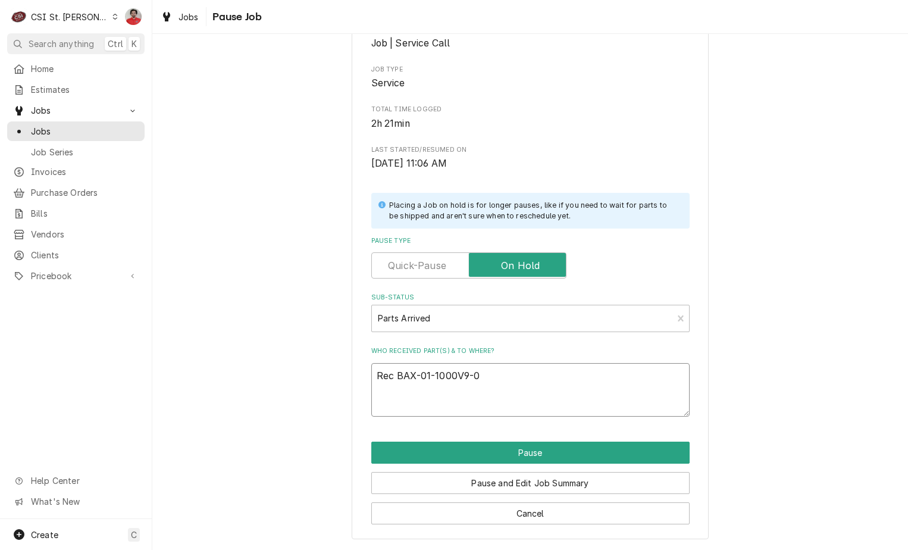
type textarea "Rec BAX-01-1000V9-00"
type textarea "x"
type textarea "Rec BAX-01-1000V9-001"
type textarea "x"
type textarea "Rec BAX-01-1000V9-0018"
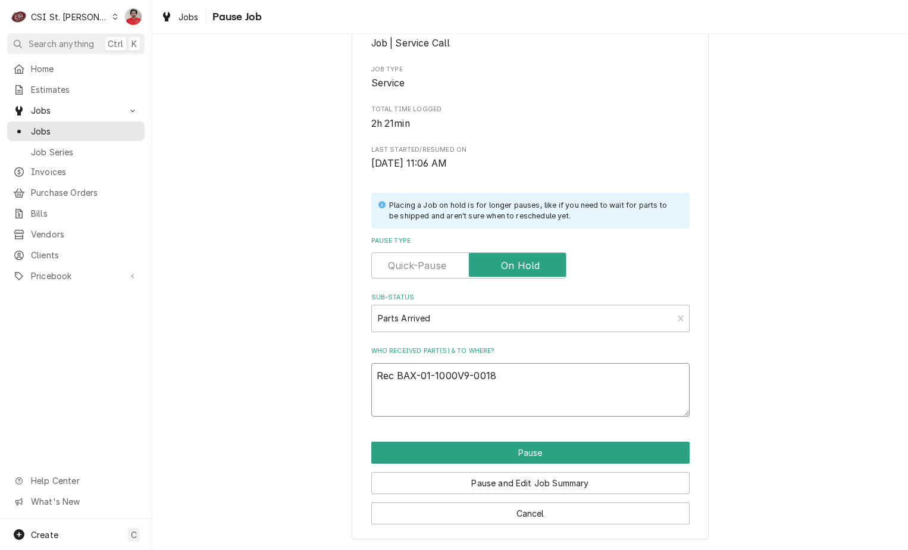
type textarea "x"
type textarea "Rec BAX-01-1000V9-00181"
type textarea "x"
type textarea "Rec BAX-01-1000V9-00181"
type textarea "x"
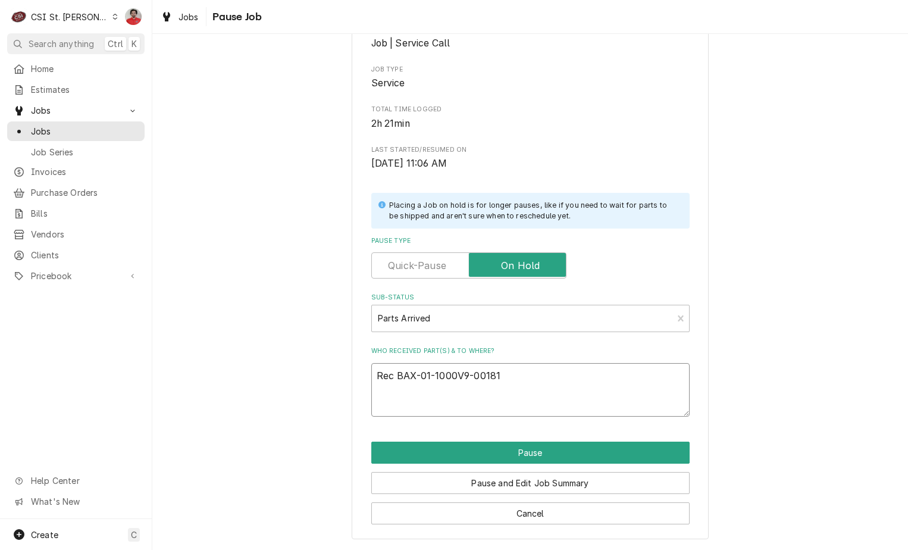
type textarea "Rec BAX-01-1000V9-00181 t"
type textarea "x"
type textarea "Rec BAX-01-1000V9-00181 to"
type textarea "x"
type textarea "Rec BAX-01-1000V9-00181 to"
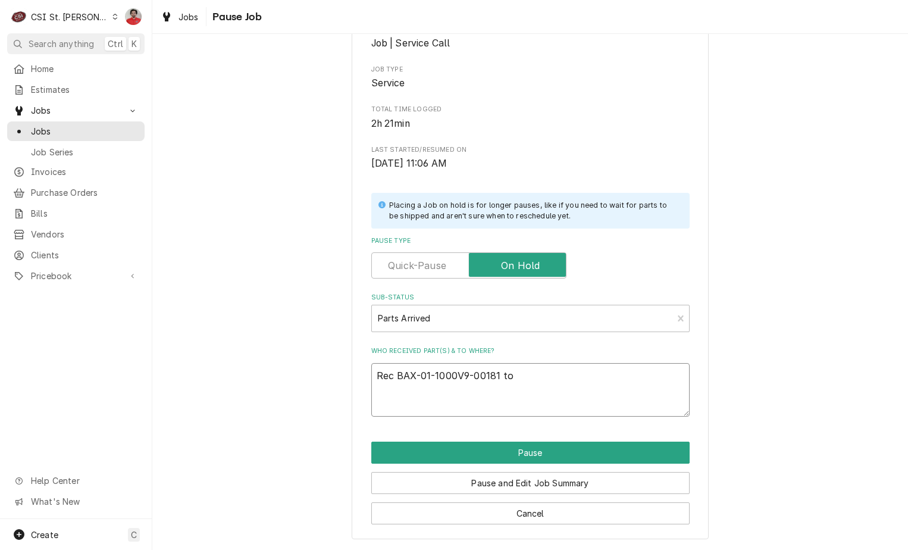
type textarea "x"
type textarea "Rec BAX-01-1000V9-00181 to C"
type textarea "x"
type textarea "Rec BAX-01-1000V9-00181 to Ch"
type textarea "x"
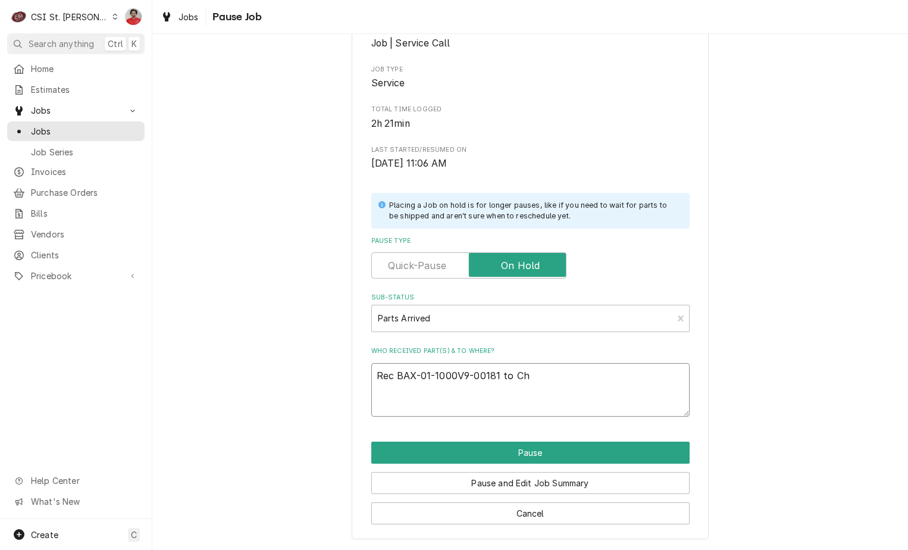
type textarea "Rec BAX-01-1000V9-00181 to Chu"
type textarea "x"
type textarea "Rec BAX-01-1000V9-00181 to Chuc"
type textarea "x"
type textarea "Rec BAX-01-1000V9-00181 to Chuck"
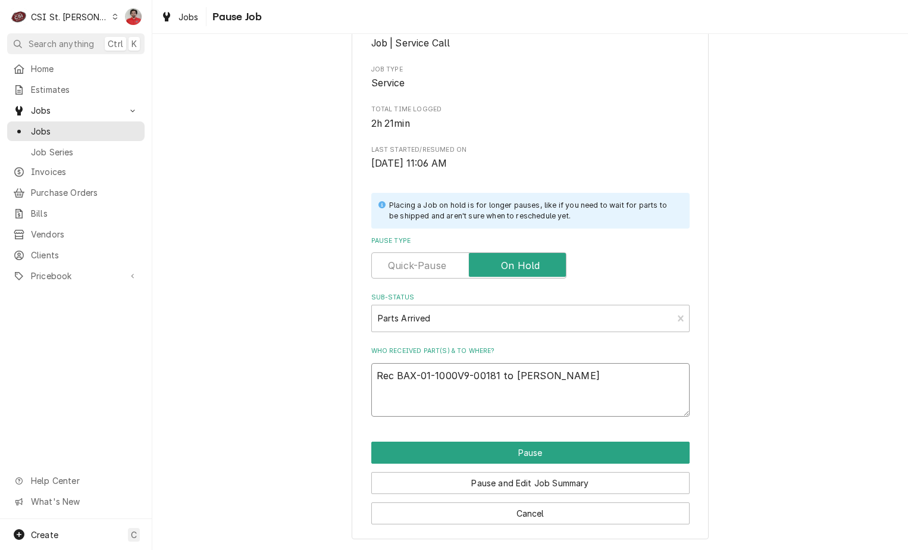
type textarea "x"
type textarea "Rec BAX-01-1000V9-00181 to Chuck'"
type textarea "x"
type textarea "Rec BAX-01-1000V9-00181 to Chuck's"
type textarea "x"
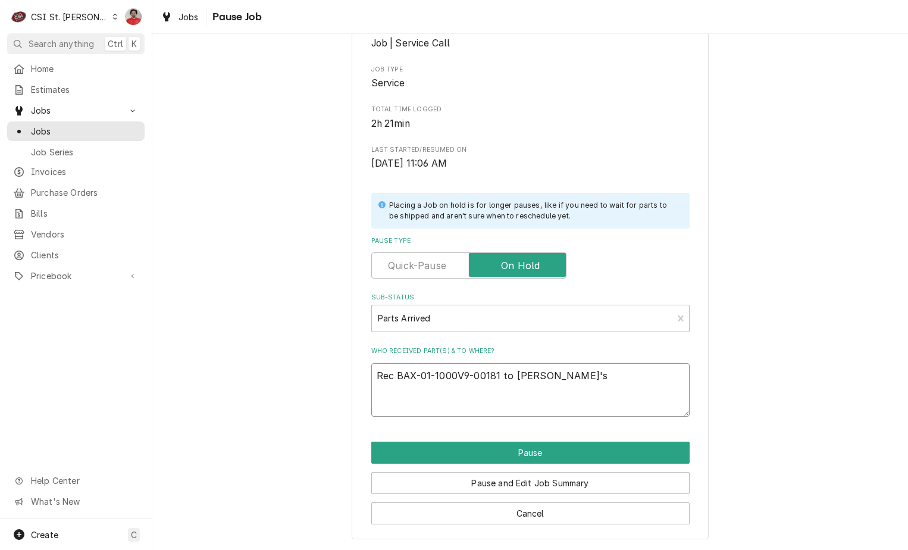
type textarea "Rec BAX-01-1000V9-00181 to Chuck's"
type textarea "x"
type textarea "Rec BAX-01-1000V9-00181 to Chuck's s"
type textarea "x"
type textarea "Rec BAX-01-1000V9-00181 to Chuck's sh"
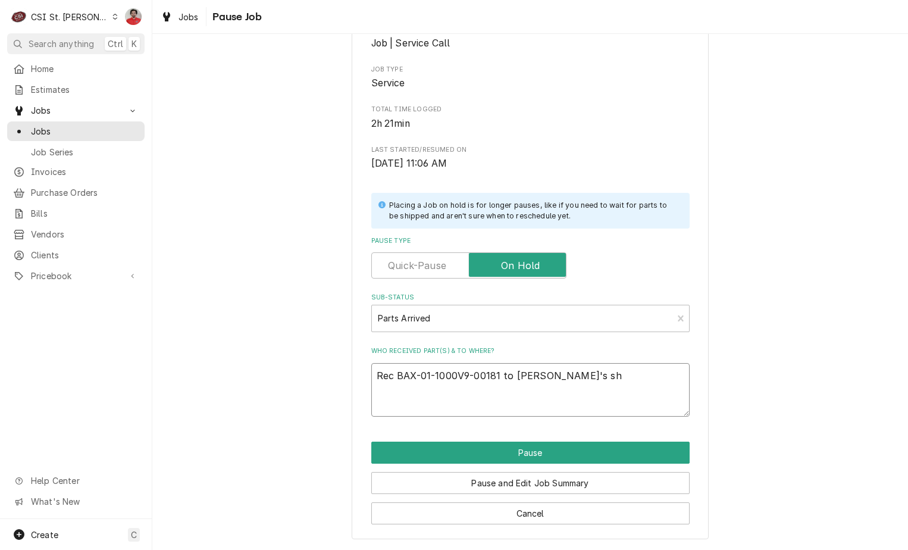
type textarea "x"
type textarea "Rec BAX-01-1000V9-00181 to Chuck's she"
type textarea "x"
type textarea "Rec BAX-01-1000V9-00181 to Chuck's shel"
type textarea "x"
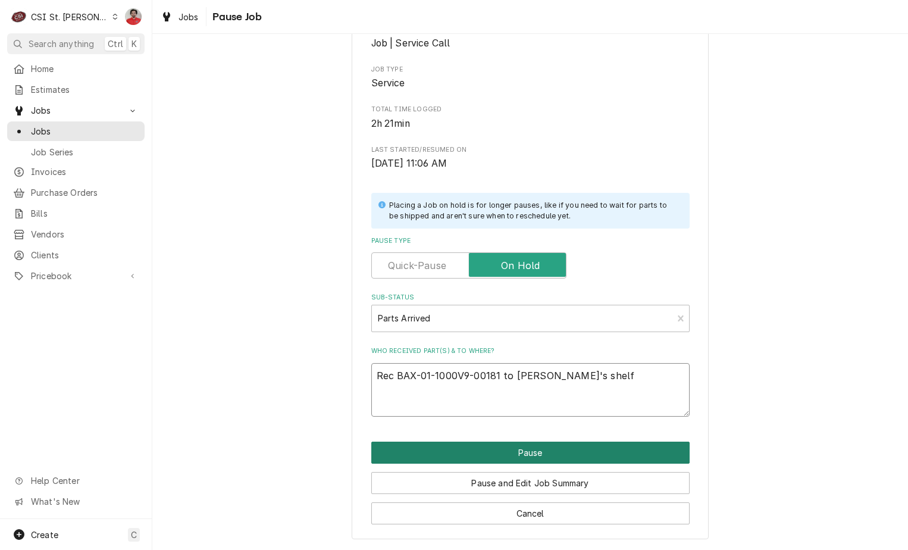
type textarea "Rec BAX-01-1000V9-00181 to Chuck's shelf"
click at [531, 451] on button "Pause" at bounding box center [530, 452] width 318 height 22
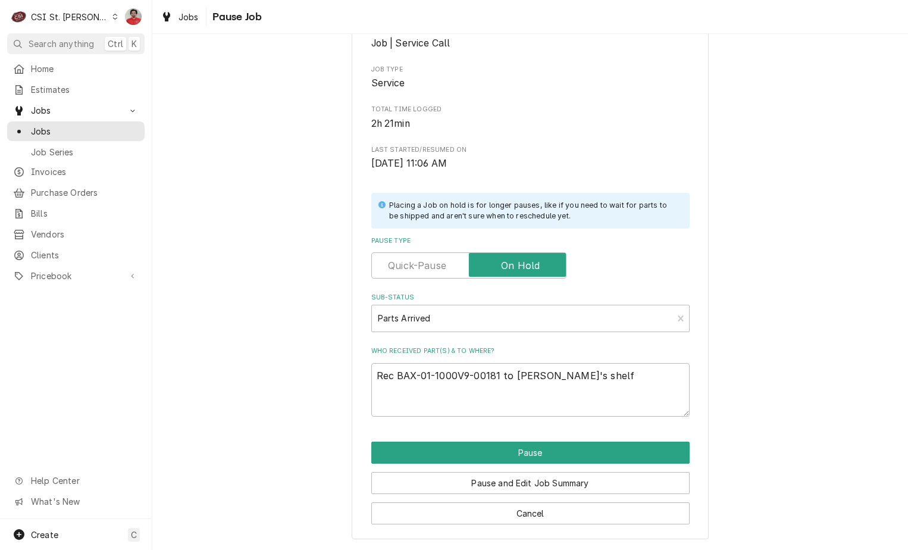
type textarea "x"
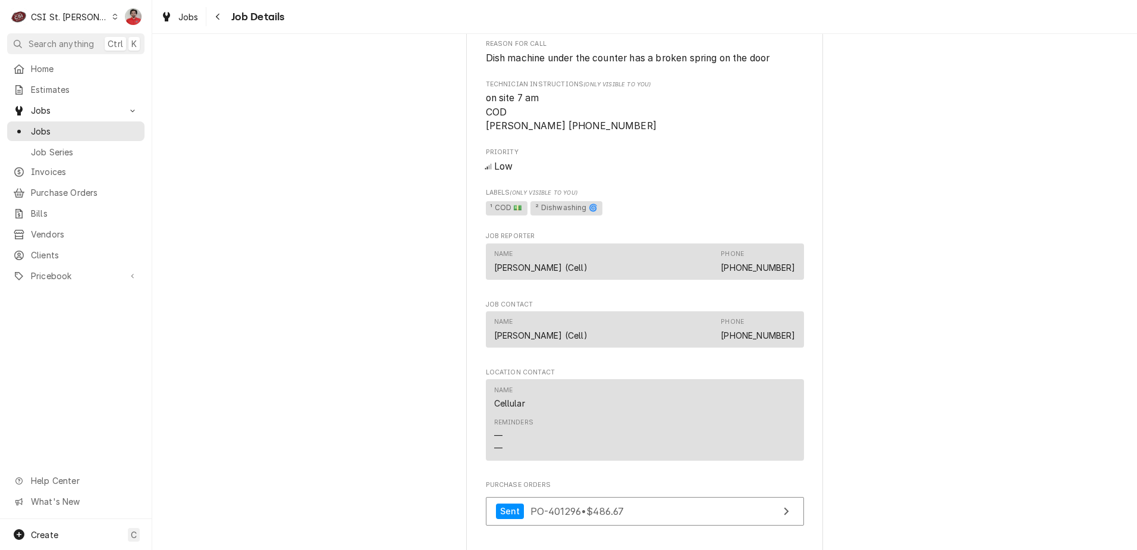
scroll to position [1427, 0]
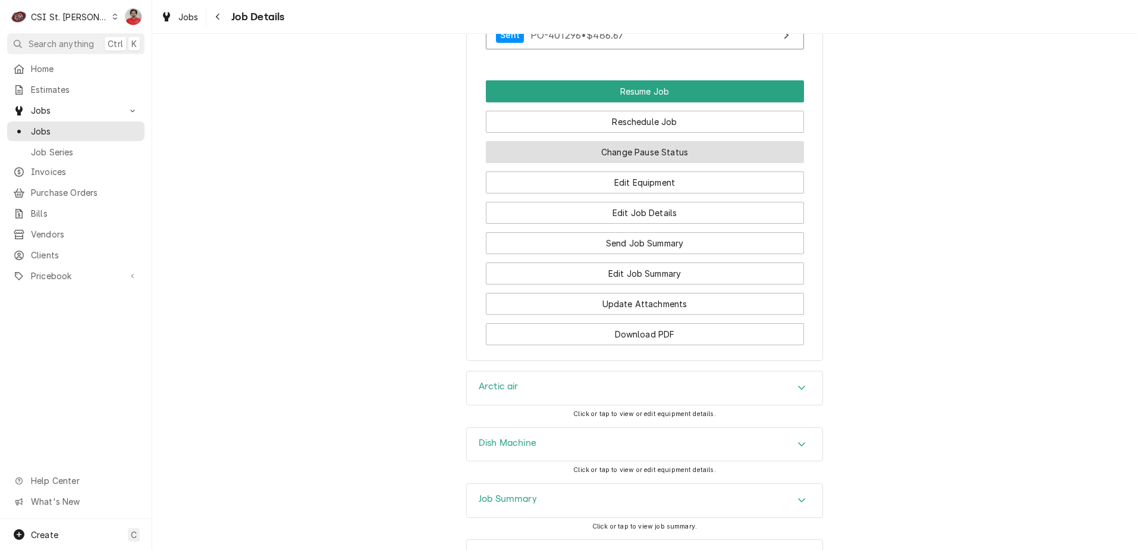
click at [642, 153] on button "Change Pause Status" at bounding box center [645, 152] width 318 height 22
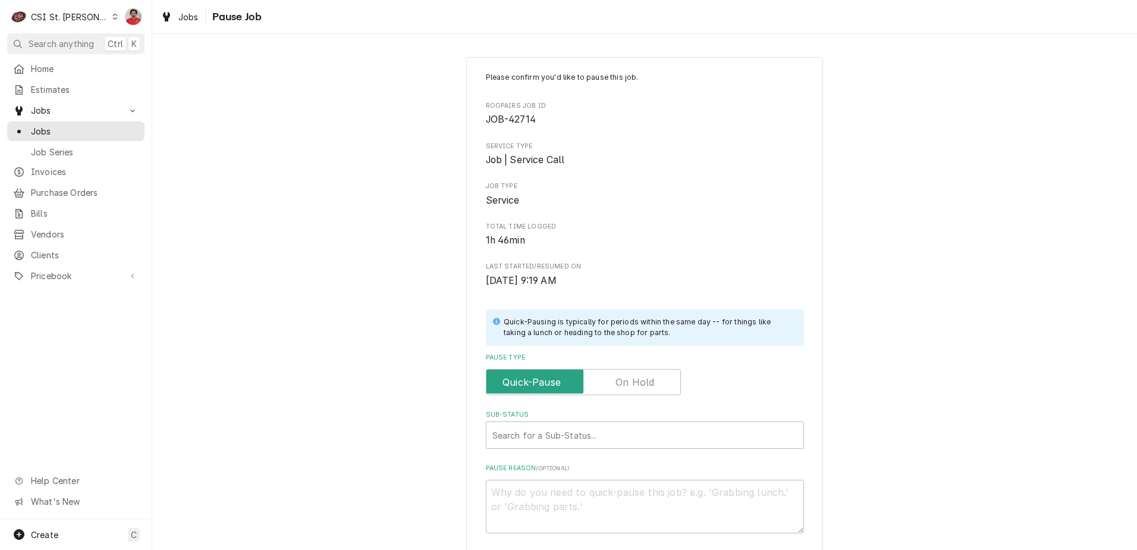
click at [613, 380] on label "Pause Type" at bounding box center [583, 382] width 195 height 26
click at [613, 380] on input "Pause Type" at bounding box center [583, 382] width 184 height 26
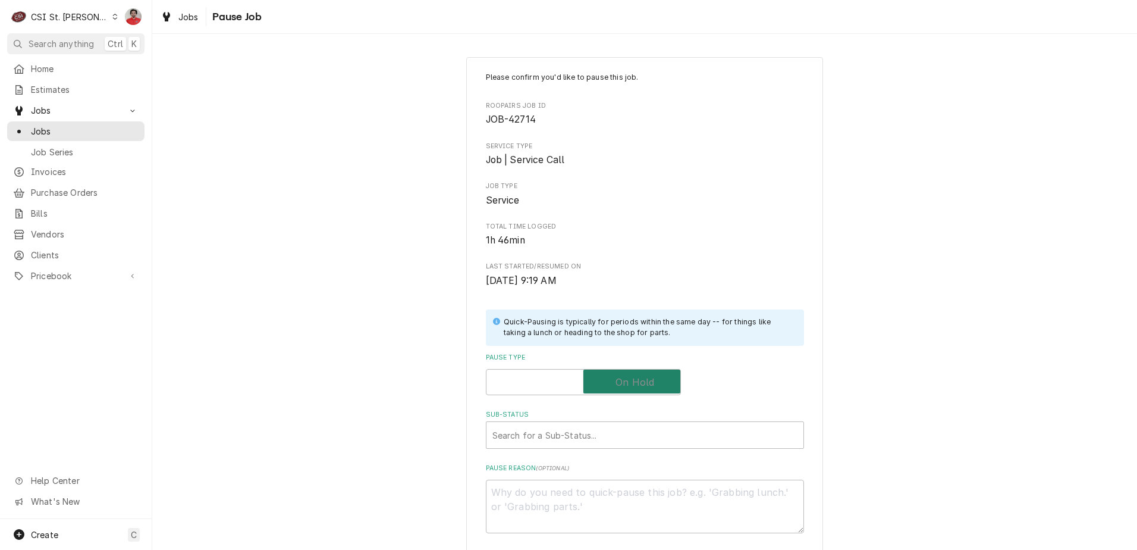
checkbox input "true"
type textarea "x"
click at [615, 427] on div "Sub-Status" at bounding box center [644, 434] width 305 height 21
type input "1"
drag, startPoint x: 602, startPoint y: 426, endPoint x: 380, endPoint y: 438, distance: 222.2
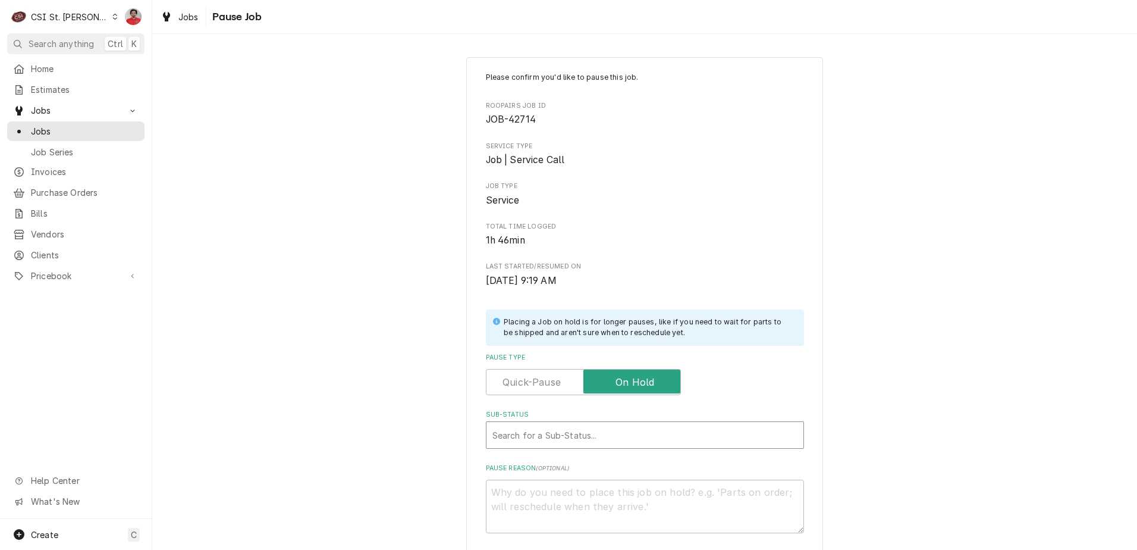
click at [381, 438] on div "Please confirm you'd like to pause this job. Roopairs Job ID JOB-42714 Service …" at bounding box center [644, 356] width 985 height 620
click at [578, 444] on div "Sub-Status" at bounding box center [644, 434] width 305 height 21
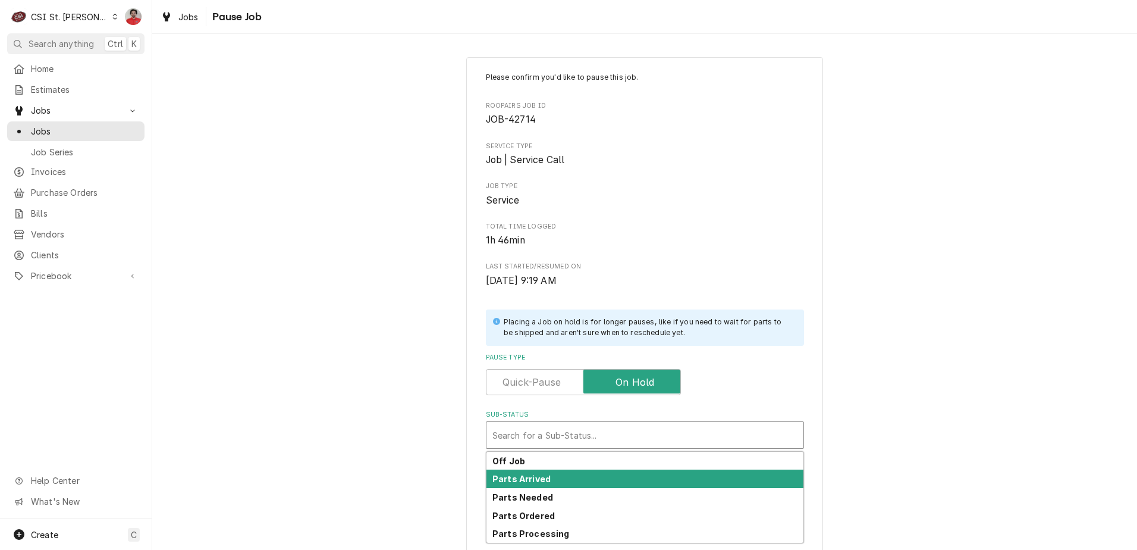
click at [572, 479] on div "Parts Arrived" at bounding box center [644, 478] width 317 height 18
type textarea "x"
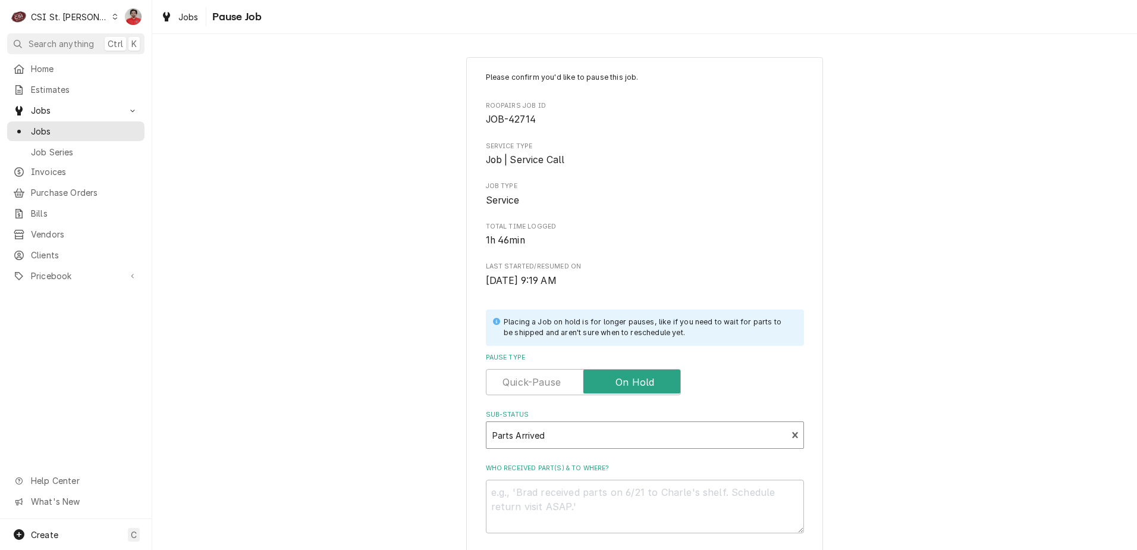
click at [571, 479] on div "Who received part(s) & to where?" at bounding box center [645, 498] width 318 height 70
drag, startPoint x: 571, startPoint y: 479, endPoint x: 545, endPoint y: 487, distance: 27.5
click at [548, 488] on textarea "Who received part(s) & to where?" at bounding box center [645, 506] width 318 height 54
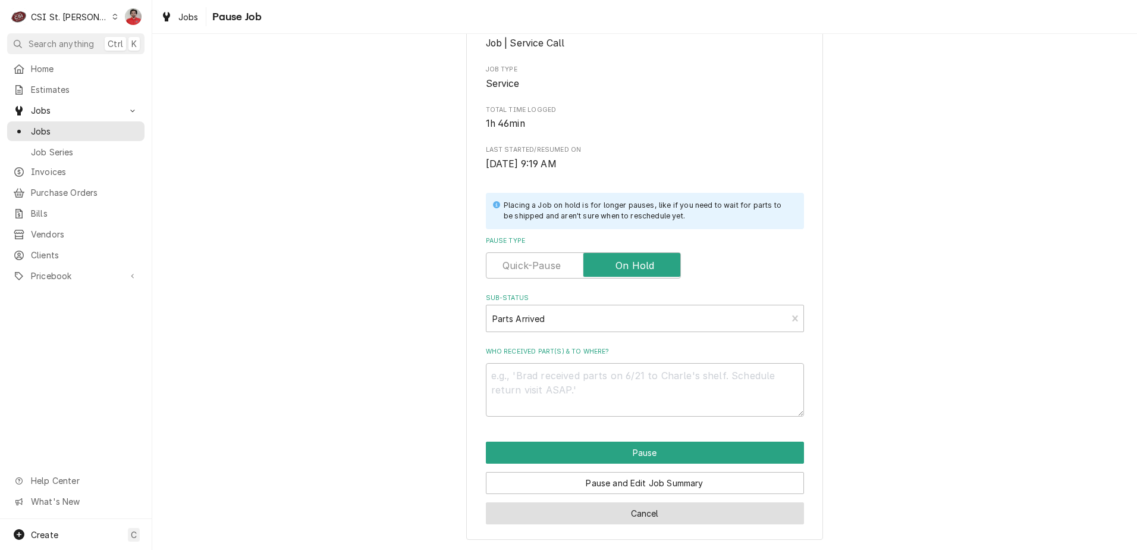
click at [620, 517] on button "Cancel" at bounding box center [645, 513] width 318 height 22
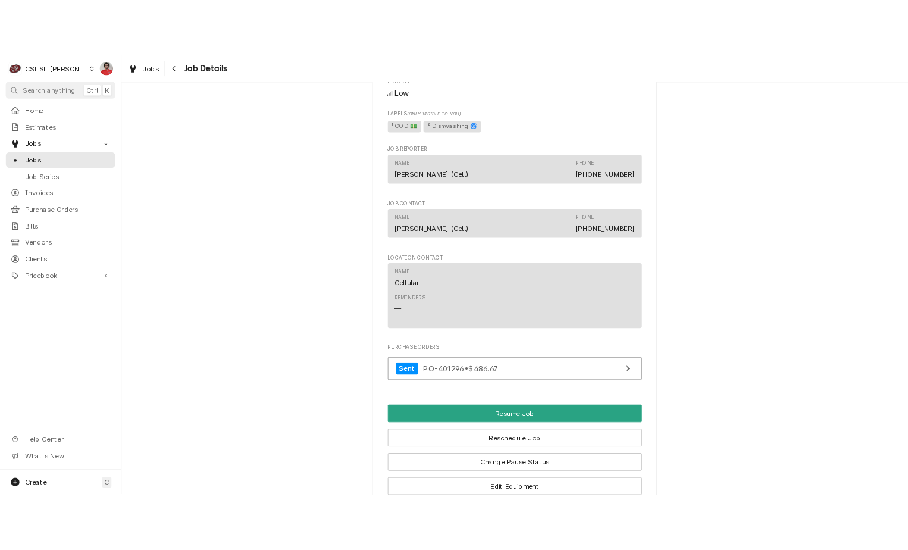
scroll to position [1529, 0]
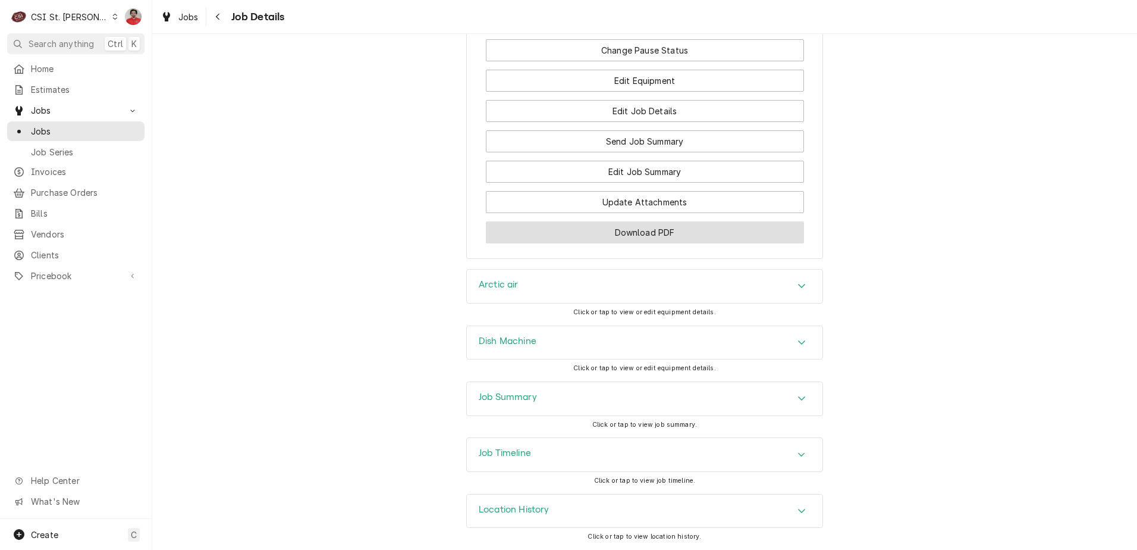
click at [618, 222] on button "Download PDF" at bounding box center [645, 232] width 318 height 22
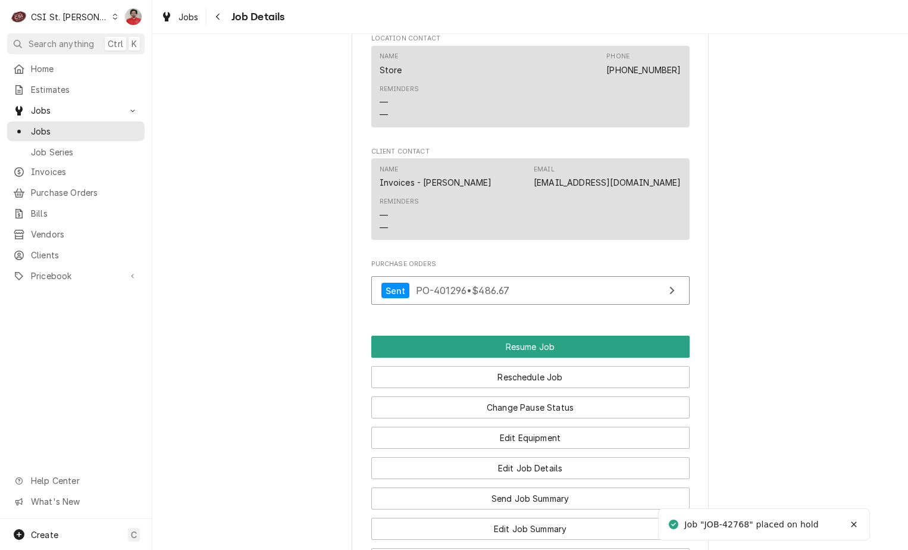
scroll to position [1427, 0]
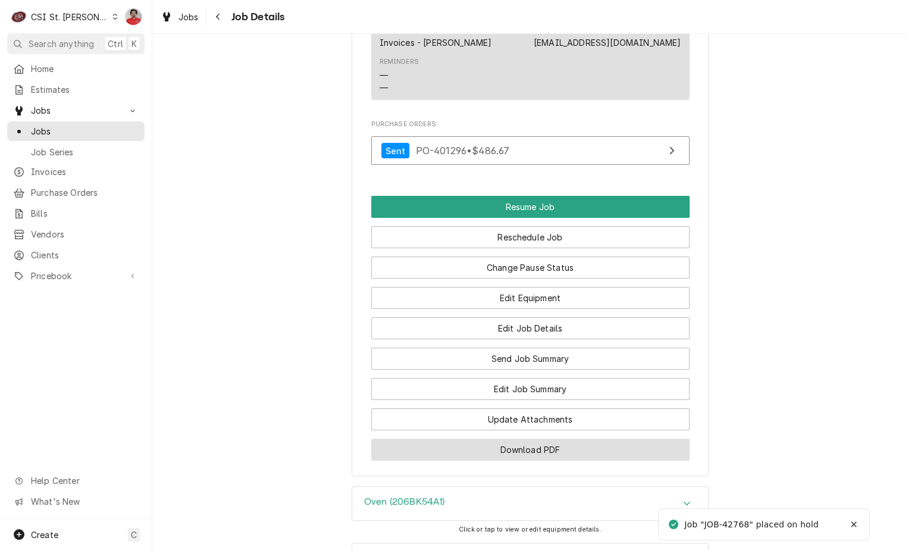
click at [491, 452] on button "Download PDF" at bounding box center [530, 449] width 318 height 22
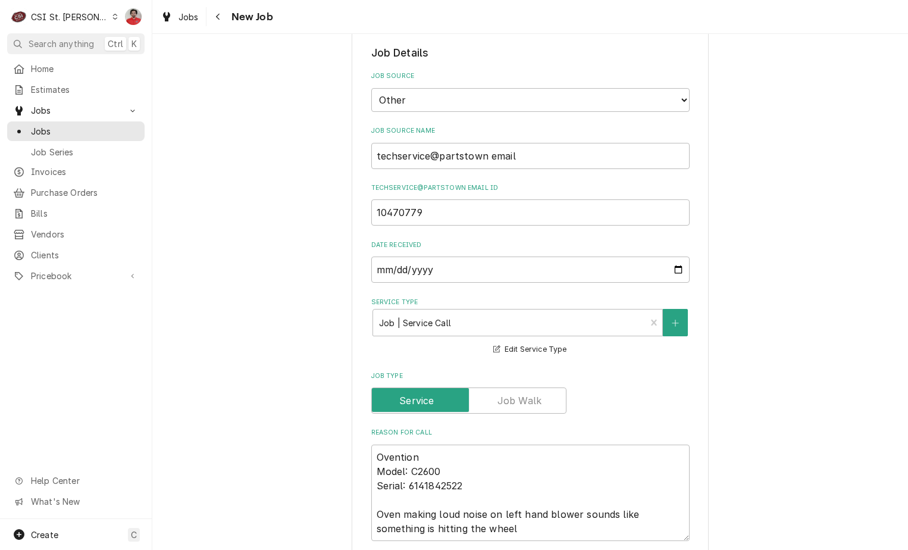
scroll to position [297, 0]
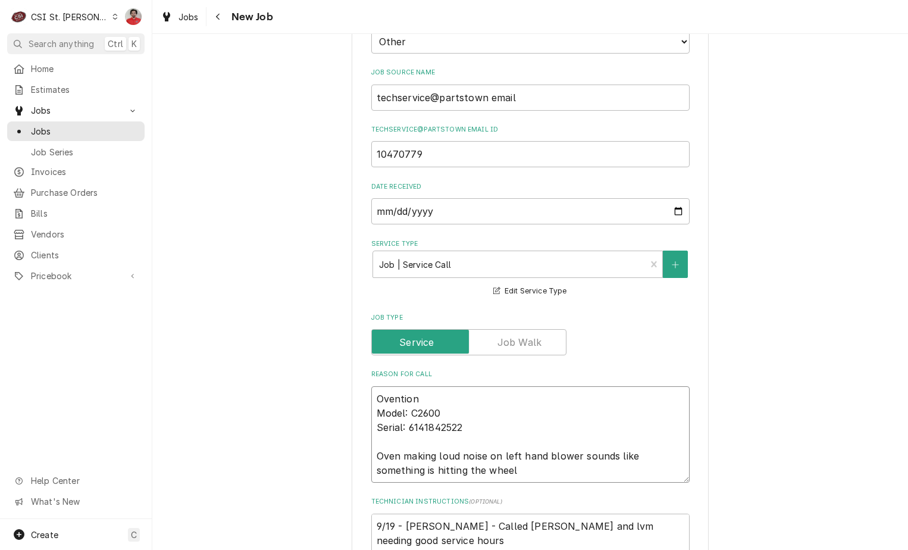
click at [485, 393] on textarea "Ovention Model: C2600 Serial: 6141842522 Oven making loud noise on left hand bl…" at bounding box center [530, 434] width 318 height 96
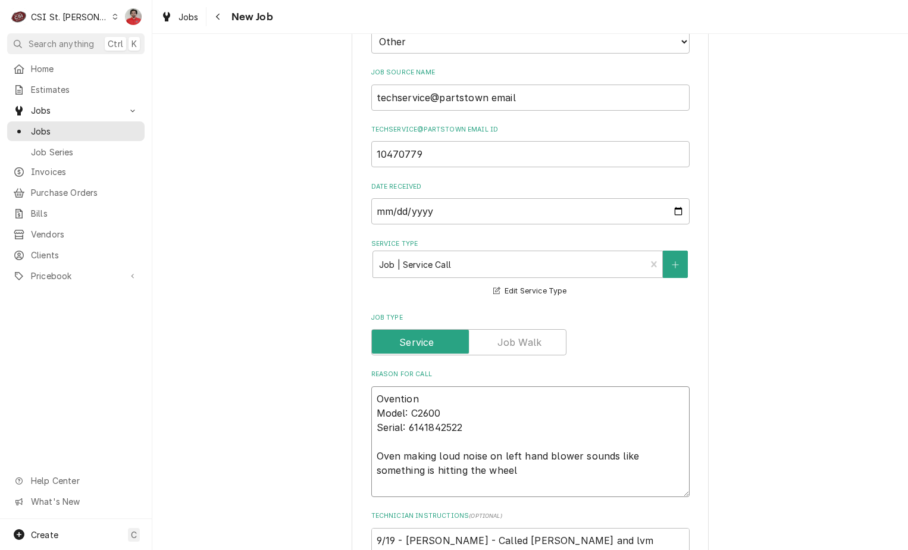
type textarea "x"
type textarea "Ovention Model: C2600 Serial: 6141842522 Oven making loud noise on left hand bl…"
type textarea "x"
type textarea "O Ovention Model: C2600 Serial: 6141842522 Oven making loud noise on left hand …"
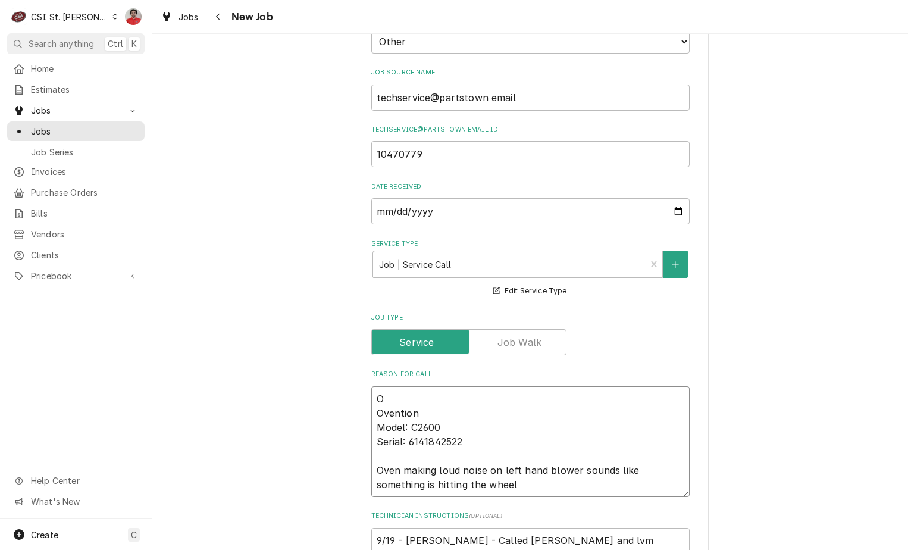
type textarea "x"
type textarea "OV Ovention Model: C2600 Serial: 6141842522 Oven making loud noise on left hand…"
type textarea "x"
type textarea "OVE Ovention Model: C2600 Serial: 6141842522 Oven making loud noise on left han…"
type textarea "x"
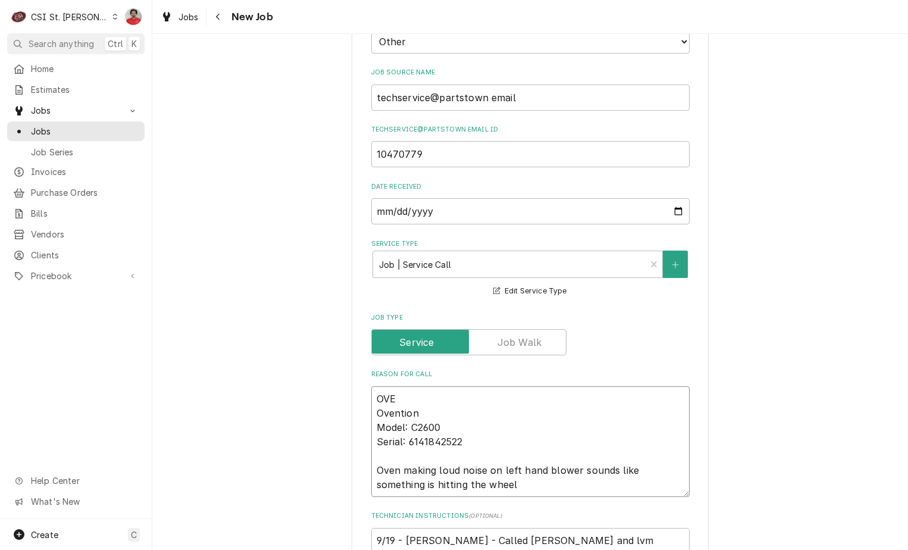
type textarea "OVE- Ovention Model: C2600 Serial: 6141842522 Oven making loud noise on left ha…"
type textarea "x"
type textarea "OVE-R Ovention Model: C2600 Serial: 6141842522 Oven making loud noise on left h…"
type textarea "x"
type textarea "OVE-R0 Ovention Model: C2600 Serial: 6141842522 Oven making loud noise on left …"
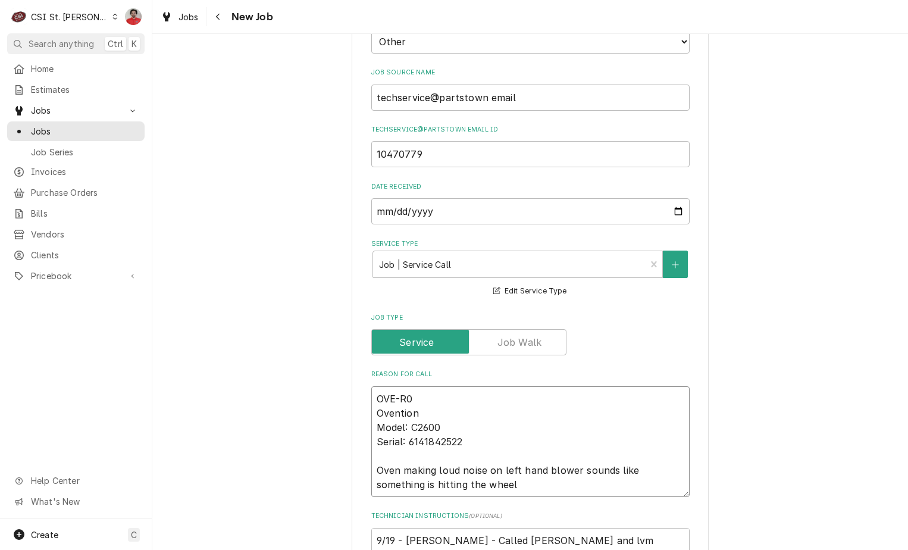
type textarea "x"
type textarea "OVE-R02 Ovention Model: C2600 Serial: 6141842522 Oven making loud noise on left…"
type textarea "x"
type textarea "OVE-R02- Ovention Model: C2600 Serial: 6141842522 Oven making loud noise on lef…"
type textarea "x"
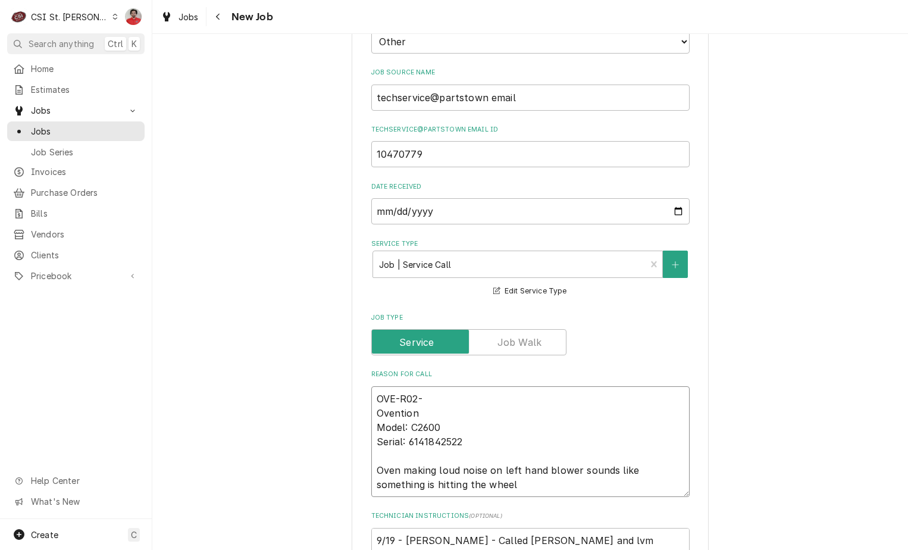
type textarea "OVE-R02 Ovention Model: C2600 Serial: 6141842522 Oven making loud noise on left…"
type textarea "x"
type textarea "OVE-R02. Ovention Model: C2600 Serial: 6141842522 Oven making loud noise on lef…"
type textarea "x"
type textarea "OVE-R02.1 Ovention Model: C2600 Serial: 6141842522 Oven making loud noise on le…"
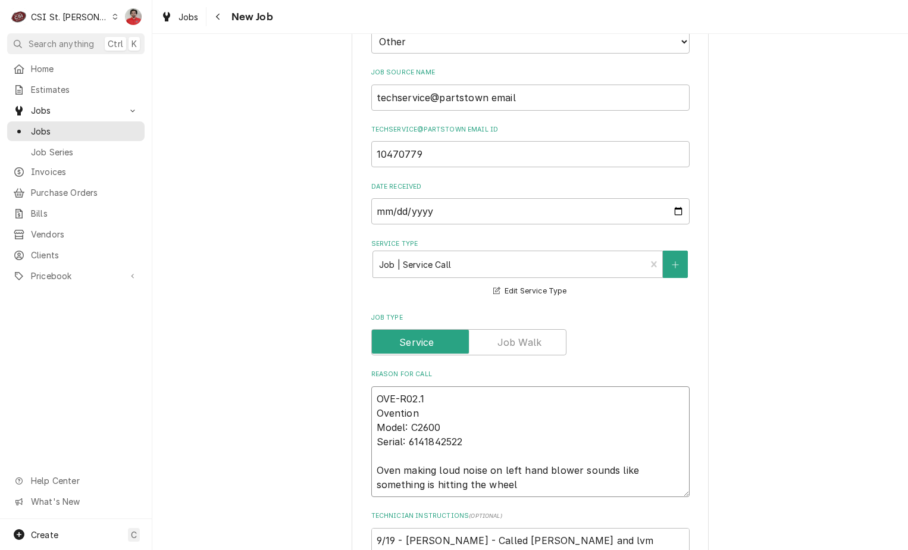
type textarea "x"
type textarea "OVE-R02.12 Ovention Model: C2600 Serial: 6141842522 Oven making loud noise on l…"
type textarea "x"
type textarea "OVE-R02.12. Ovention Model: C2600 Serial: 6141842522 Oven making loud noise on …"
type textarea "x"
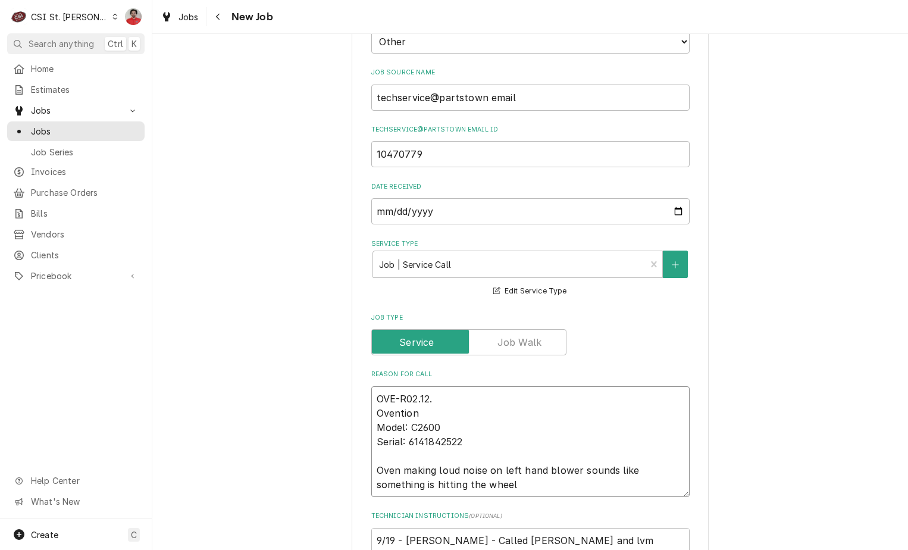
type textarea "OVE-R02.12.1 Ovention Model: C2600 Serial: 6141842522 Oven making loud noise on…"
type textarea "x"
type textarea "OVE-R02.12.13 Ovention Model: C2600 Serial: 6141842522 Oven making loud noise o…"
type textarea "x"
type textarea "OVE-R02.12.130 Ovention Model: C2600 Serial: 6141842522 Oven making loud noise …"
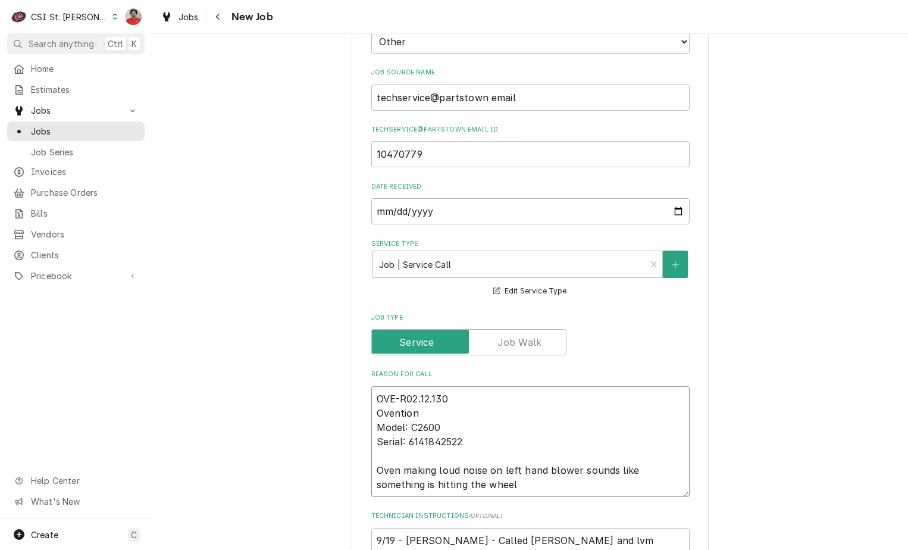
type textarea "x"
type textarea "OVE-R02.12.130. Ovention Model: C2600 Serial: 6141842522 Oven making loud noise…"
type textarea "x"
type textarea "OVE-R02.12.130.0 Ovention Model: C2600 Serial: 6141842522 Oven making loud nois…"
type textarea "x"
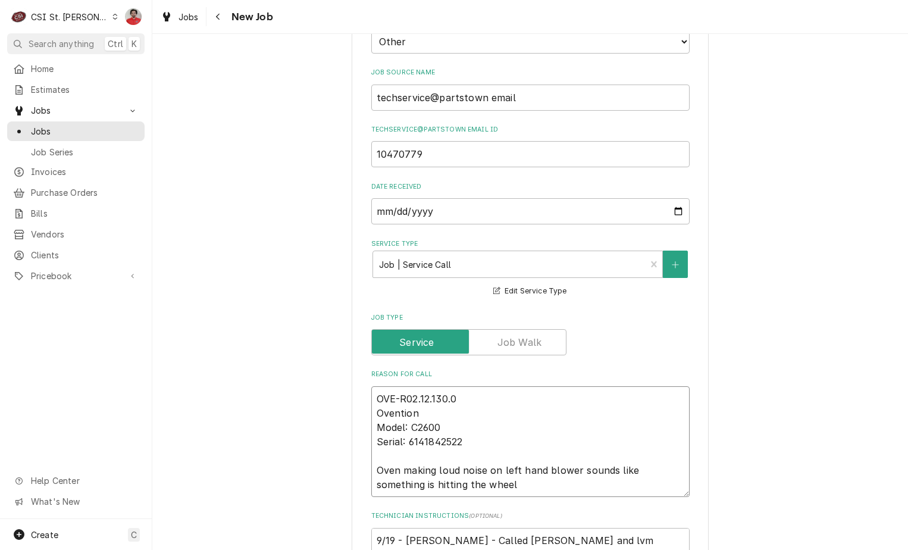
type textarea "OVE-R02.12.130.00 Ovention Model: C2600 Serial: 6141842522 Oven making loud noi…"
type textarea "x"
type textarea "OVE-R02.12.130.00 Ovention Model: C2600 Serial: 6141842522 Oven making loud noi…"
type textarea "x"
type textarea "OVE-R02.12.130.00 r Ovention Model: C2600 Serial: 6141842522 Oven making loud n…"
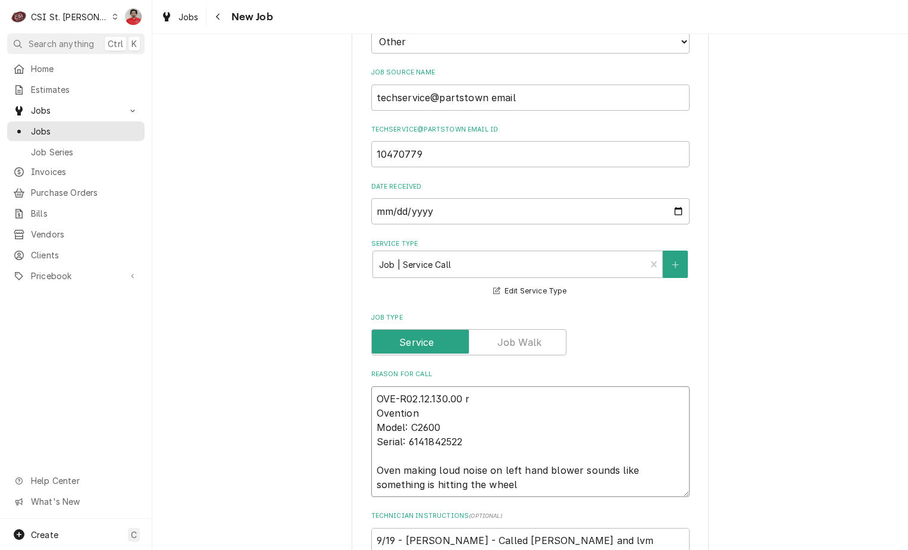
type textarea "x"
type textarea "OVE-R02.12.130.00 re Ovention Model: C2600 Serial: 6141842522 Oven making loud …"
type textarea "x"
type textarea "OVE-R02.12.130.00 rec Ovention Model: C2600 Serial: 6141842522 Oven making loud…"
type textarea "x"
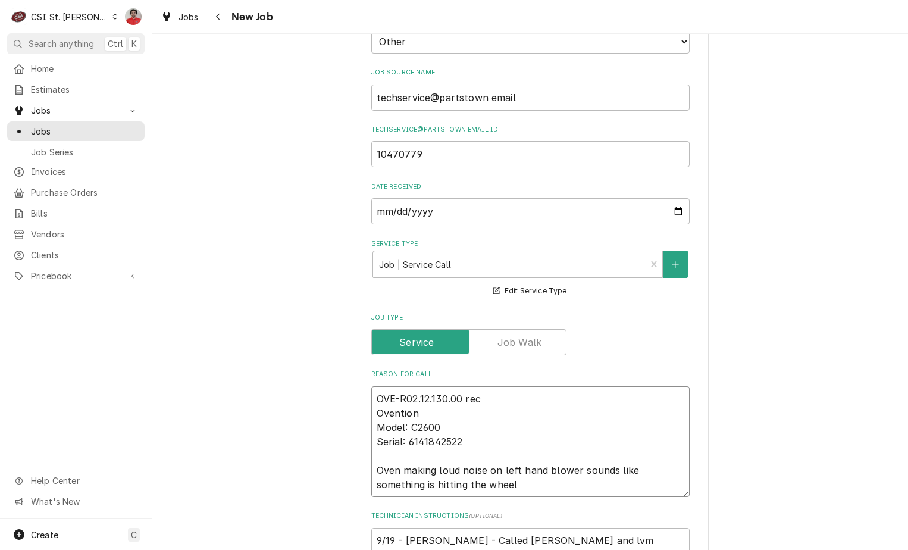
type textarea "OVE-R02.12.130.00 rec Ovention Model: C2600 Serial: 6141842522 Oven making loud…"
type textarea "x"
type textarea "OVE-R02.12.130.00 rec t Ovention Model: C2600 Serial: 6141842522 Oven making lo…"
type textarea "x"
type textarea "OVE-R02.12.130.00 rec to Ovention Model: C2600 Serial: 6141842522 Oven making l…"
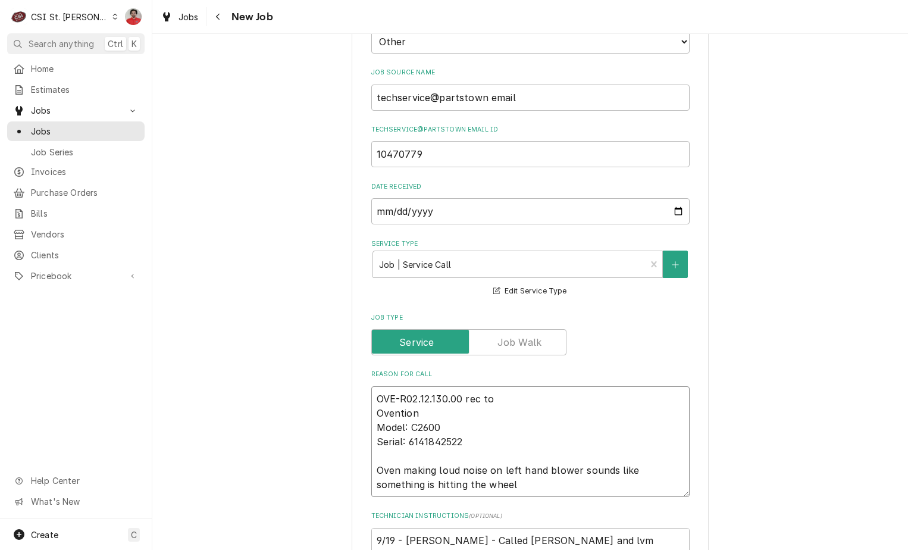
type textarea "x"
type textarea "OVE-R02.12.130.00 rec to Ovention Model: C2600 Serial: 6141842522 Oven making l…"
type textarea "x"
type textarea "OVE-R02.12.130.00 rec to R Ovention Model: C2600 Serial: 6141842522 Oven making…"
type textarea "x"
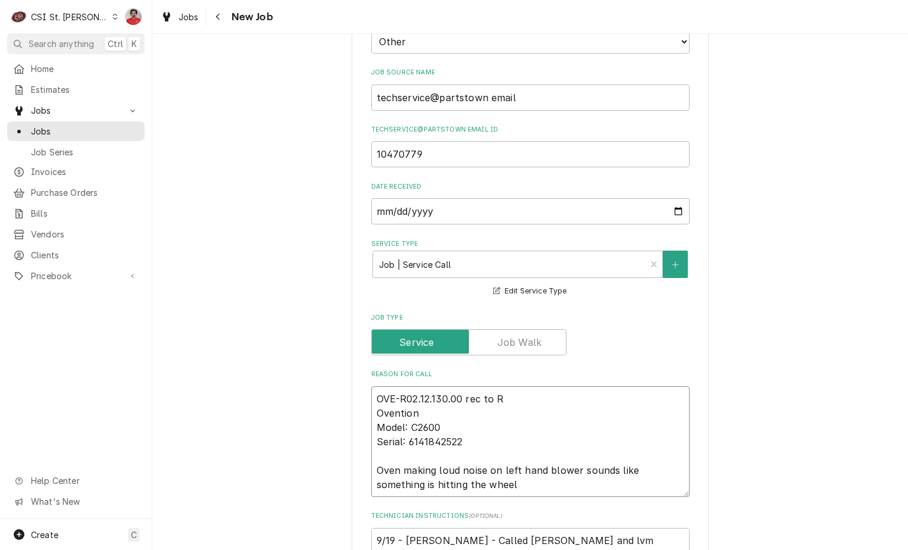
type textarea "OVE-R02.12.130.00 rec to Re Ovention Model: C2600 Serial: 6141842522 Oven makin…"
type textarea "x"
type textarea "OVE-R02.12.130.00 rec to Res Ovention Model: C2600 Serial: 6141842522 Oven maki…"
type textarea "x"
type textarea "OVE-R02.12.130.00 rec to Rese Ovention Model: C2600 Serial: 6141842522 Oven mak…"
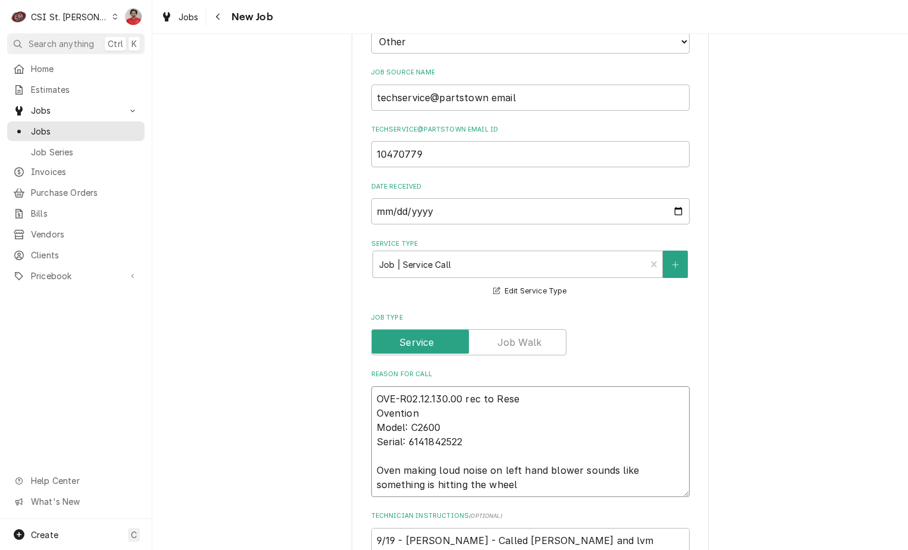
type textarea "x"
type textarea "OVE-R02.12.130.00 rec to [PERSON_NAME] Ovention Model: C2600 Serial: 6141842522…"
type textarea "x"
type textarea "OVE-R02.12.130.00 rec to Reserv Ovention Model: C2600 Serial: 6141842522 Oven m…"
type textarea "x"
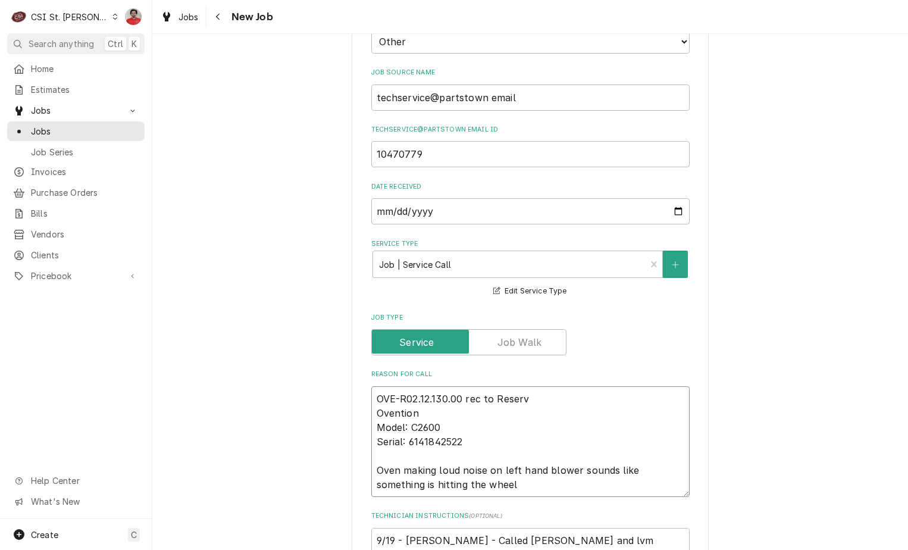
type textarea "OVE-R02.12.130.00 rec to Reserve Ovention Model: C2600 Serial: 6141842522 Oven …"
type textarea "x"
type textarea "OVE-R02.12.130.00 rec to Reserve Ovention Model: C2600 Serial: 6141842522 Oven …"
type textarea "x"
type textarea "OVE-R02.12.130.00 rec to Reserve S Ovention Model: C2600 Serial: 6141842522 Ove…"
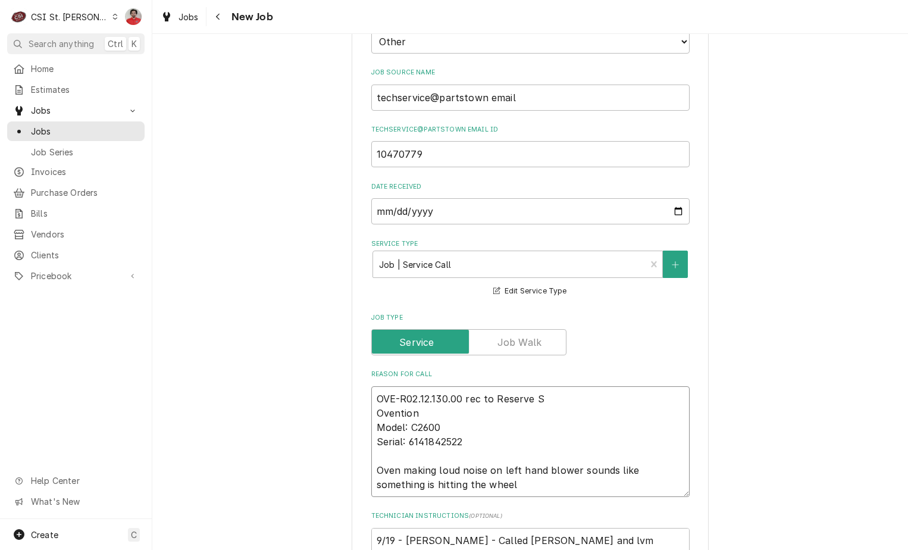
type textarea "x"
type textarea "OVE-R02.12.130.00 rec to Reserve Se Ovention Model: C2600 Serial: 6141842522 Ov…"
type textarea "x"
type textarea "OVE-R02.12.130.00 rec to Reserve S Ovention Model: C2600 Serial: 6141842522 Ove…"
type textarea "x"
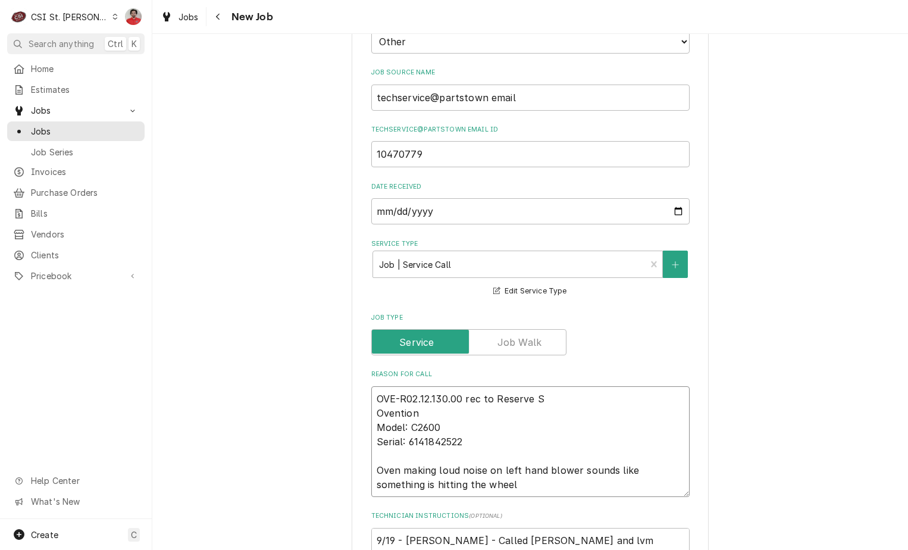
type textarea "OVE-R02.12.130.00 rec to Reserve Sh Ovention Model: C2600 Serial: 6141842522 Ov…"
type textarea "x"
type textarea "OVE-R02.12.130.00 rec to Reserve She Ovention Model: C2600 Serial: 6141842522 O…"
type textarea "x"
type textarea "OVE-R02.12.130.00 rec to Reserve Shel Ovention Model: C2600 Serial: 6141842522 …"
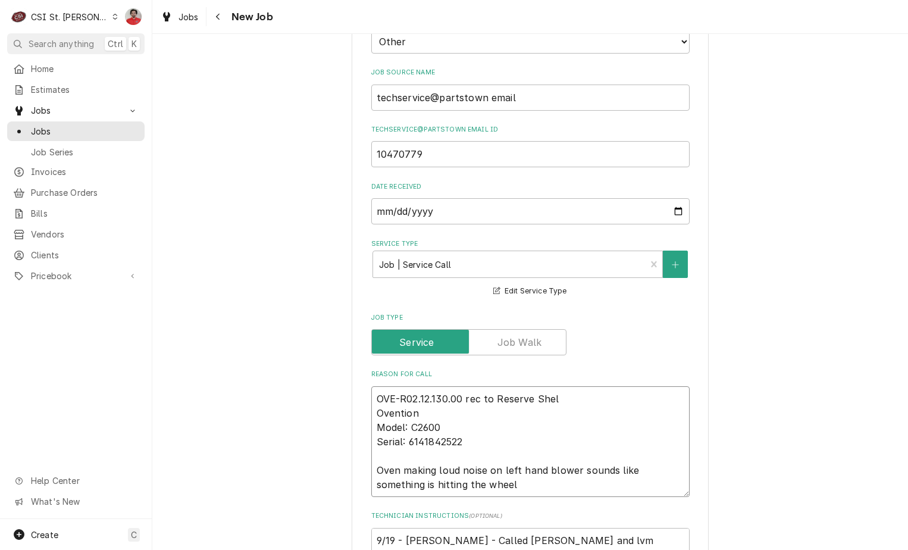
type textarea "x"
type textarea "OVE-R02.12.130.00 rec to Reserve Shelf Ovention Model: C2600 Serial: 6141842522…"
type textarea "x"
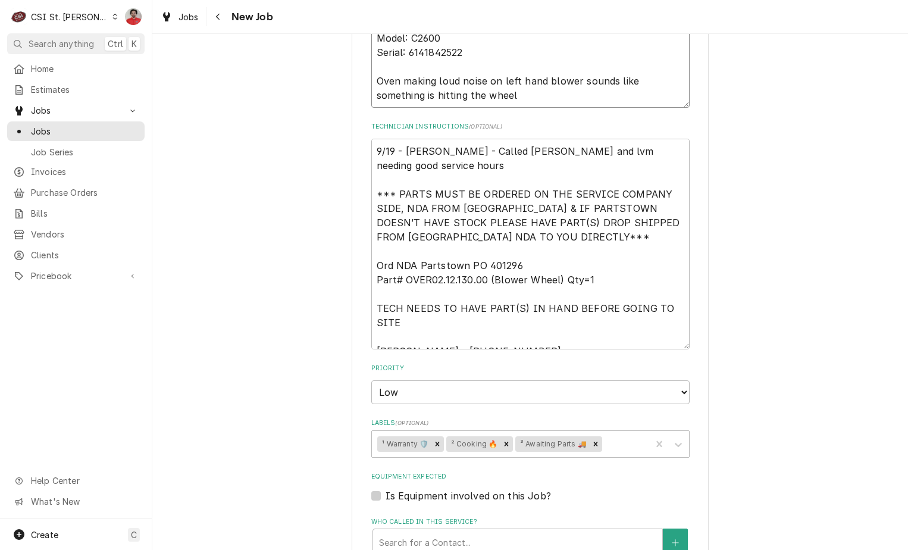
scroll to position [714, 0]
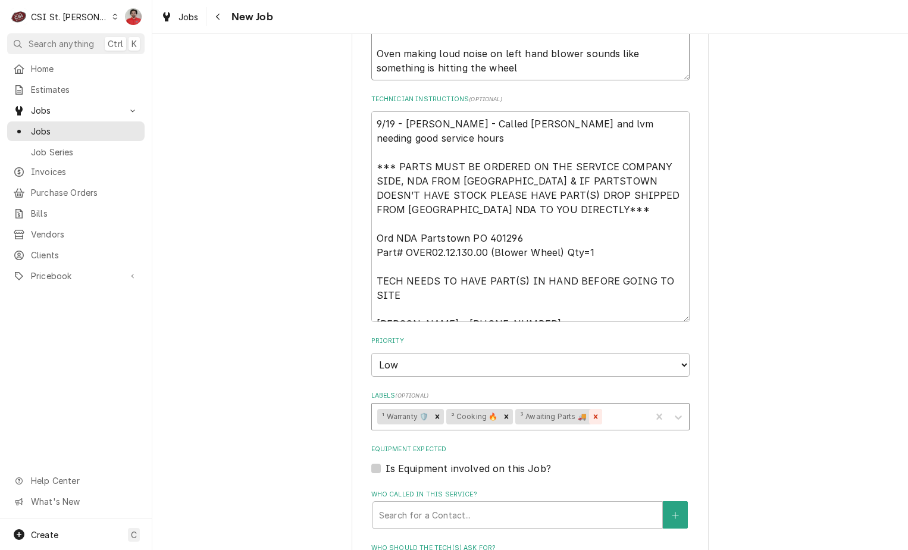
click at [591, 412] on icon "Remove ³ Awaiting Parts 🚚" at bounding box center [595, 416] width 8 height 8
type textarea "OVE-R02.12.130.00 rec to Reserve Shelf Ovention Model: C2600 Serial: 6141842522…"
click at [591, 412] on div "Labels" at bounding box center [580, 416] width 130 height 21
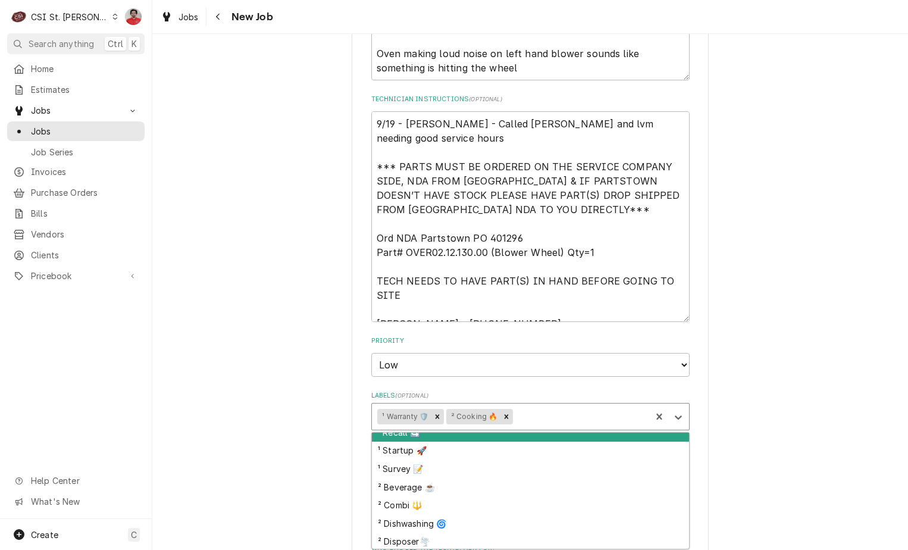
scroll to position [59, 0]
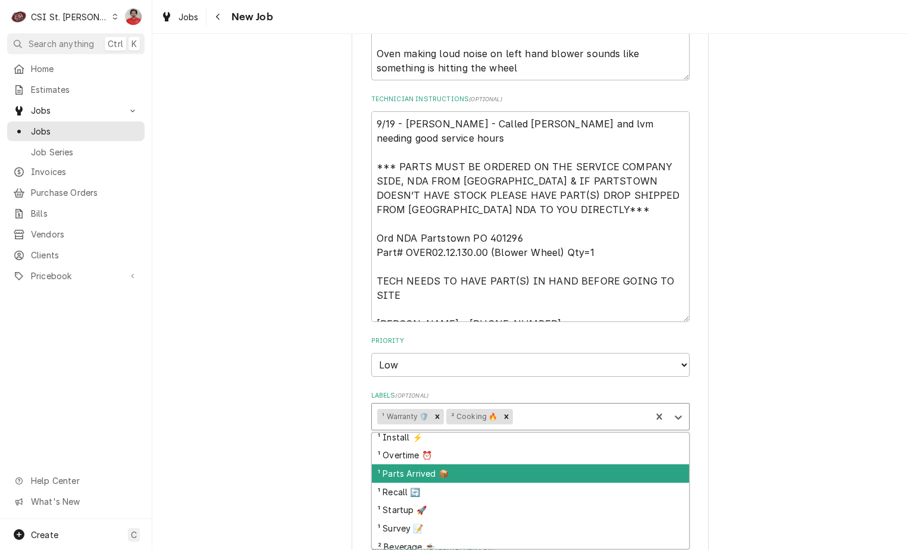
click at [501, 472] on div "¹ Parts Arrived 📦" at bounding box center [530, 473] width 317 height 18
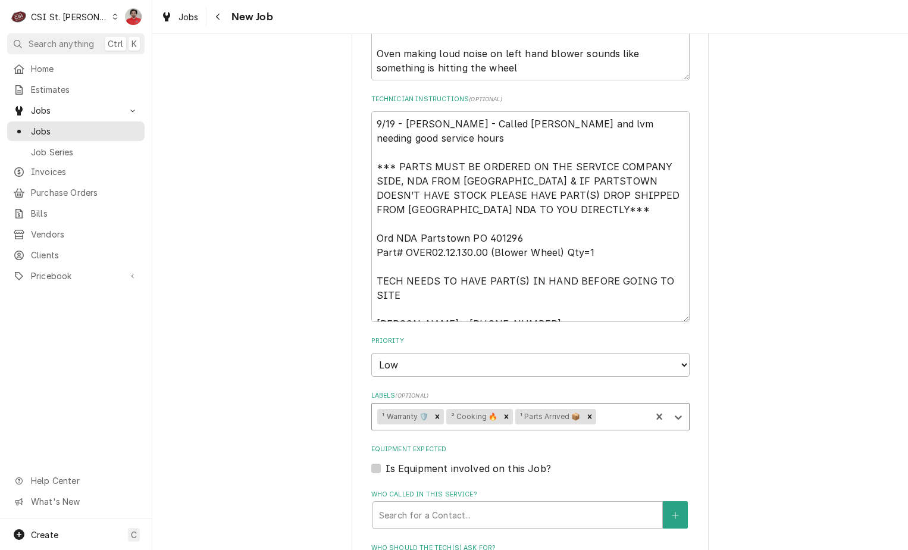
scroll to position [1071, 0]
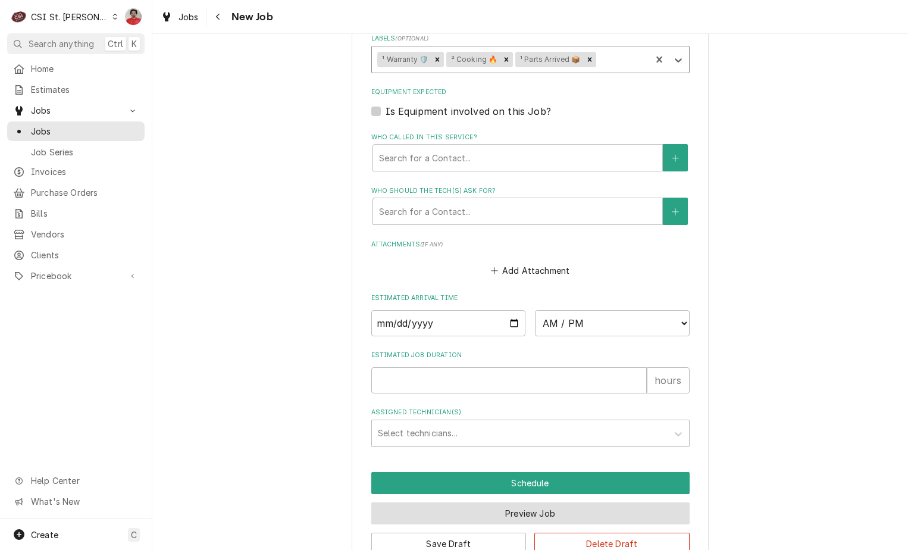
click at [535, 510] on button "Preview Job" at bounding box center [530, 513] width 318 height 22
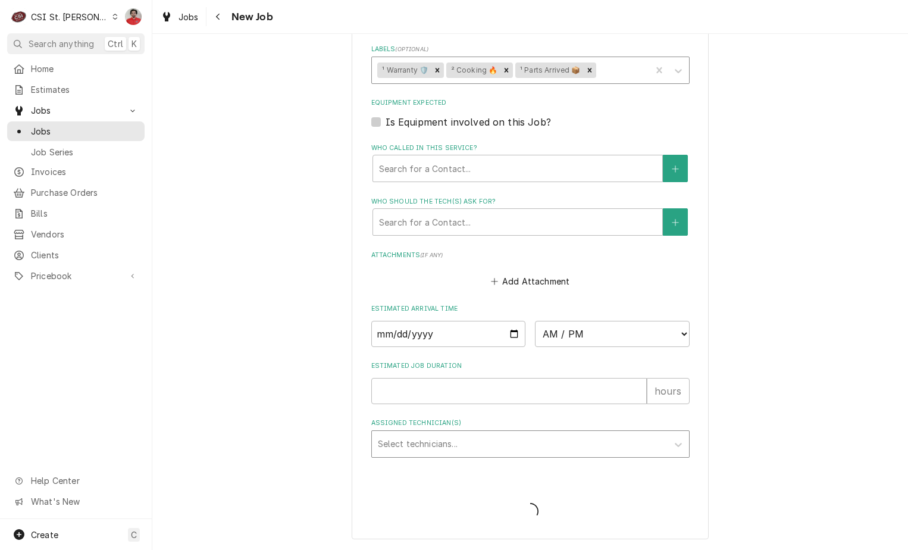
type textarea "x"
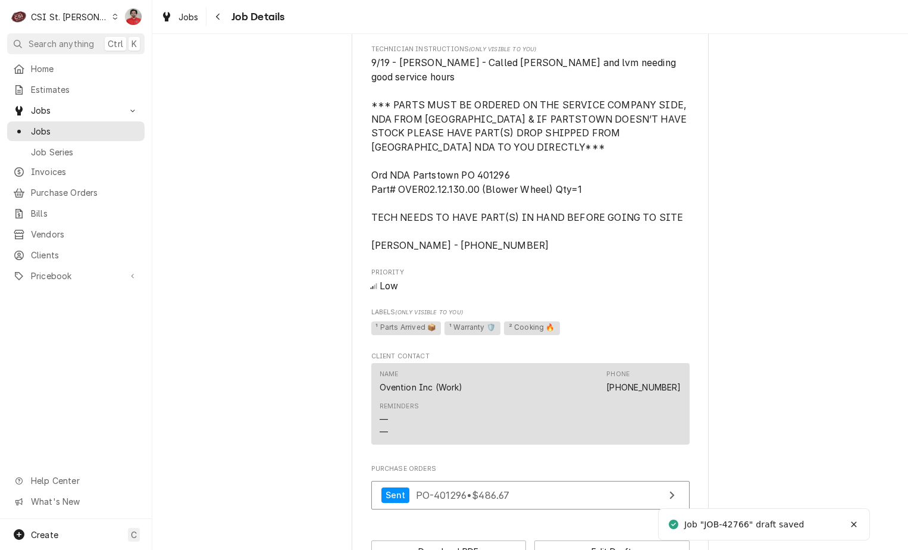
scroll to position [686, 0]
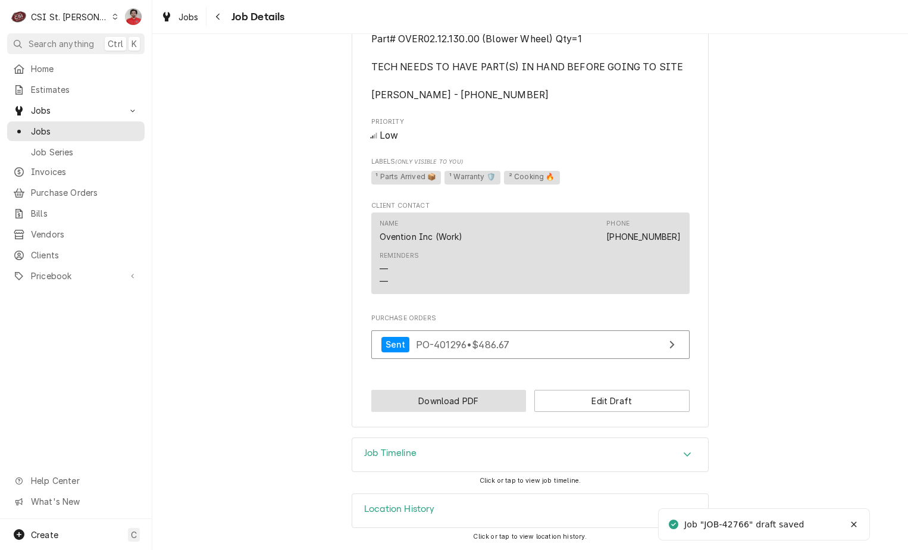
click at [472, 402] on button "Download PDF" at bounding box center [448, 401] width 155 height 22
